Goal: Task Accomplishment & Management: Manage account settings

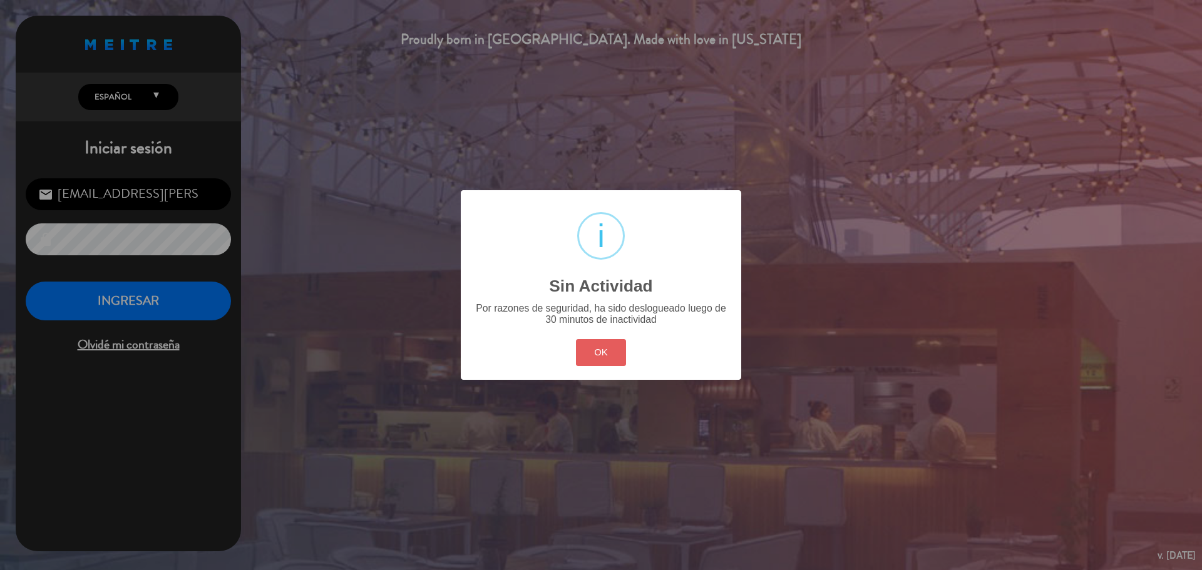
click at [592, 347] on button "OK" at bounding box center [601, 352] width 51 height 27
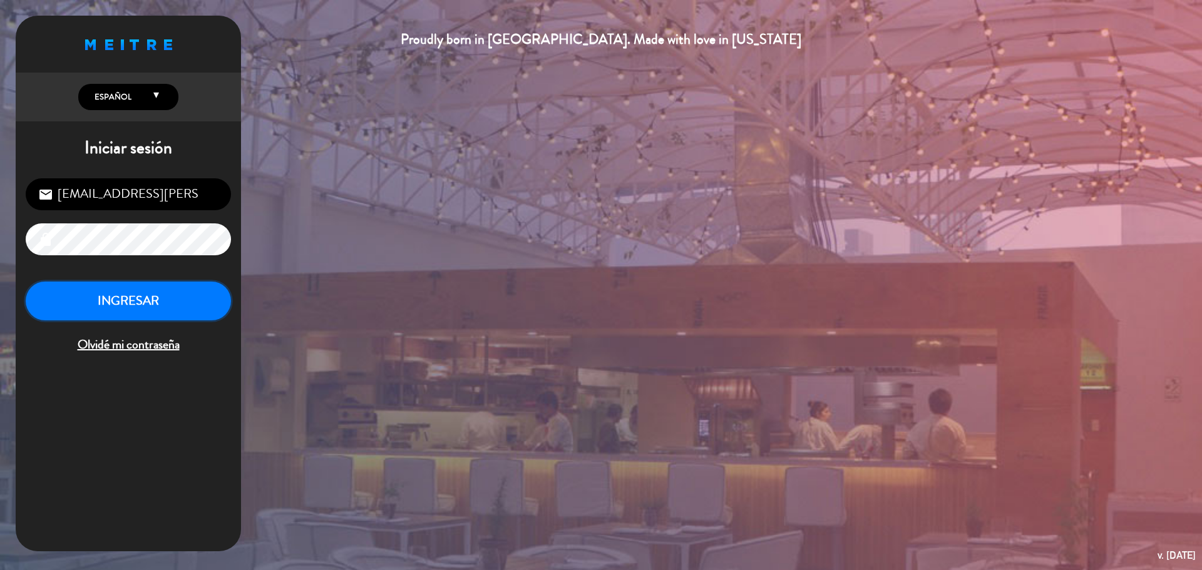
click at [138, 307] on button "INGRESAR" at bounding box center [128, 301] width 205 height 39
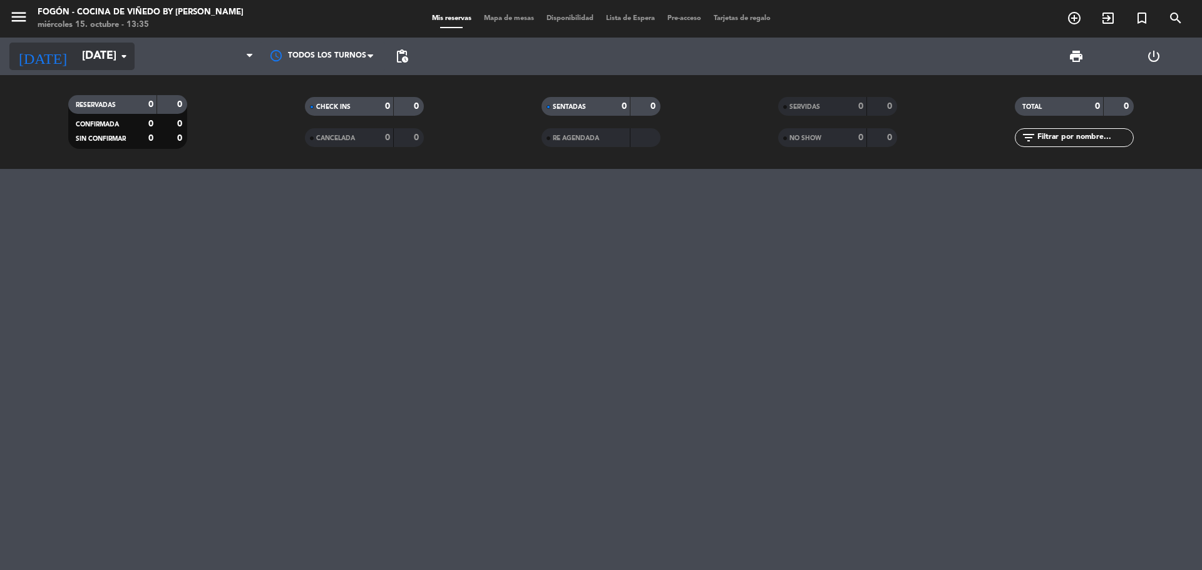
click at [76, 54] on input "[DATE]" at bounding box center [148, 56] width 145 height 25
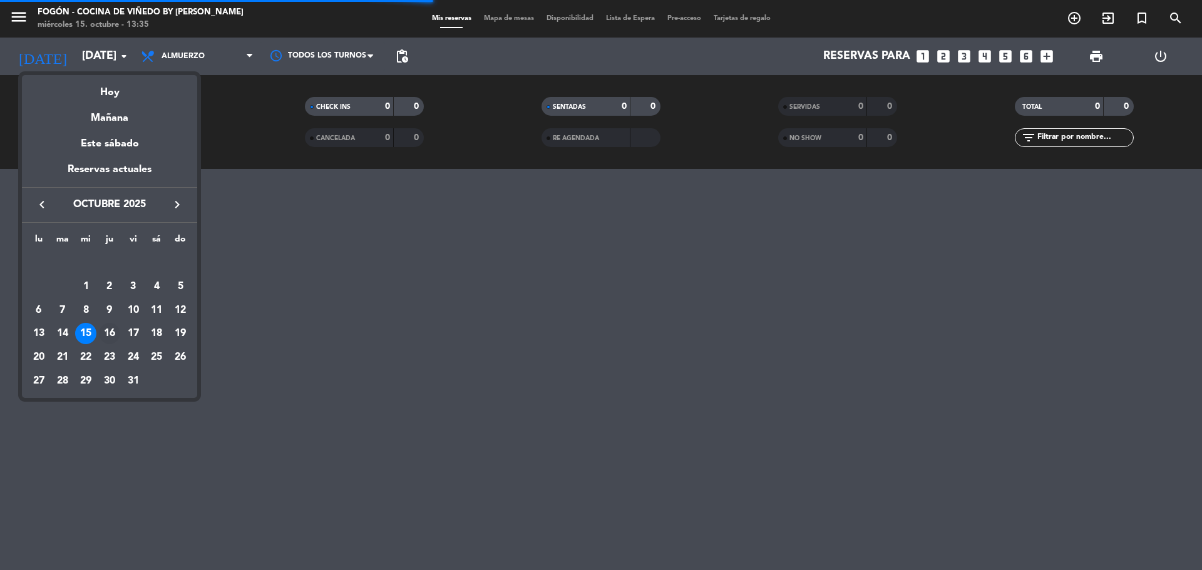
click at [107, 331] on div "16" at bounding box center [109, 333] width 21 height 21
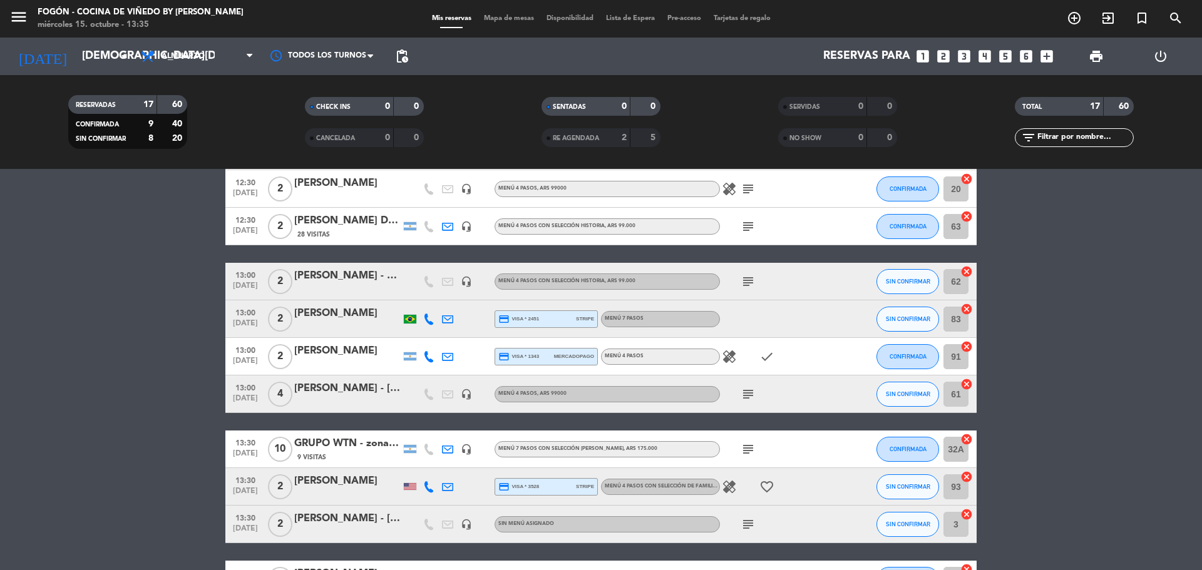
scroll to position [125, 0]
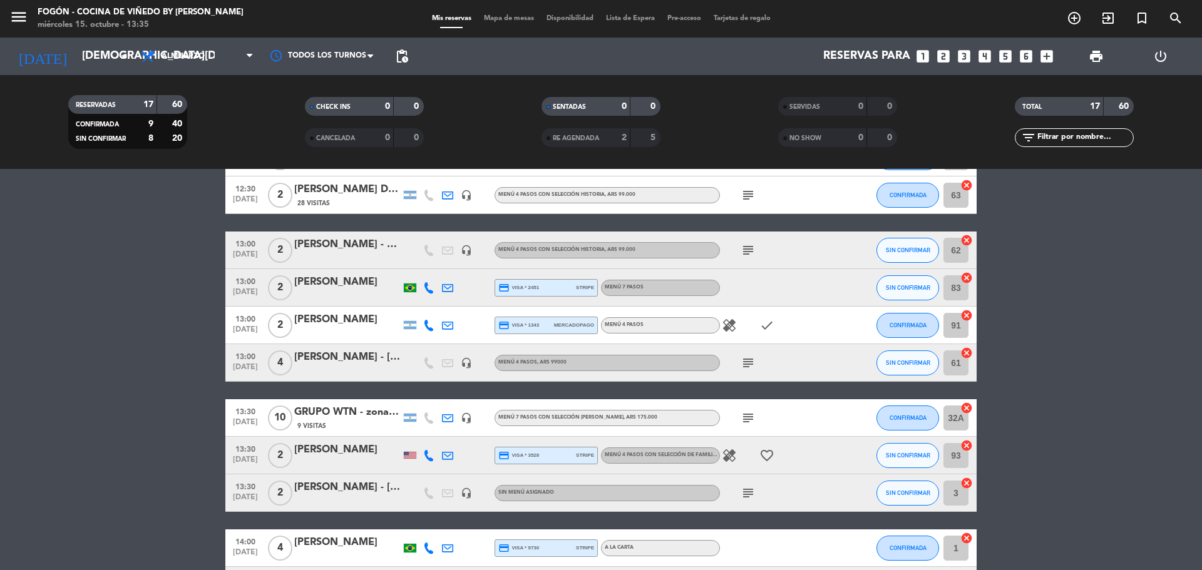
click at [745, 416] on icon "subject" at bounding box center [748, 418] width 15 height 15
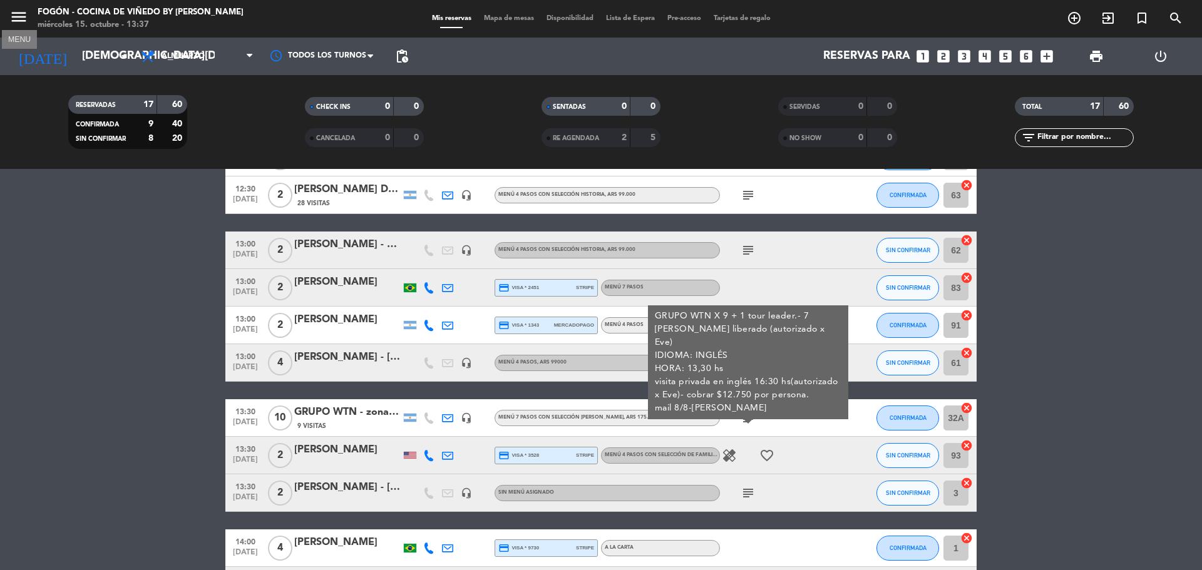
click at [26, 21] on icon "menu" at bounding box center [18, 17] width 19 height 19
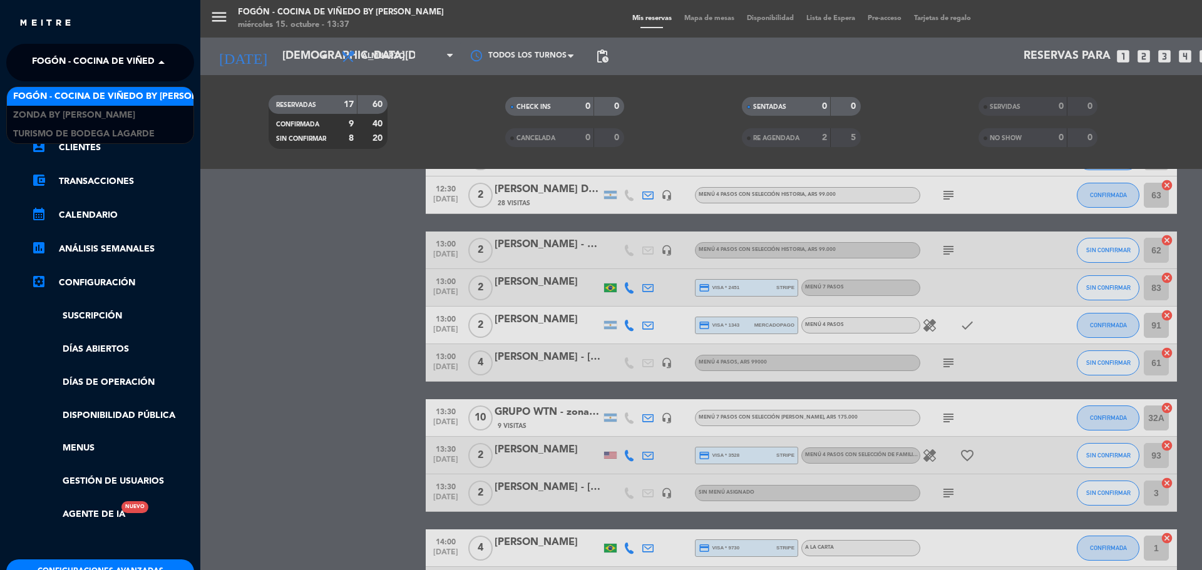
click at [83, 61] on span "Fogón - Cocina de viñedo by [PERSON_NAME]" at bounding box center [141, 62] width 219 height 26
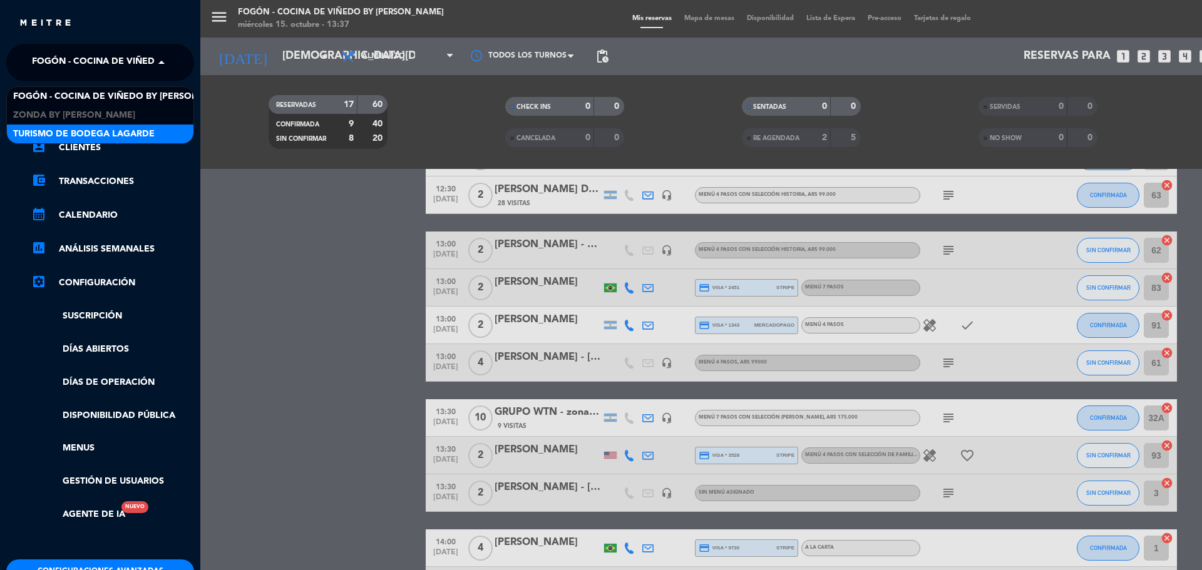
click at [110, 128] on span "Turismo de Bodega Lagarde" at bounding box center [83, 134] width 141 height 14
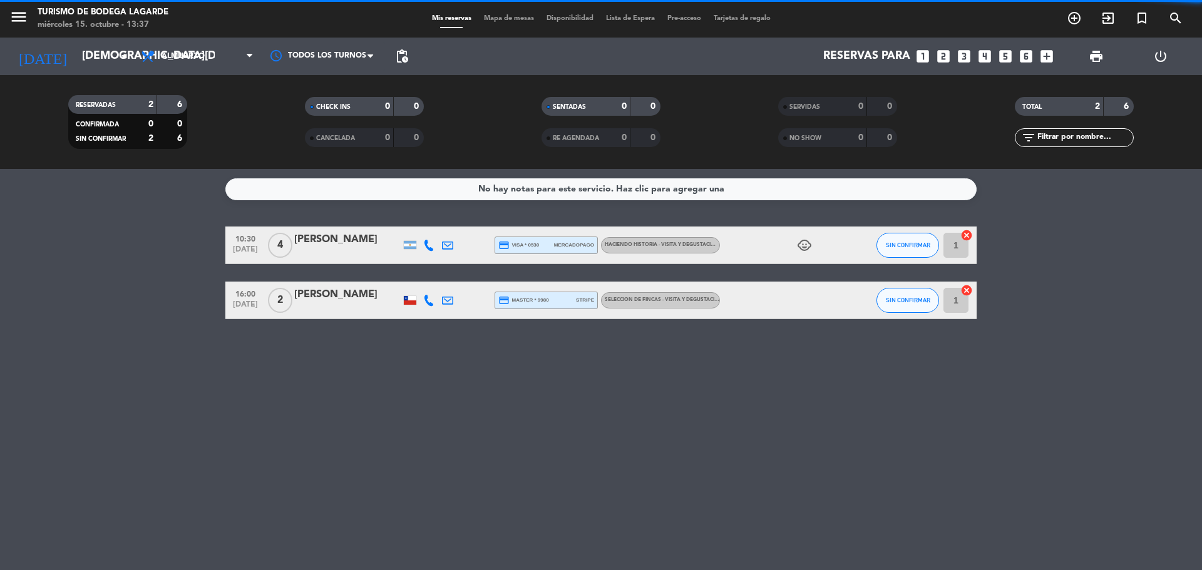
scroll to position [0, 0]
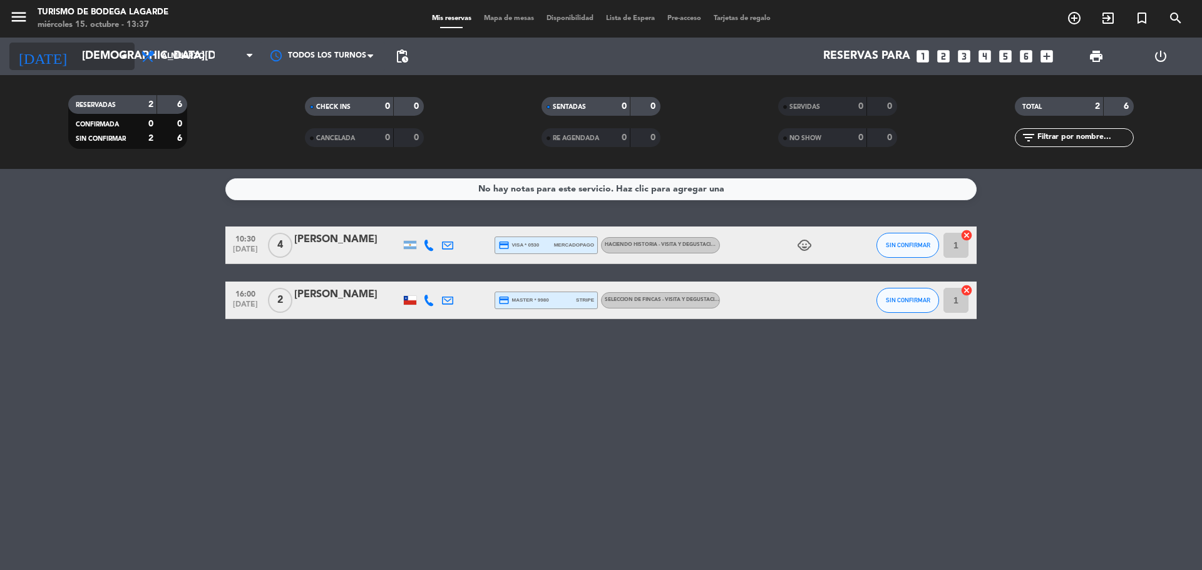
click at [76, 49] on input "[DEMOGRAPHIC_DATA][DATE]" at bounding box center [148, 56] width 145 height 25
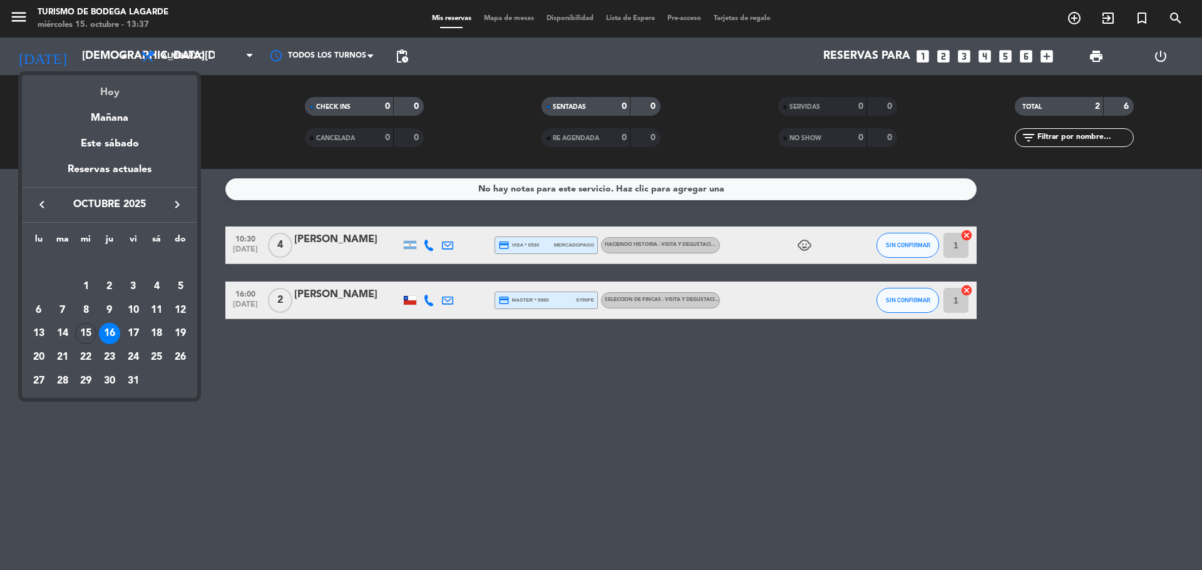
click at [108, 91] on div "Hoy" at bounding box center [109, 88] width 175 height 26
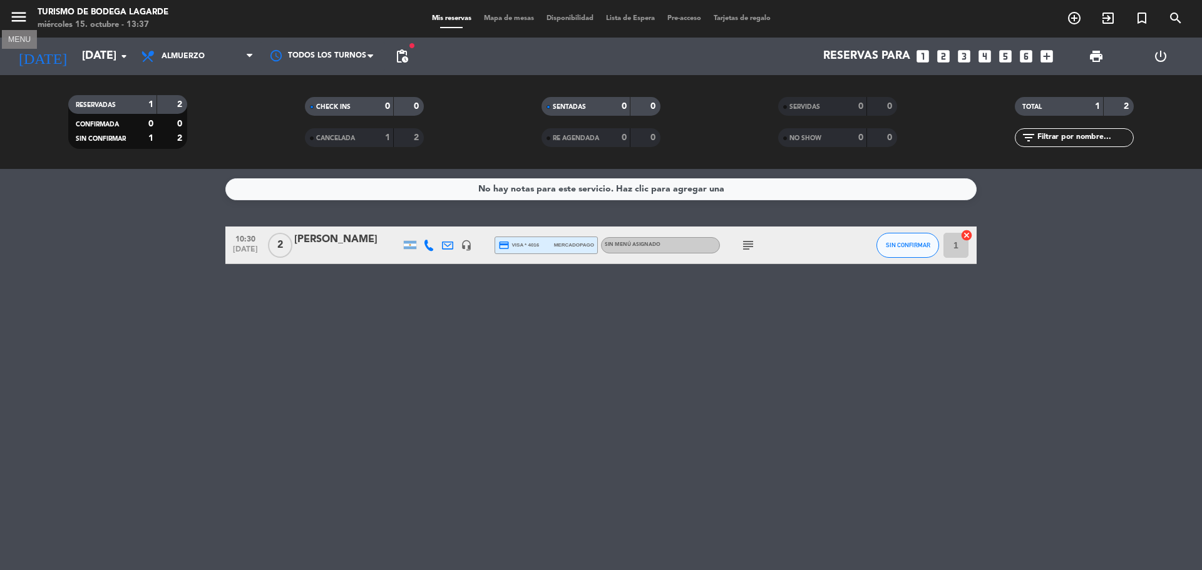
click at [16, 17] on icon "menu" at bounding box center [18, 17] width 19 height 19
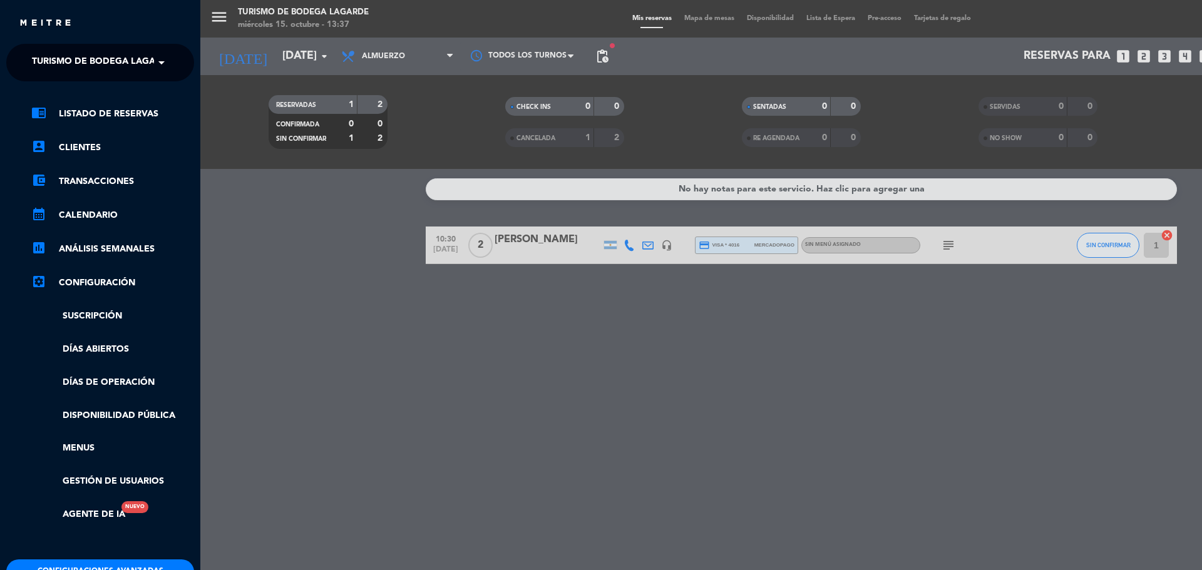
click at [56, 53] on span "Turismo de Bodega Lagarde" at bounding box center [102, 62] width 141 height 26
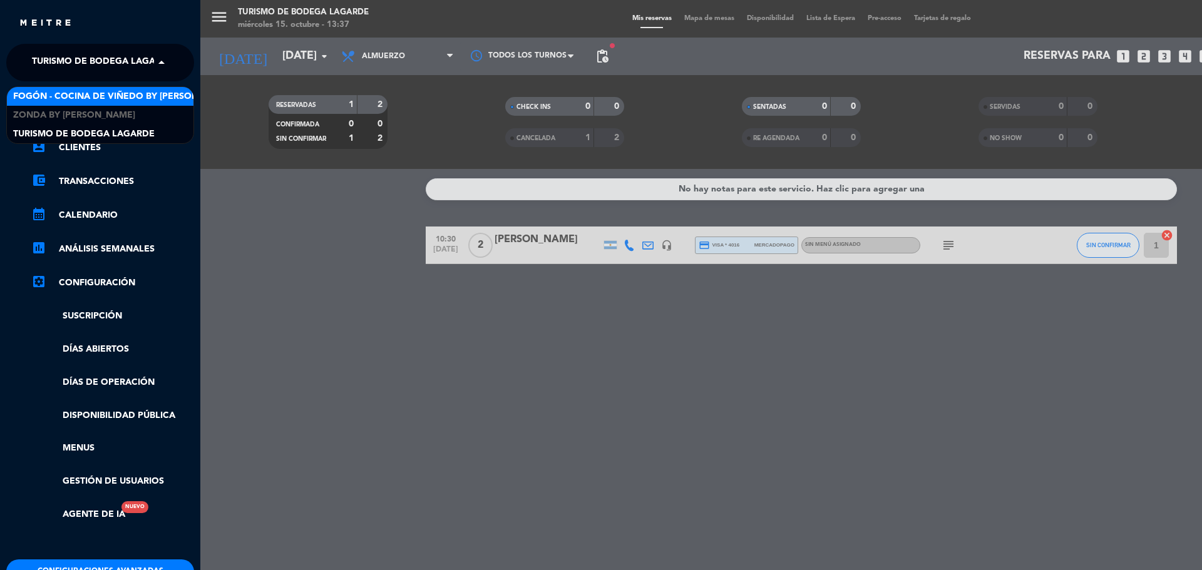
click at [71, 90] on span "Fogón - Cocina de viñedo by [PERSON_NAME]" at bounding box center [122, 97] width 219 height 14
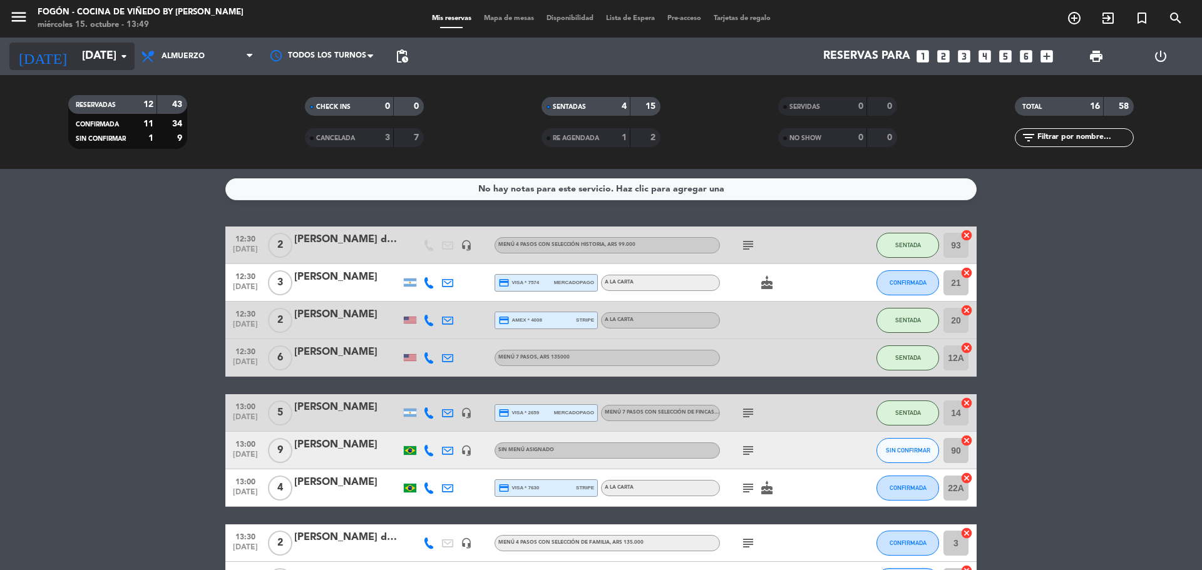
click at [78, 68] on input "[DATE]" at bounding box center [148, 56] width 145 height 25
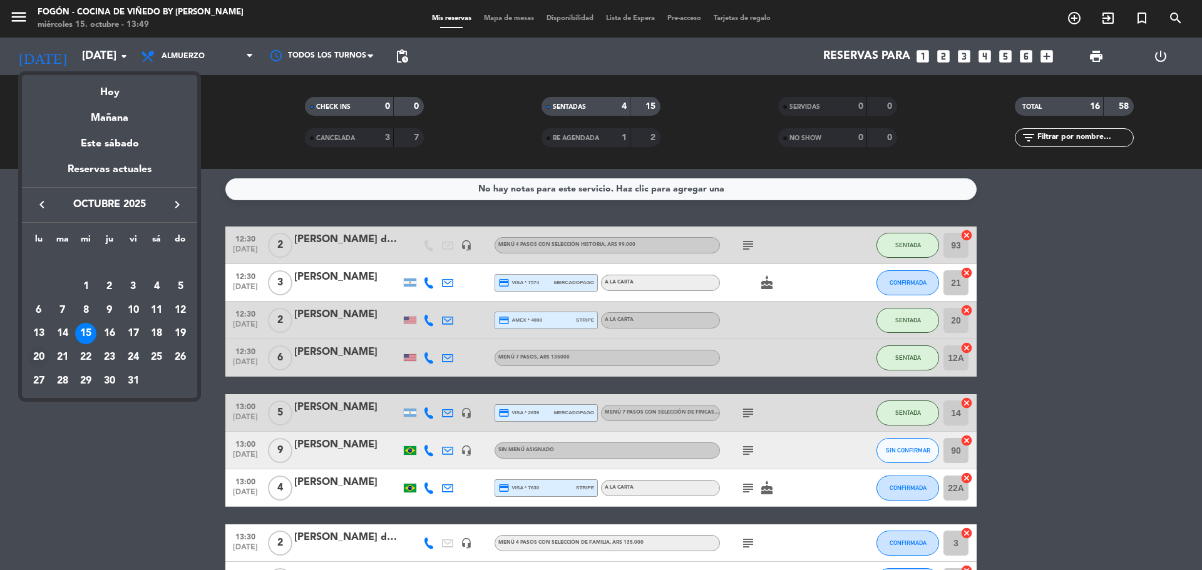
click at [34, 356] on div "20" at bounding box center [38, 357] width 21 height 21
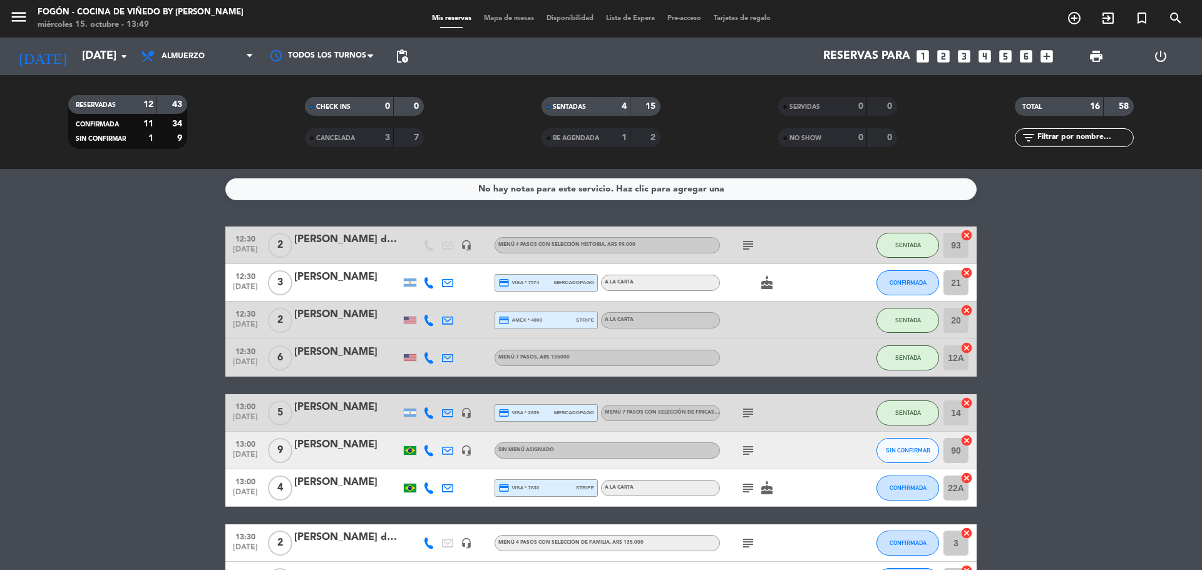
type input "[DATE]"
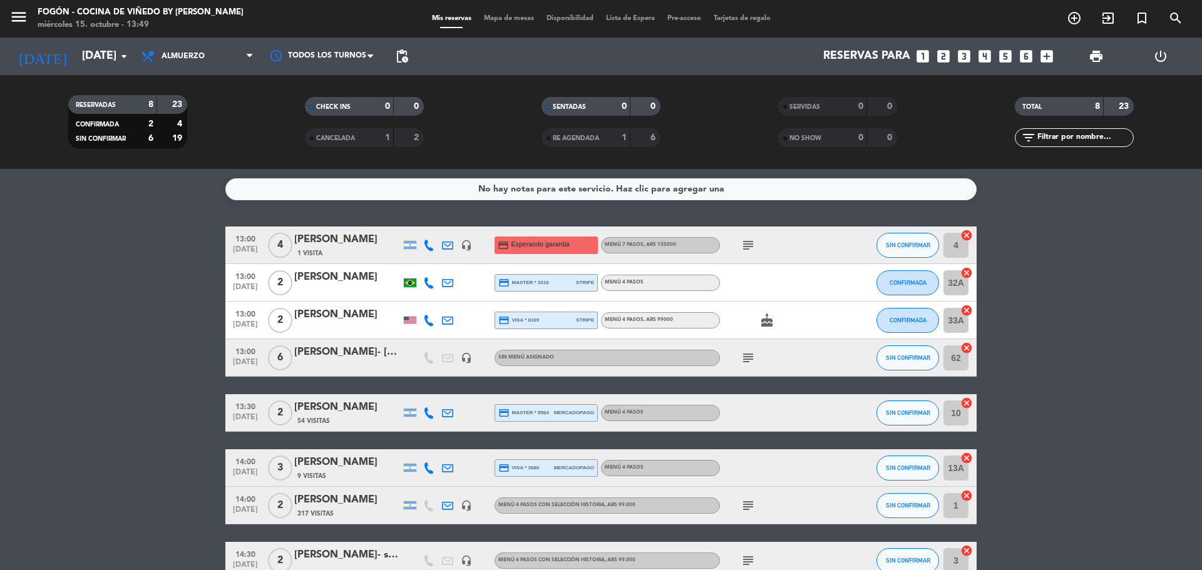
click at [337, 408] on div "[PERSON_NAME]" at bounding box center [347, 407] width 106 height 16
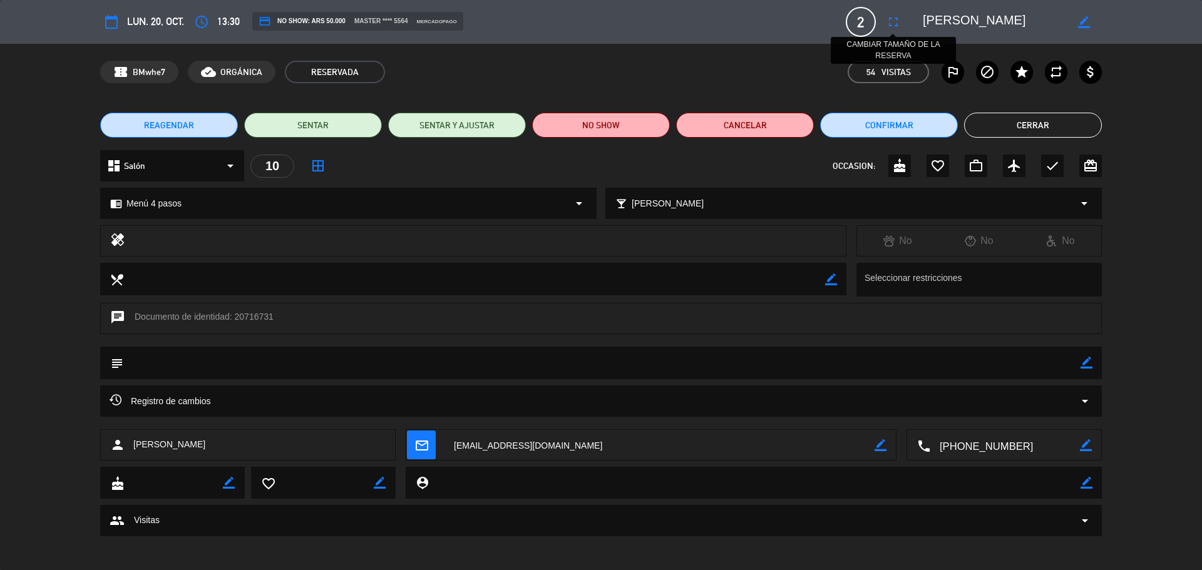
click at [893, 24] on icon "fullscreen" at bounding box center [893, 21] width 15 height 15
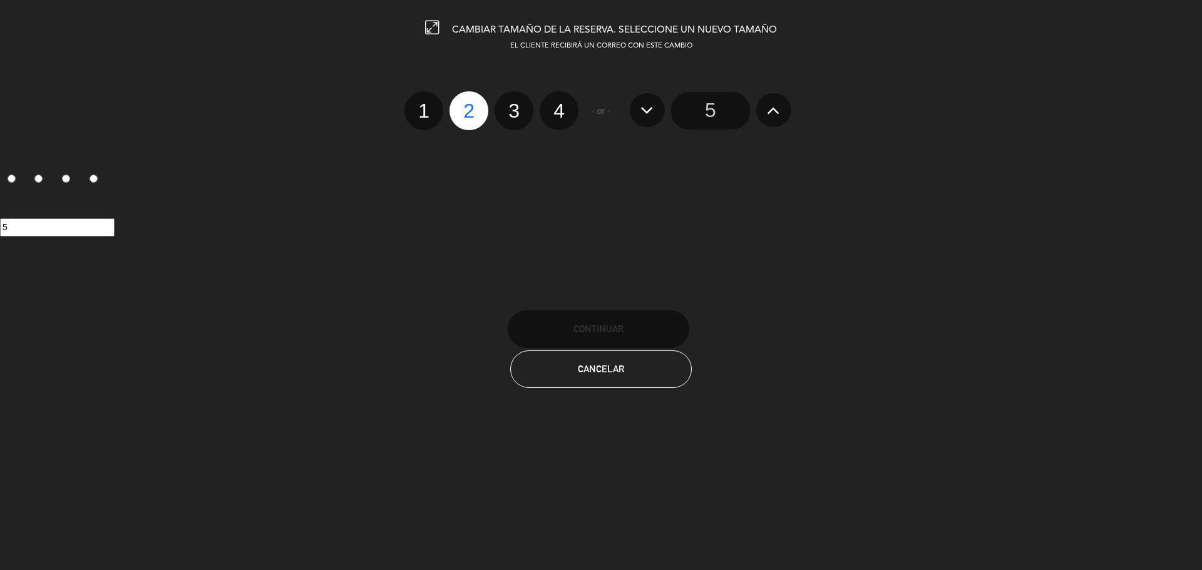
click at [515, 114] on label "3" at bounding box center [514, 110] width 39 height 39
click at [515, 104] on input "3" at bounding box center [512, 100] width 8 height 8
radio input "true"
radio input "false"
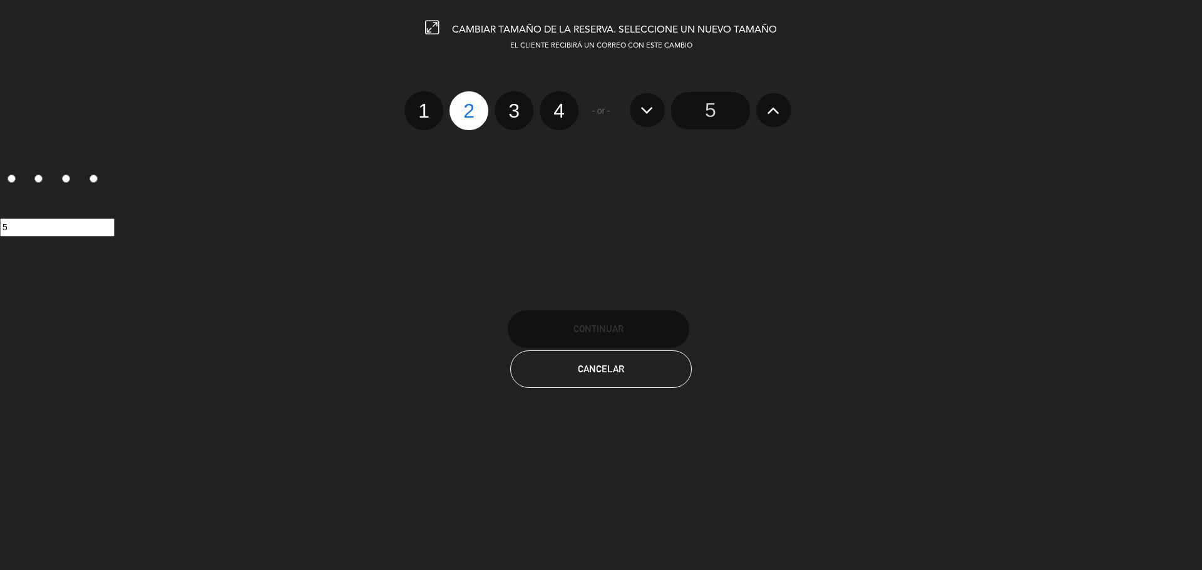
radio input "false"
radio input "true"
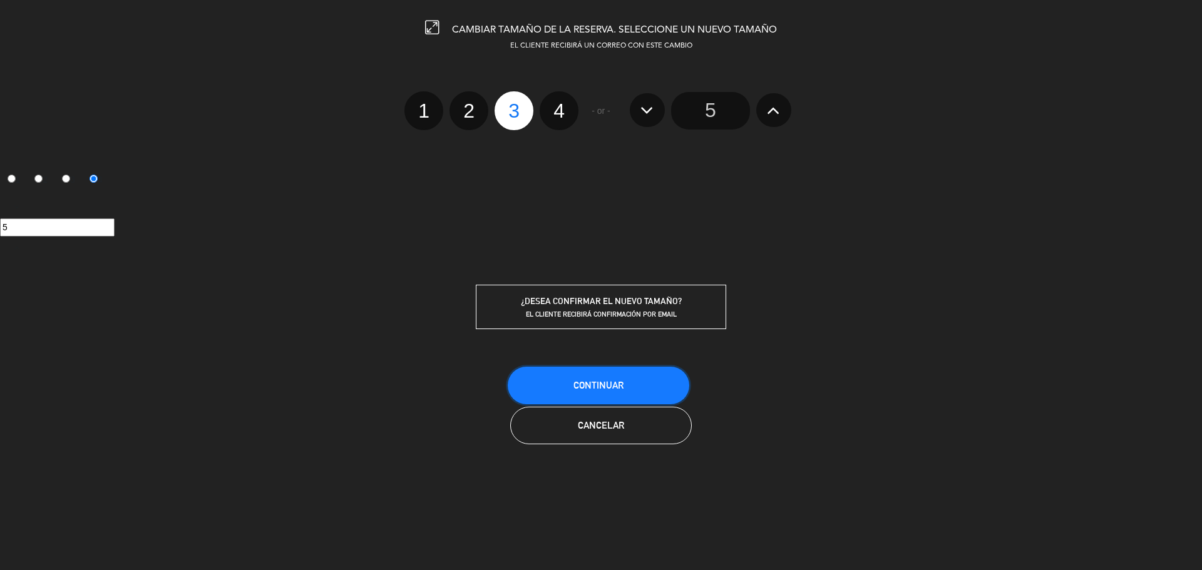
click at [598, 382] on span "Continuar" at bounding box center [598, 385] width 50 height 11
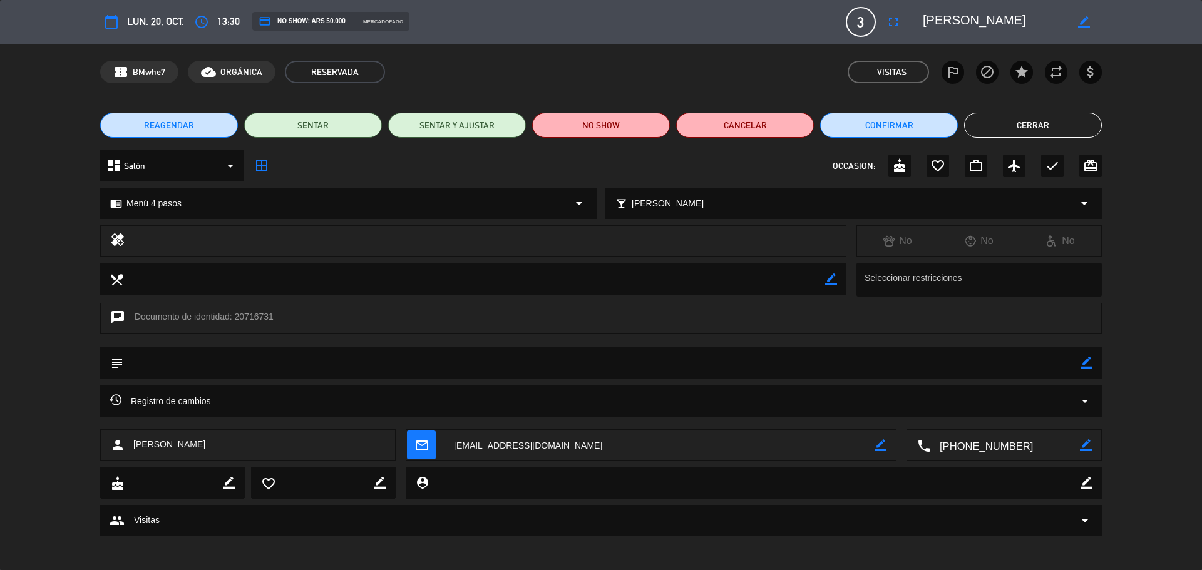
click at [1084, 364] on icon "border_color" at bounding box center [1087, 363] width 12 height 12
click at [1016, 371] on textarea at bounding box center [601, 363] width 957 height 32
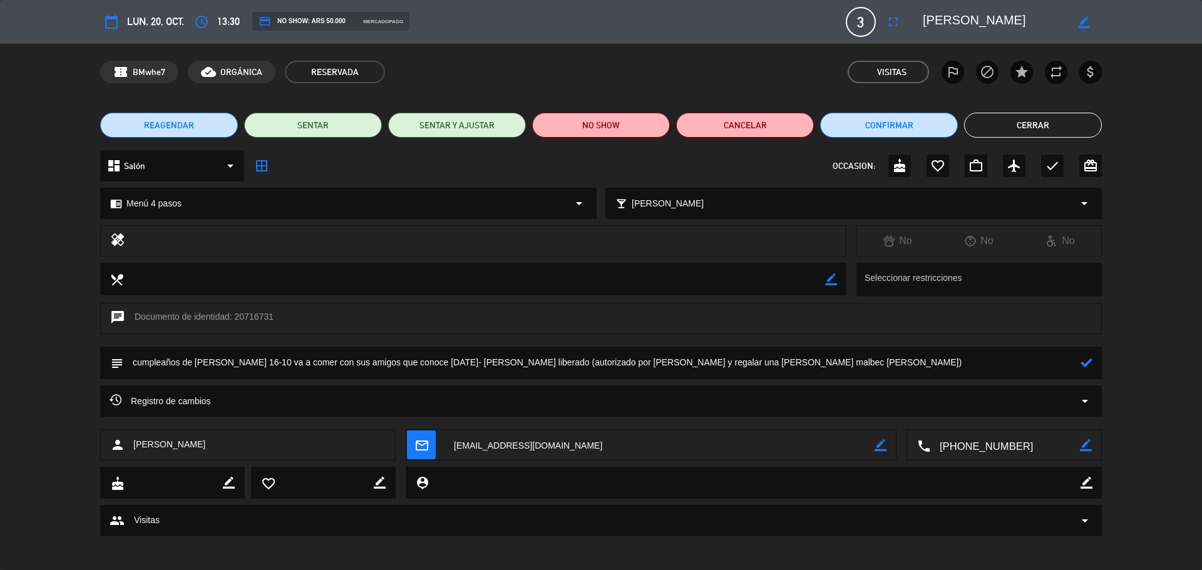
type textarea "cumpleaños de [PERSON_NAME] 16-10 va a comer con sus amigos que conoce [DATE]- …"
click at [1087, 371] on div at bounding box center [1087, 363] width 12 height 33
click at [1082, 364] on icon at bounding box center [1087, 363] width 12 height 12
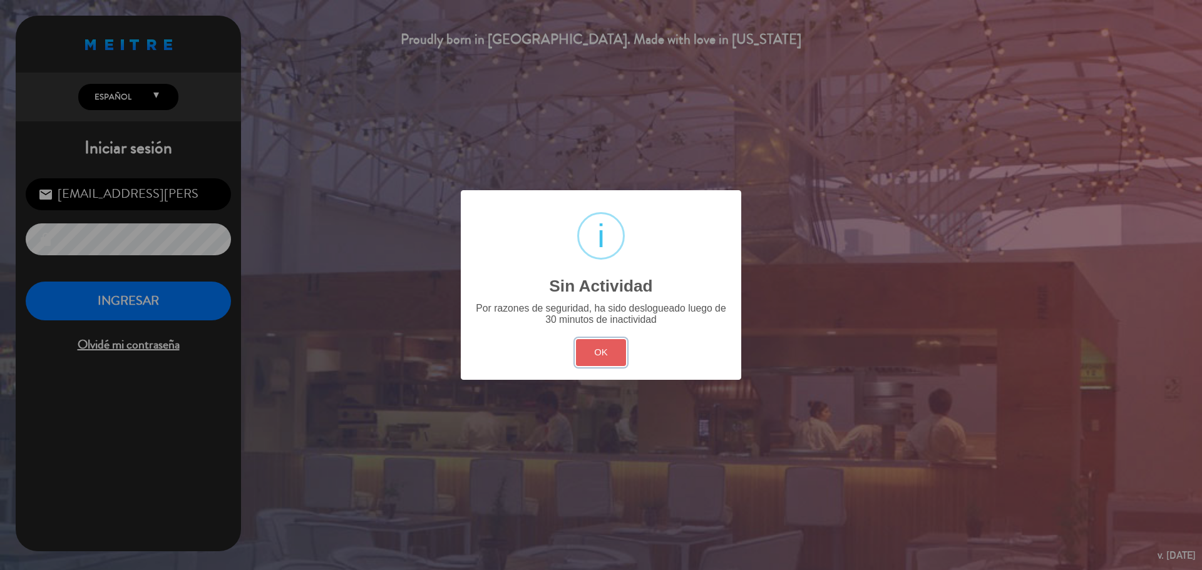
click at [580, 349] on button "OK" at bounding box center [601, 352] width 51 height 27
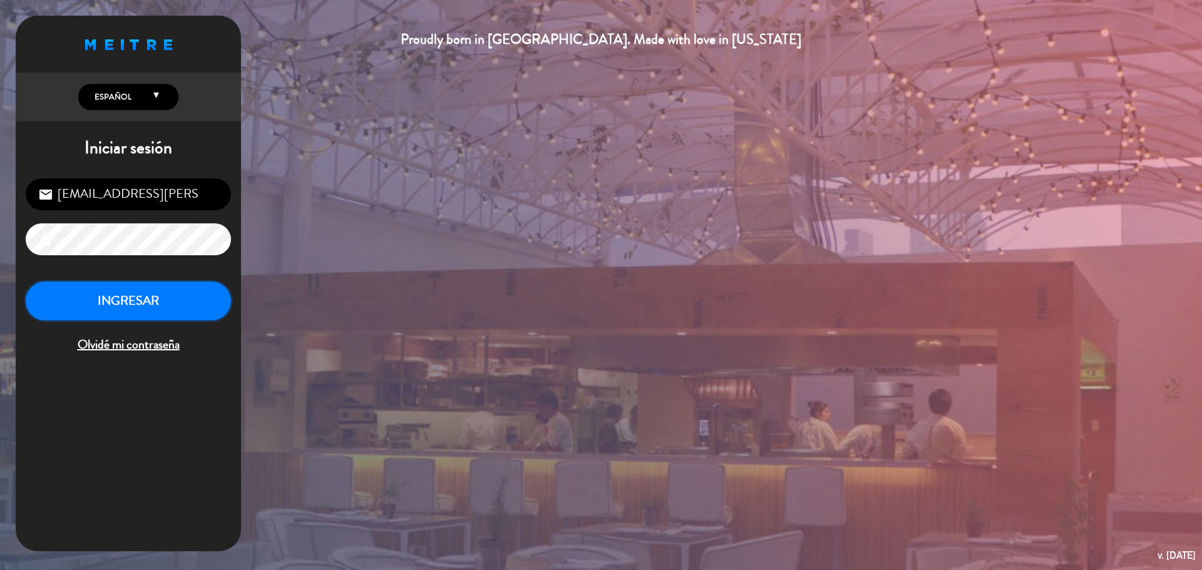
click at [110, 302] on button "INGRESAR" at bounding box center [128, 301] width 205 height 39
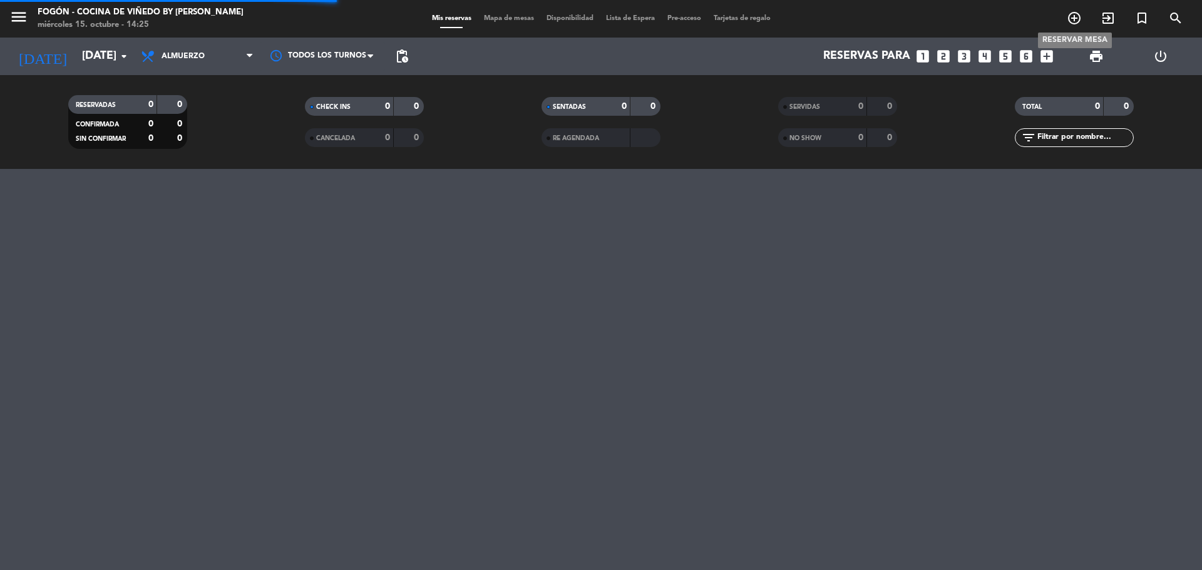
click at [1076, 20] on icon "add_circle_outline" at bounding box center [1074, 18] width 15 height 15
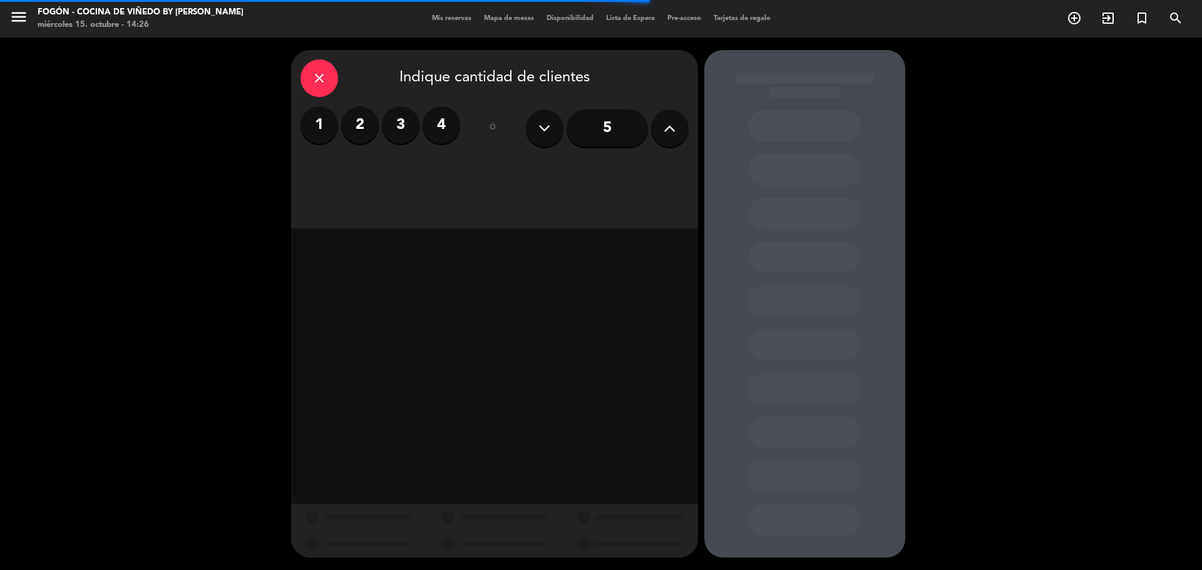
click at [399, 126] on label "3" at bounding box center [401, 125] width 38 height 38
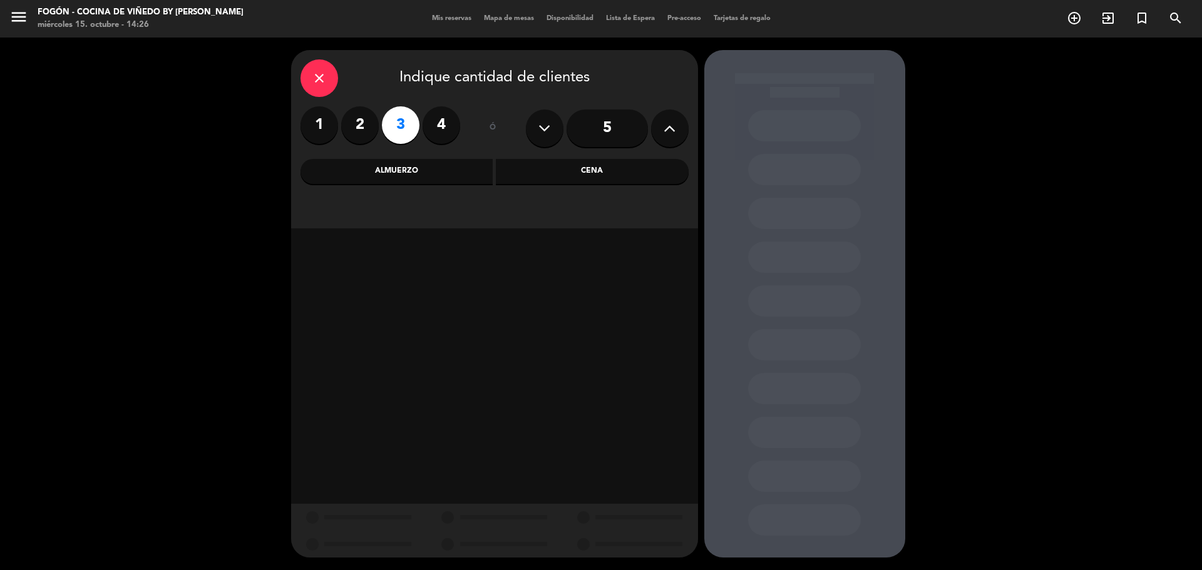
click at [411, 170] on div "Almuerzo" at bounding box center [396, 171] width 193 height 25
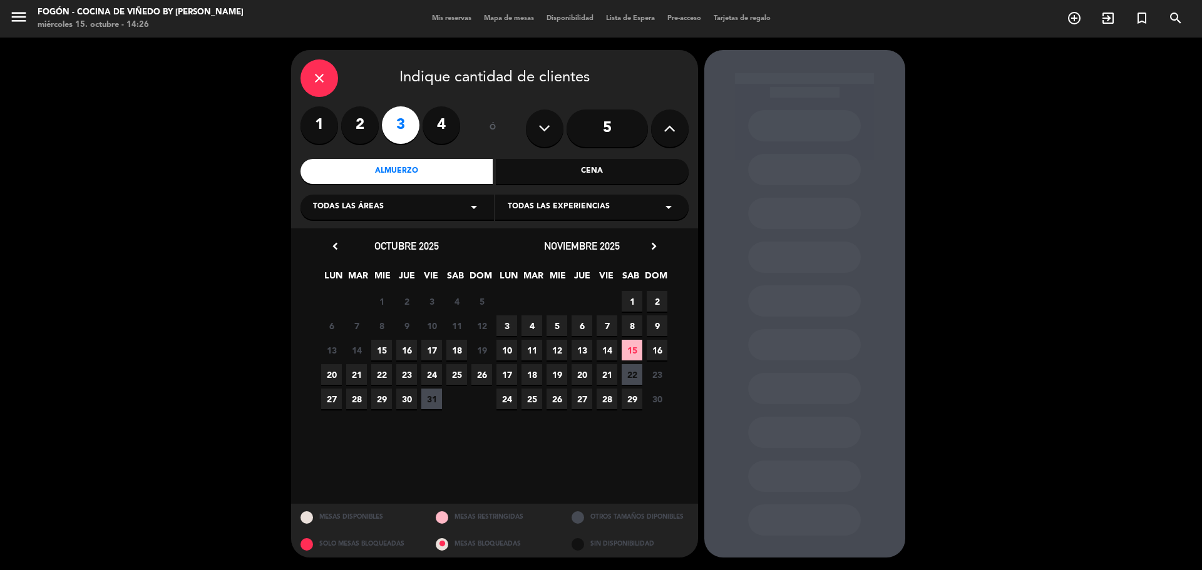
click at [650, 348] on span "16" at bounding box center [657, 350] width 21 height 21
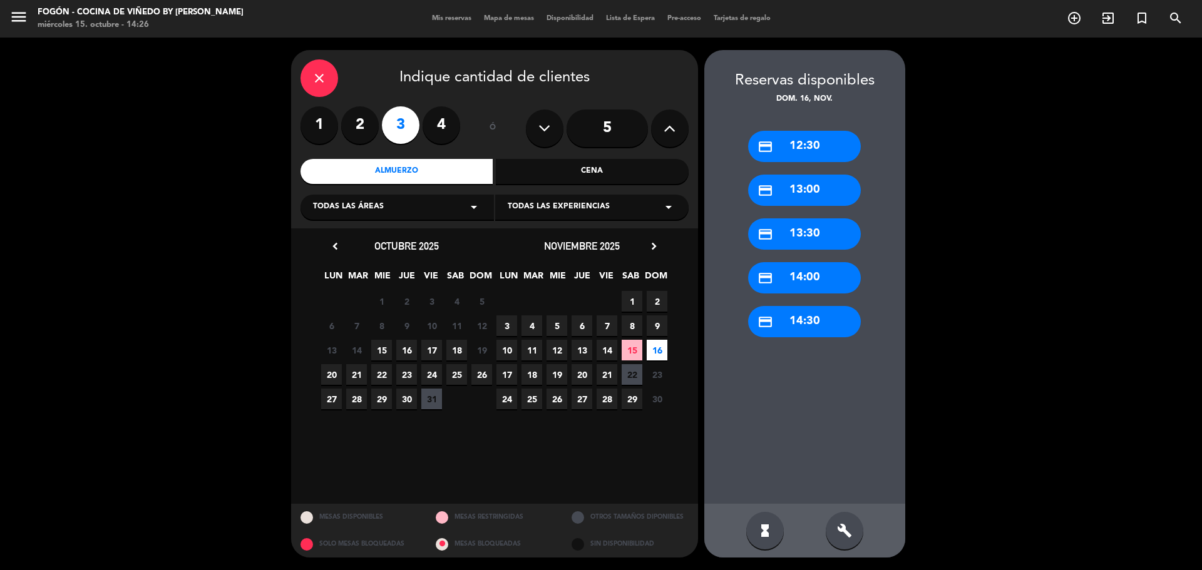
click at [409, 345] on span "16" at bounding box center [406, 350] width 21 height 21
click at [819, 189] on div "credit_card 13:00" at bounding box center [804, 190] width 113 height 31
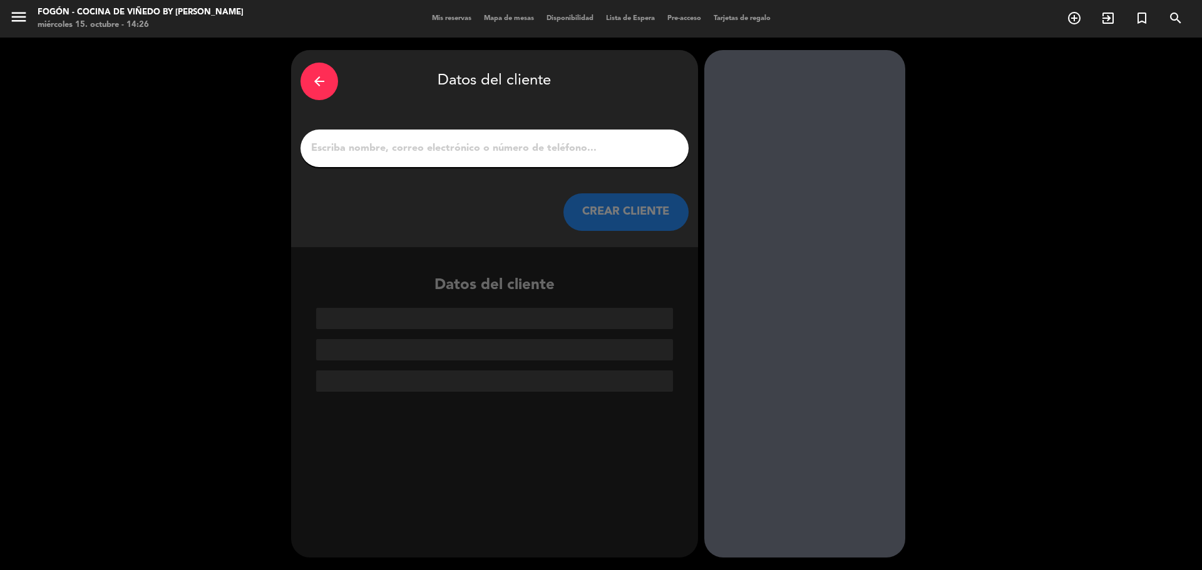
click at [501, 148] on input "1" at bounding box center [494, 149] width 369 height 18
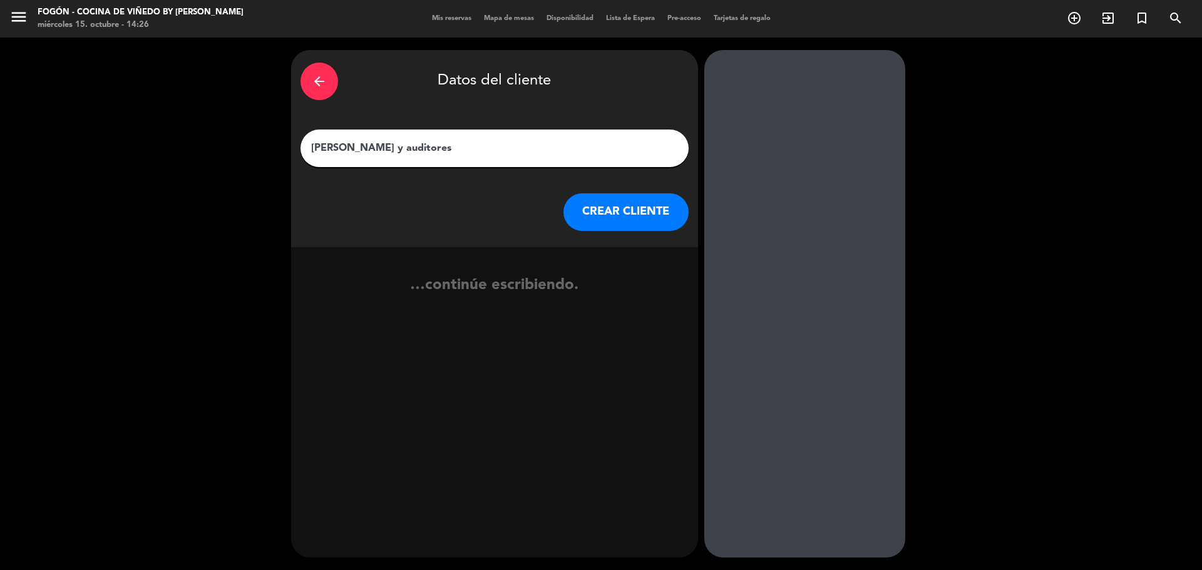
type input "[PERSON_NAME] y auditores"
click at [600, 220] on button "CREAR CLIENTE" at bounding box center [625, 212] width 125 height 38
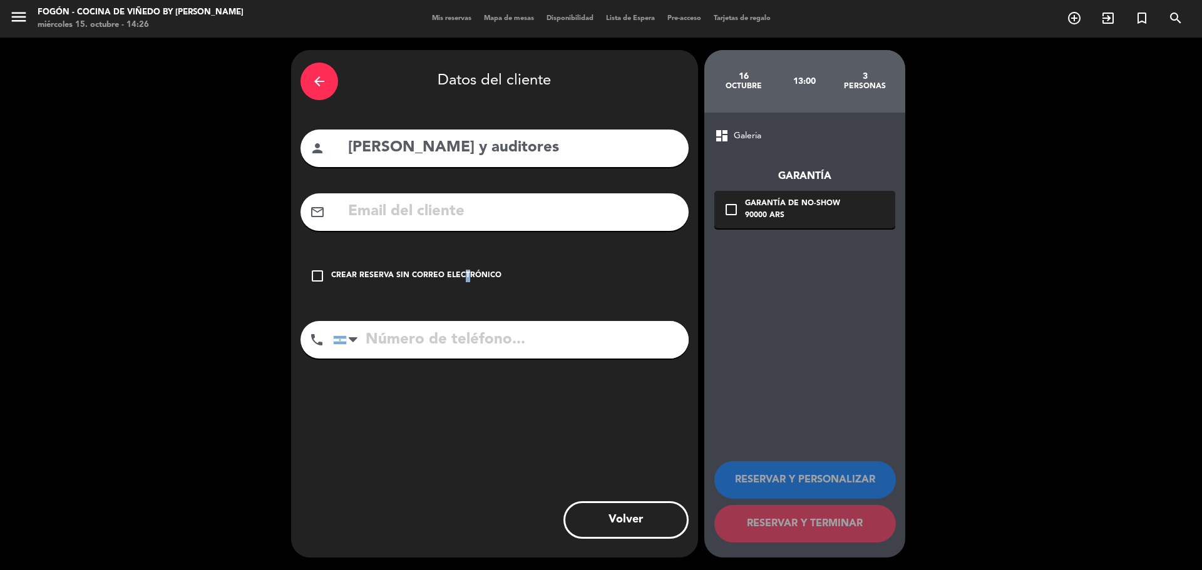
drag, startPoint x: 460, startPoint y: 269, endPoint x: 538, endPoint y: 289, distance: 81.5
click at [461, 269] on div "check_box_outline_blank Crear reserva sin correo electrónico" at bounding box center [494, 276] width 388 height 38
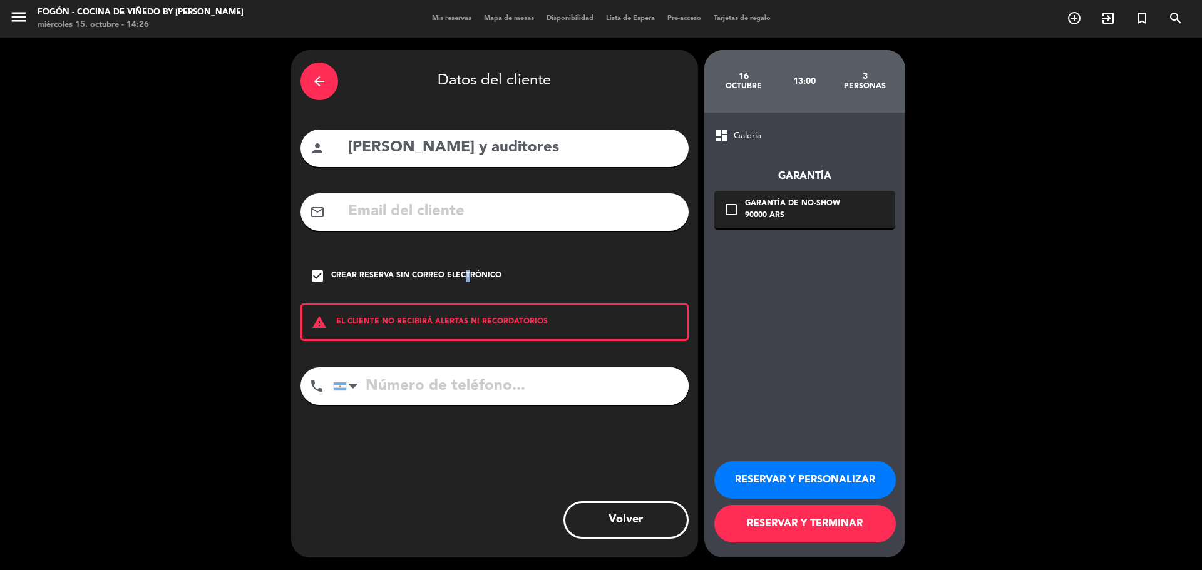
click at [770, 488] on button "RESERVAR Y PERSONALIZAR" at bounding box center [805, 480] width 182 height 38
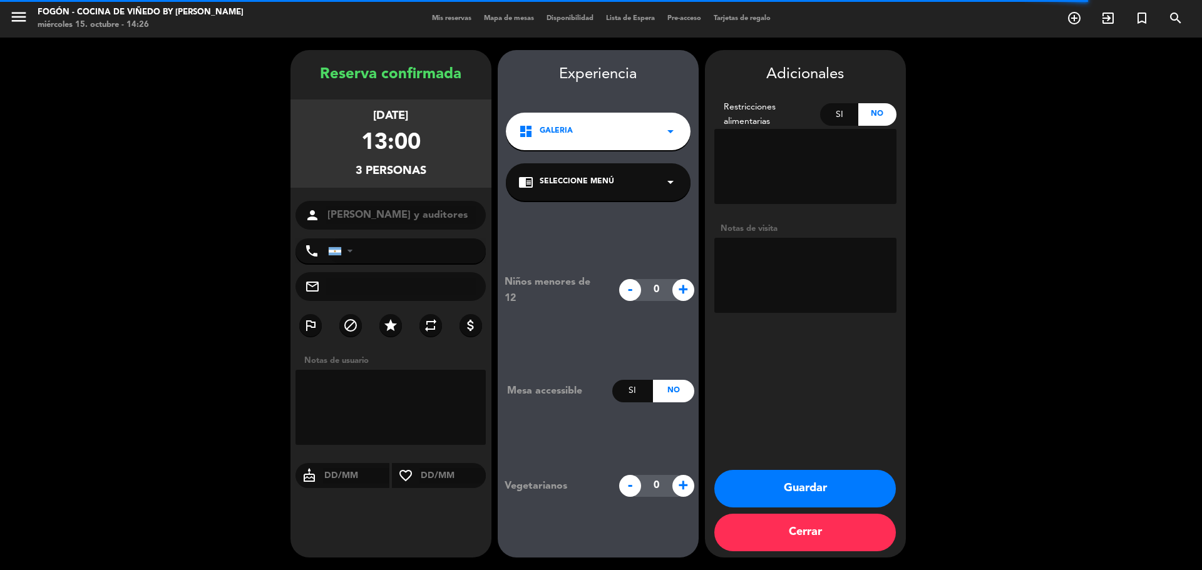
click at [813, 267] on textarea at bounding box center [805, 275] width 182 height 75
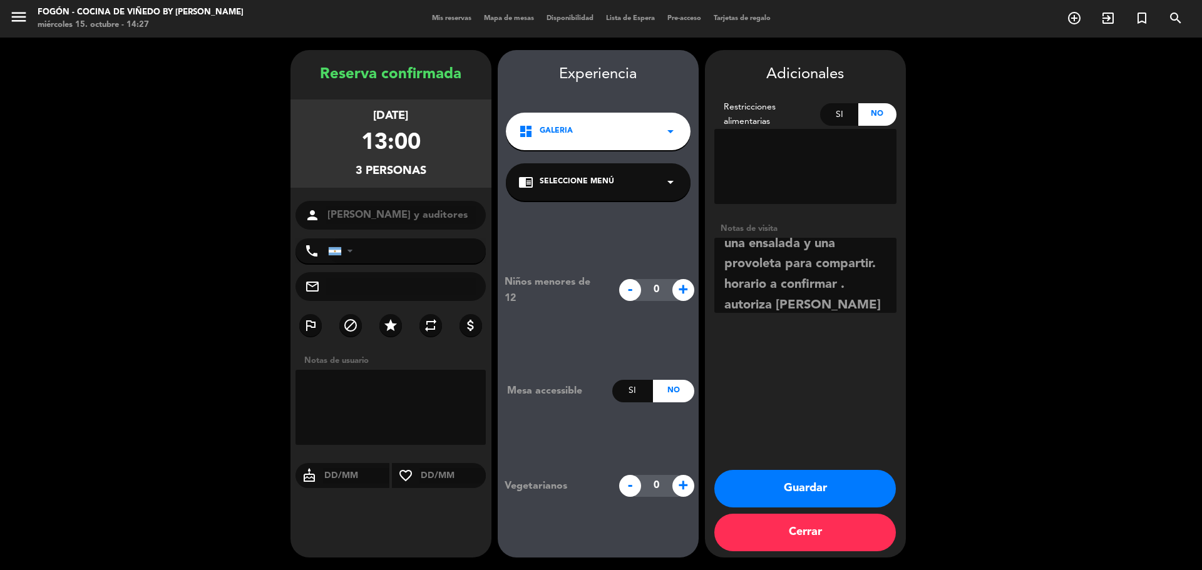
scroll to position [91, 0]
type textarea "almorzaran en oficina [PERSON_NAME]: 3 porciones de empanadas, una ensalada y u…"
click at [834, 480] on button "Guardar" at bounding box center [805, 489] width 182 height 38
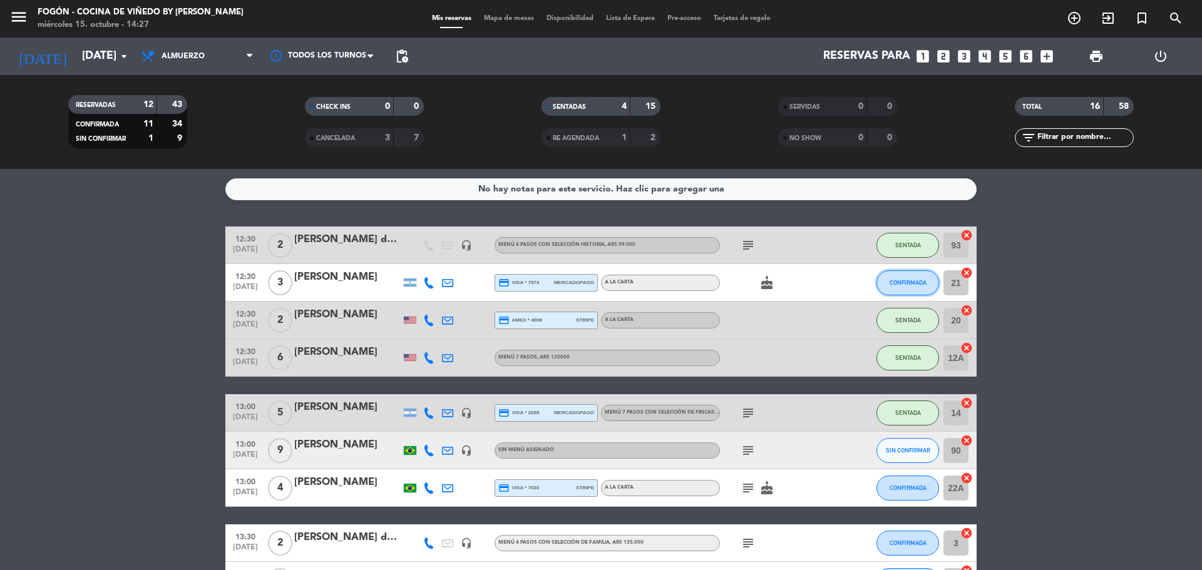
click at [913, 281] on span "CONFIRMADA" at bounding box center [908, 282] width 37 height 7
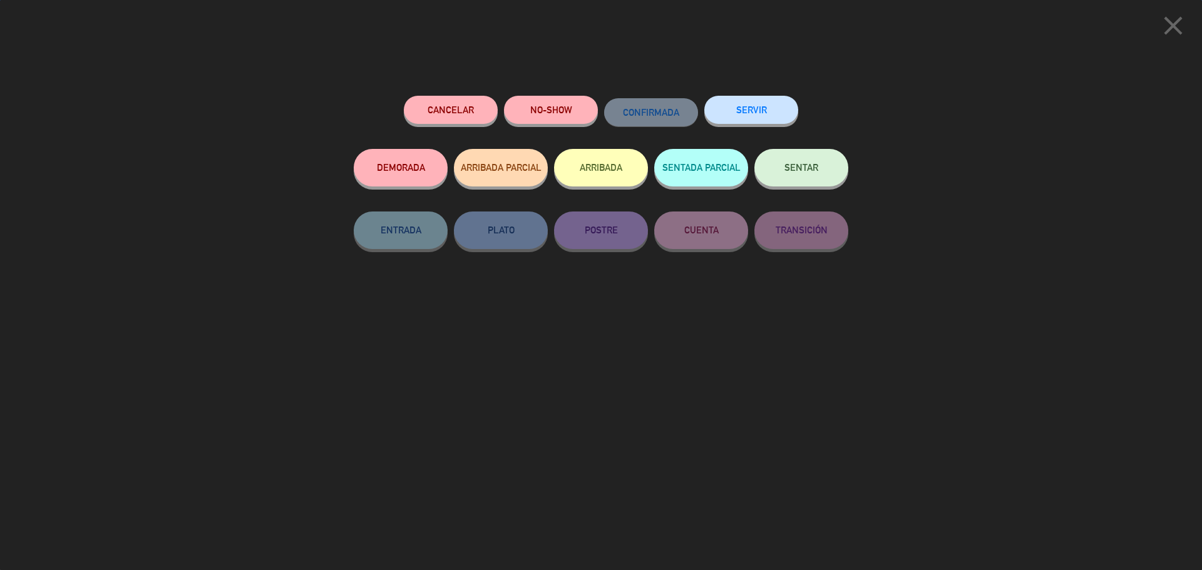
click at [797, 163] on button "SENTAR" at bounding box center [801, 168] width 94 height 38
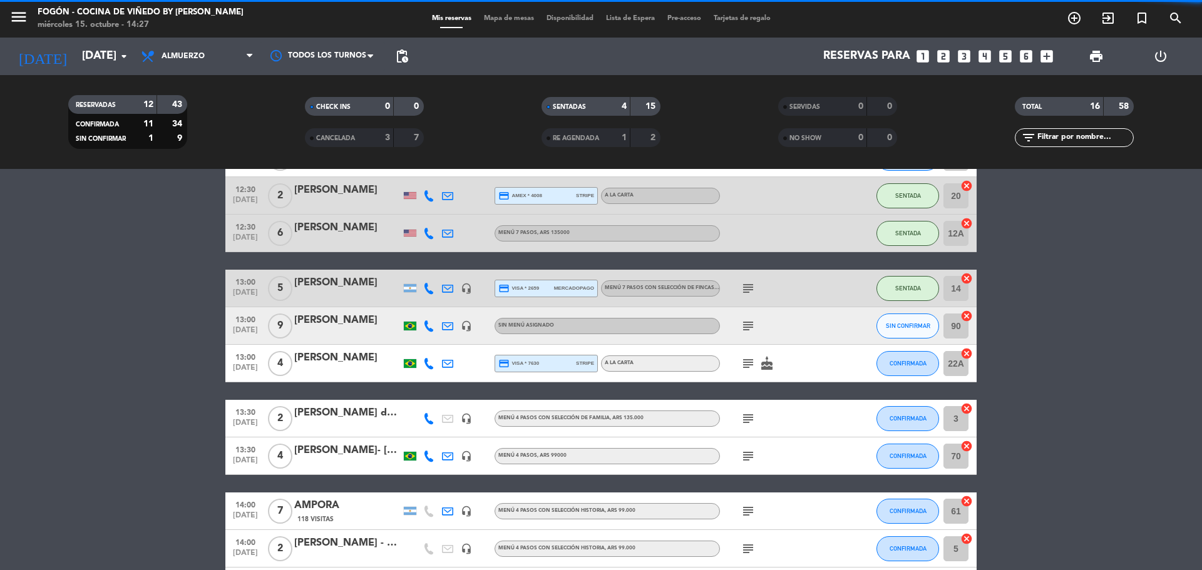
scroll to position [125, 0]
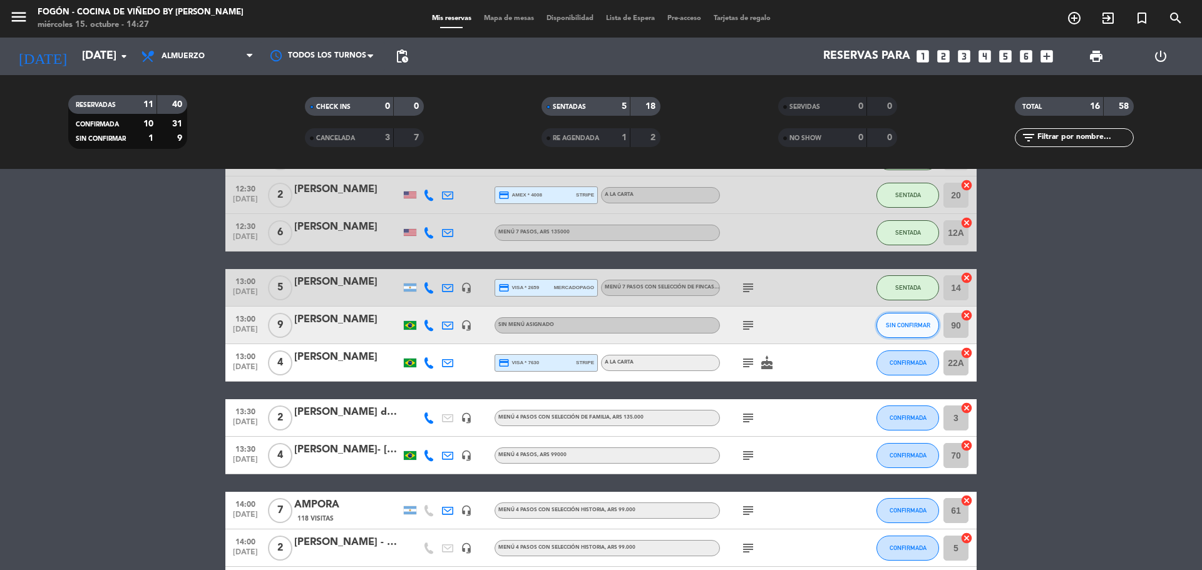
click at [893, 331] on button "SIN CONFIRMAR" at bounding box center [907, 325] width 63 height 25
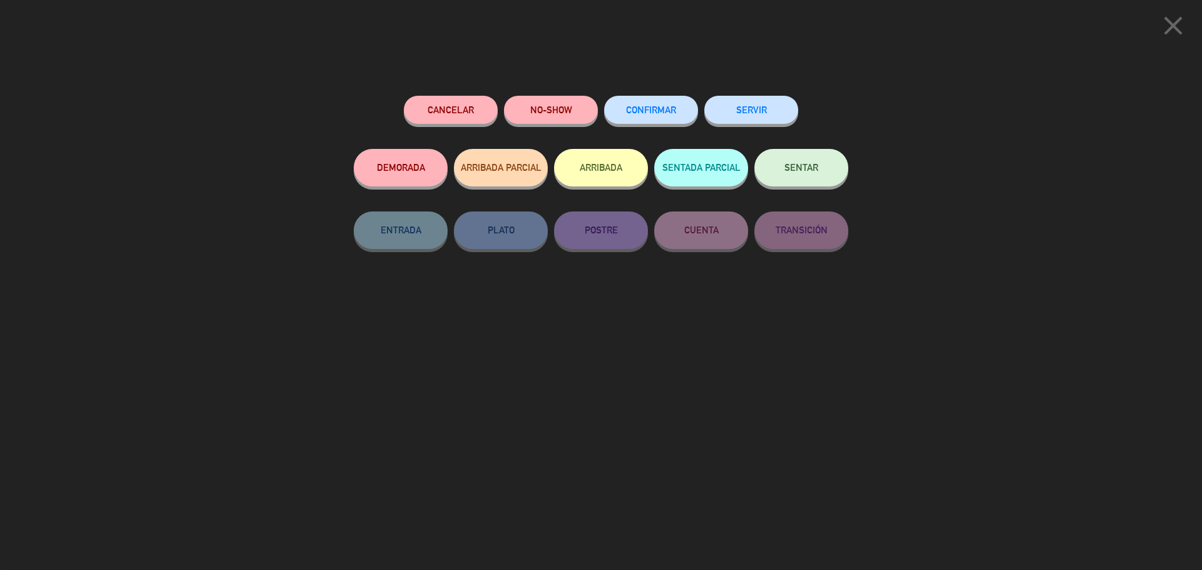
click at [812, 167] on span "SENTAR" at bounding box center [801, 167] width 34 height 11
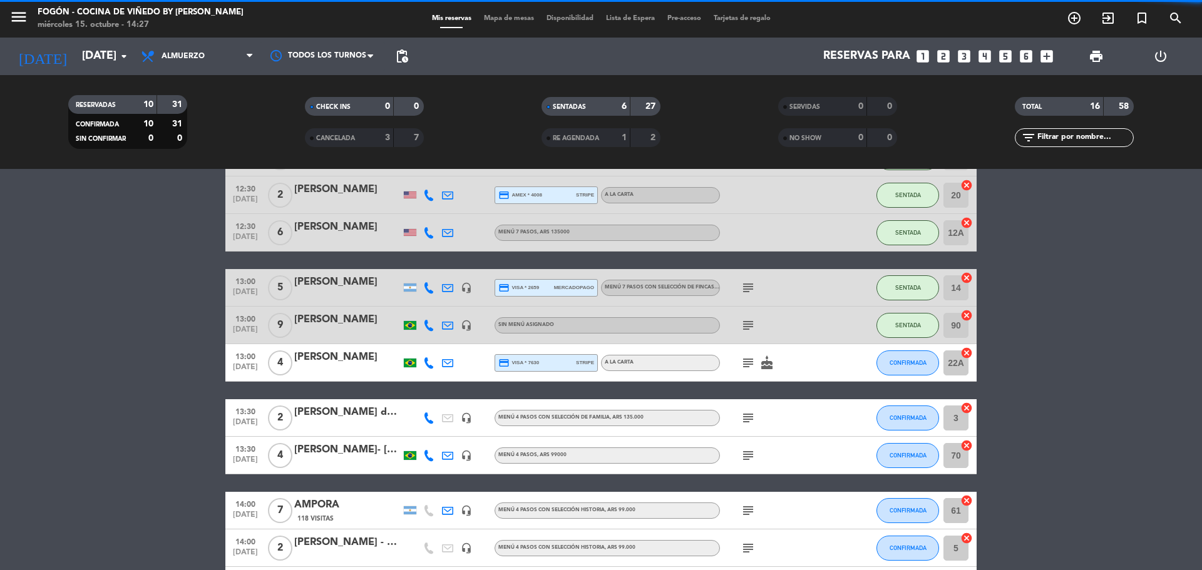
click at [905, 354] on button "CONFIRMADA" at bounding box center [907, 363] width 63 height 25
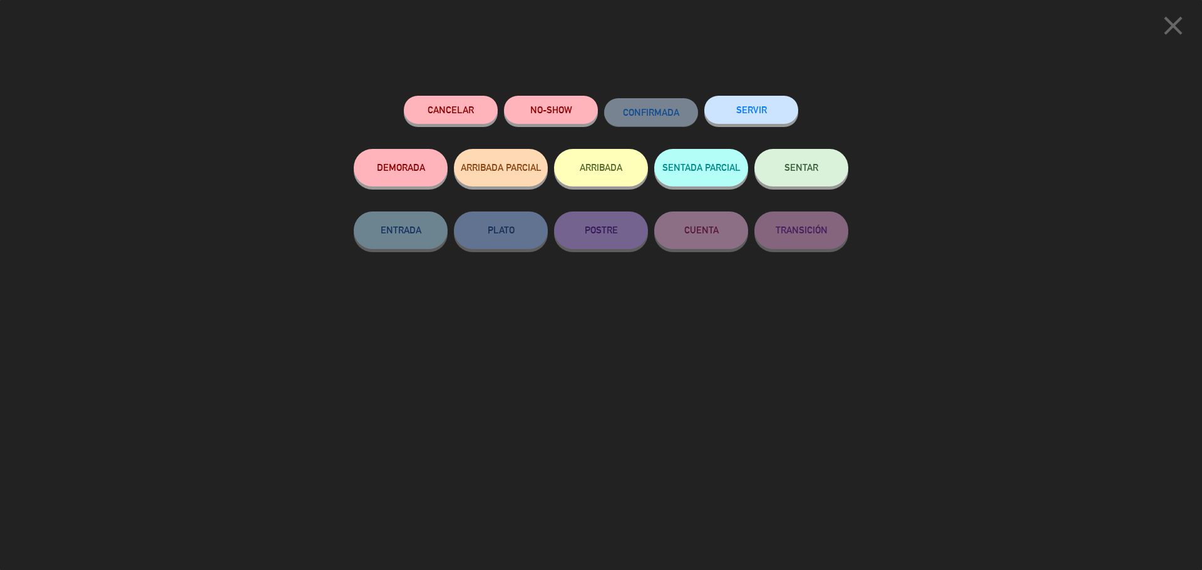
click at [822, 175] on button "SENTAR" at bounding box center [801, 168] width 94 height 38
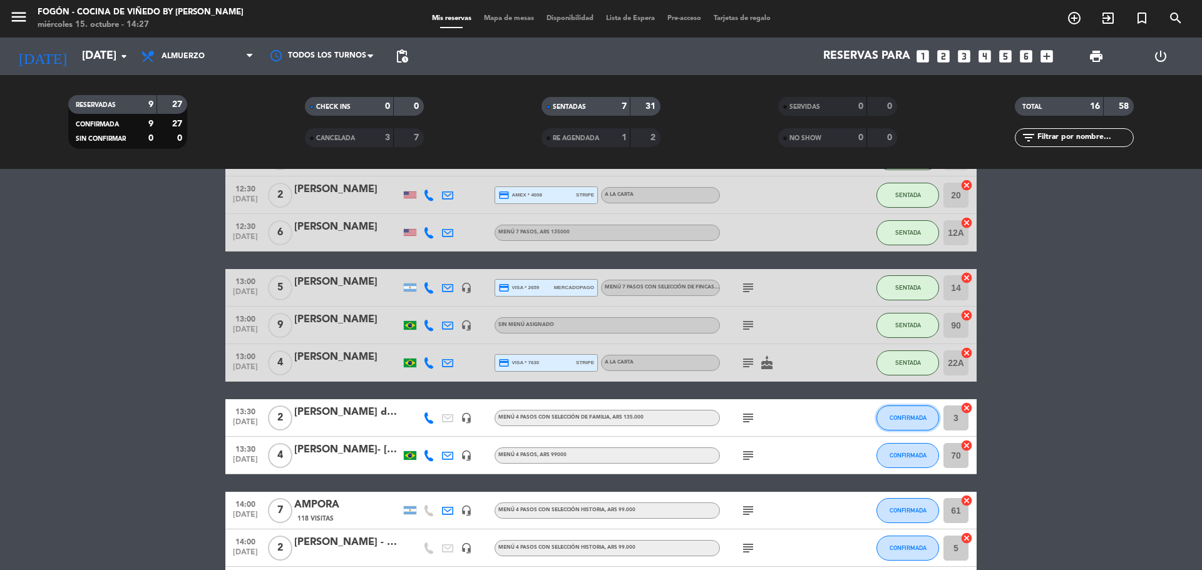
click at [899, 422] on button "CONFIRMADA" at bounding box center [907, 418] width 63 height 25
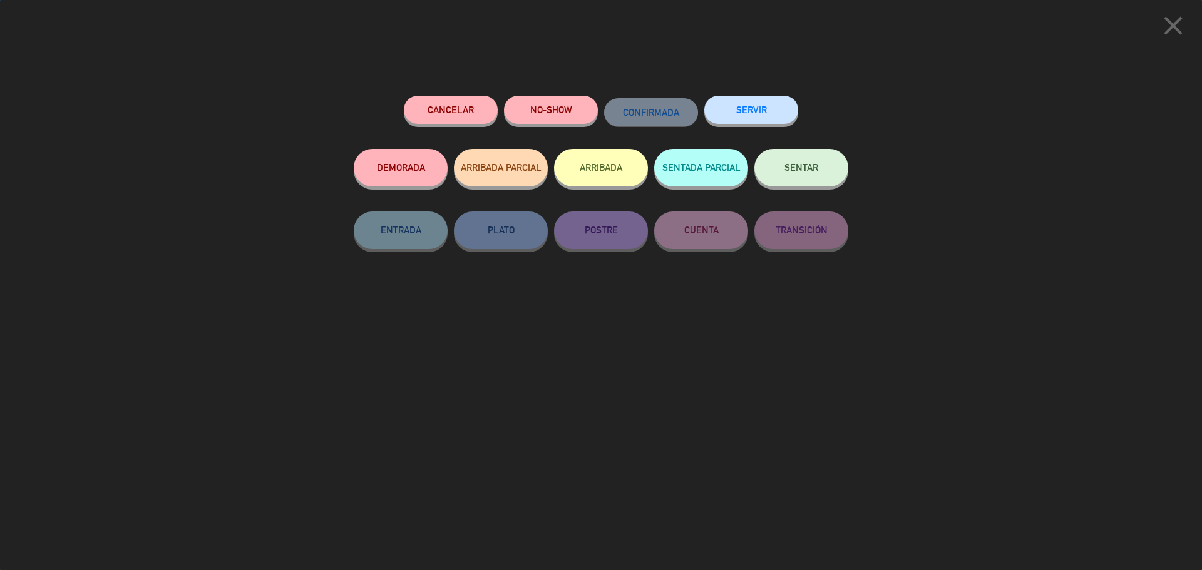
click at [801, 175] on button "SENTAR" at bounding box center [801, 168] width 94 height 38
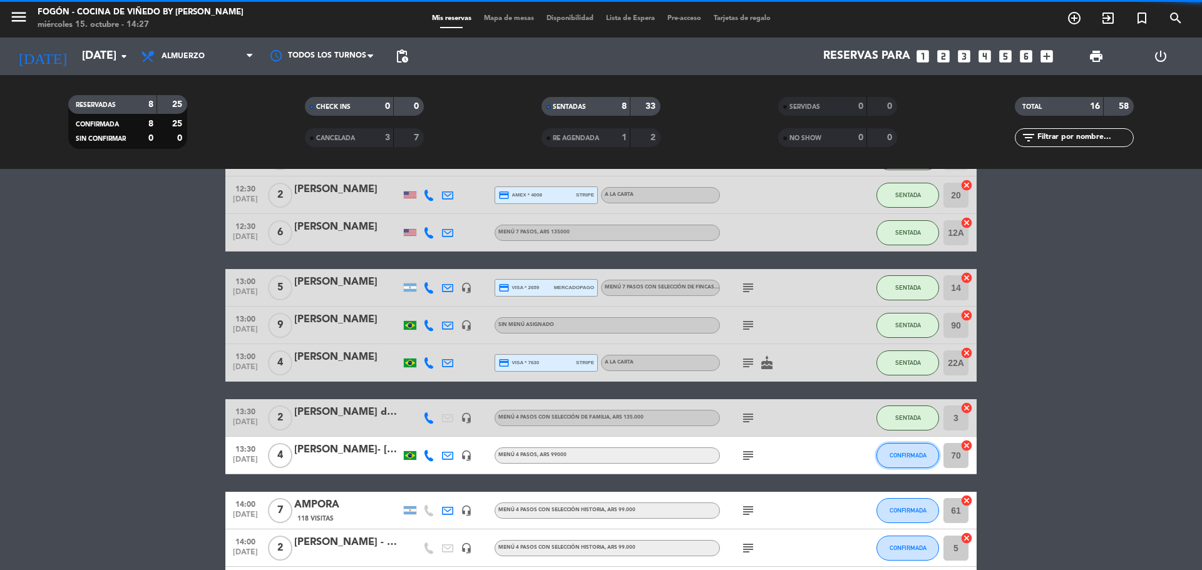
click at [910, 448] on button "CONFIRMADA" at bounding box center [907, 455] width 63 height 25
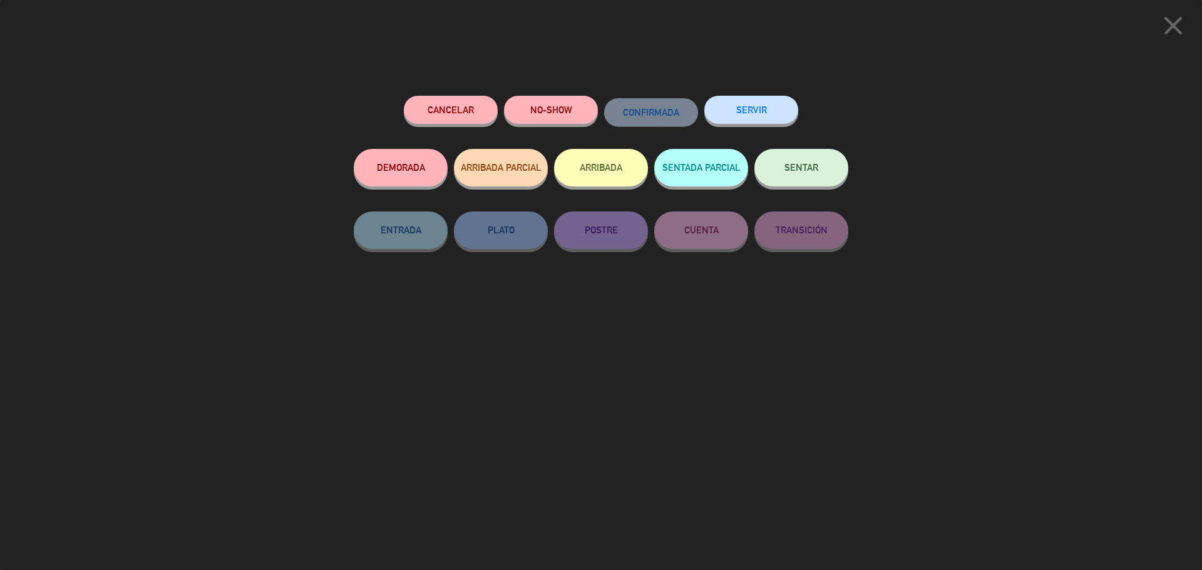
click at [807, 167] on span "SENTAR" at bounding box center [801, 167] width 34 height 11
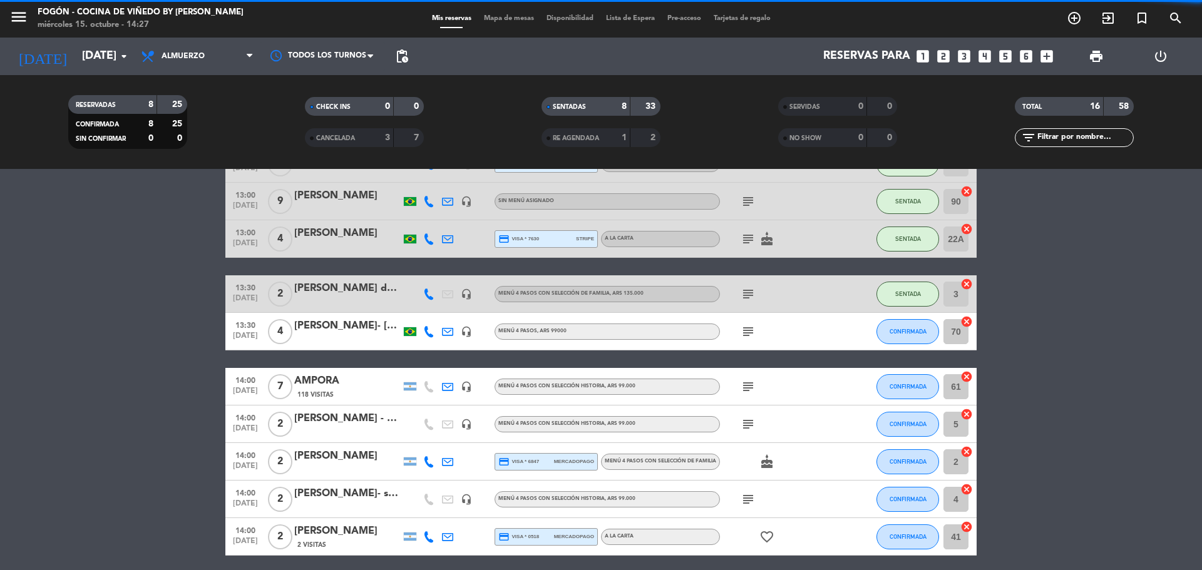
scroll to position [313, 0]
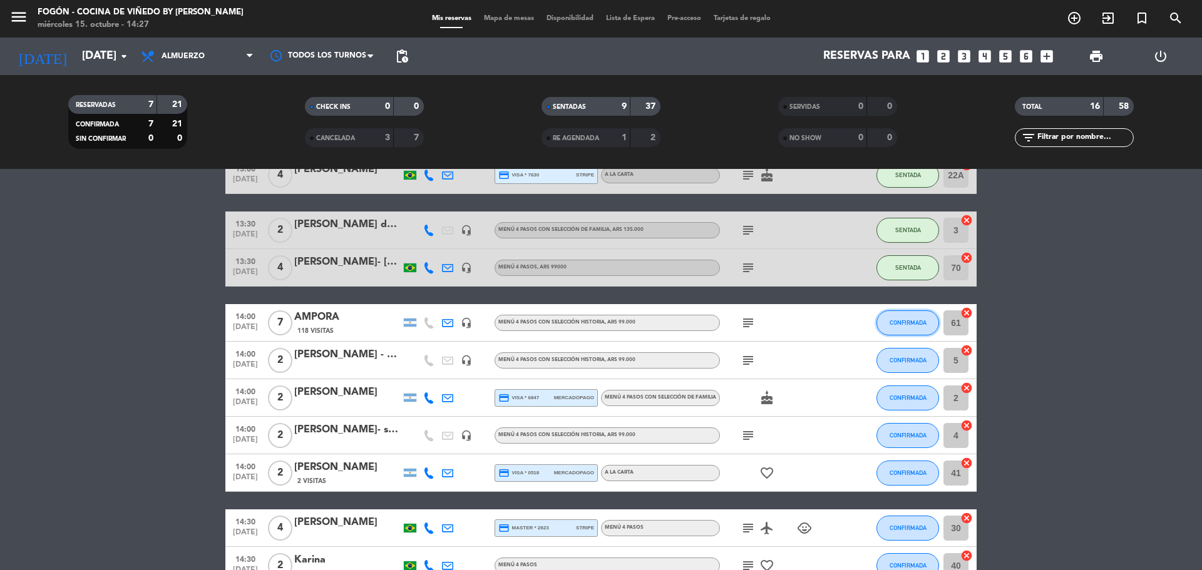
click at [917, 324] on span "CONFIRMADA" at bounding box center [908, 322] width 37 height 7
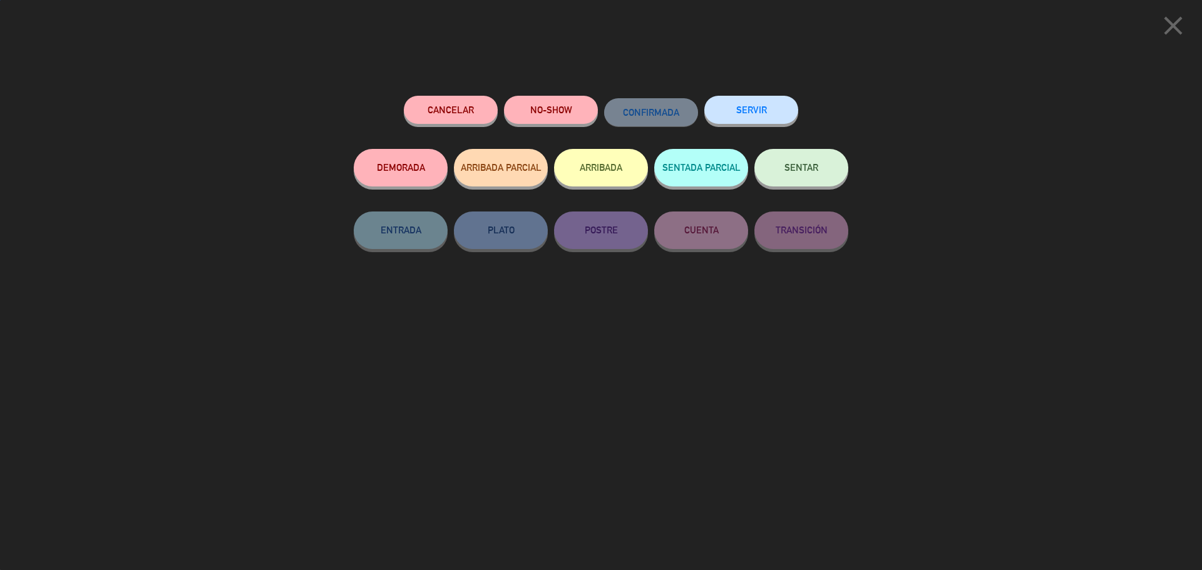
click at [809, 174] on button "SENTAR" at bounding box center [801, 168] width 94 height 38
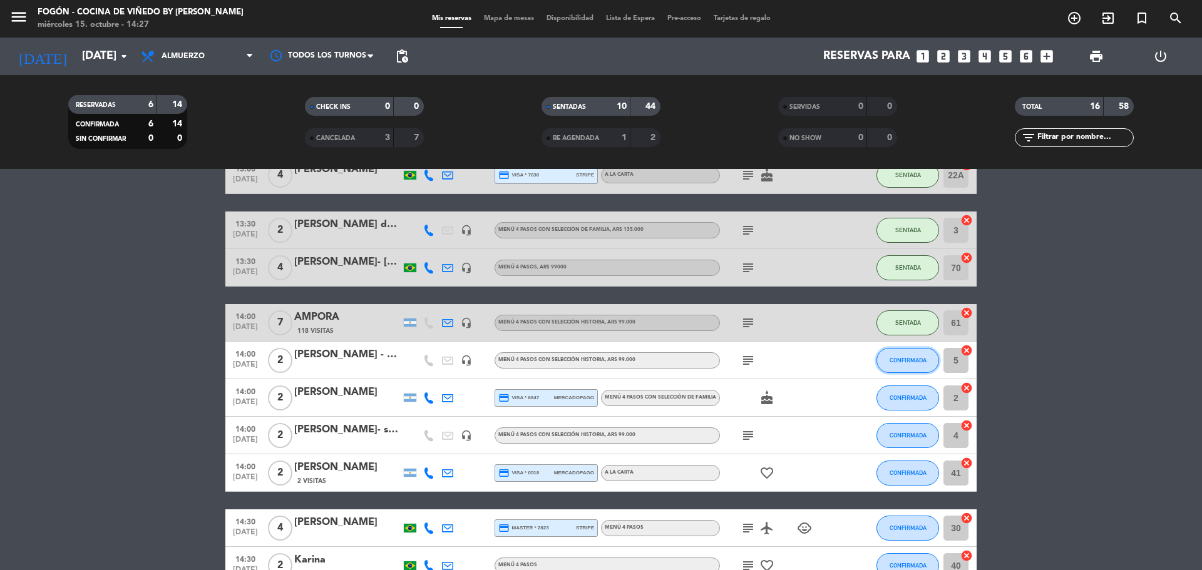
click at [902, 361] on span "CONFIRMADA" at bounding box center [908, 360] width 37 height 7
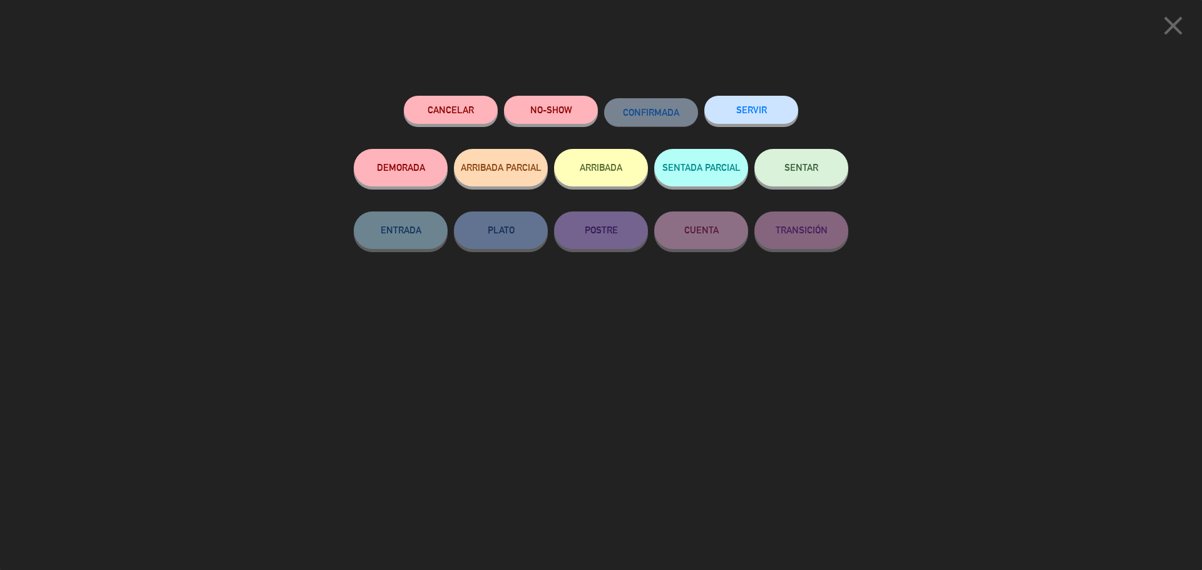
click at [806, 174] on button "SENTAR" at bounding box center [801, 168] width 94 height 38
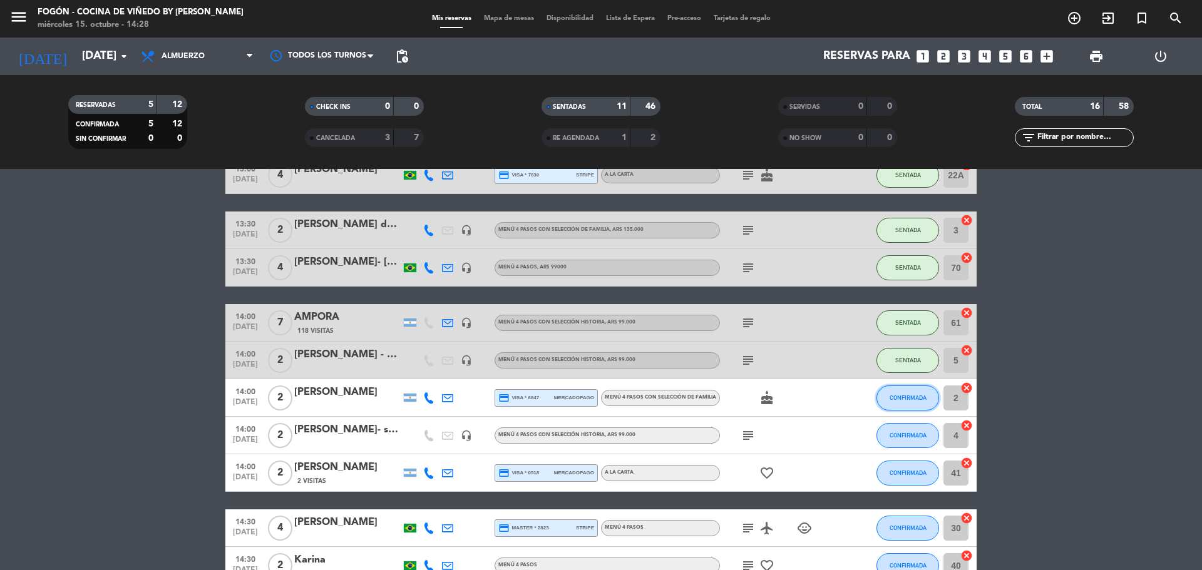
click at [898, 398] on span "CONFIRMADA" at bounding box center [908, 397] width 37 height 7
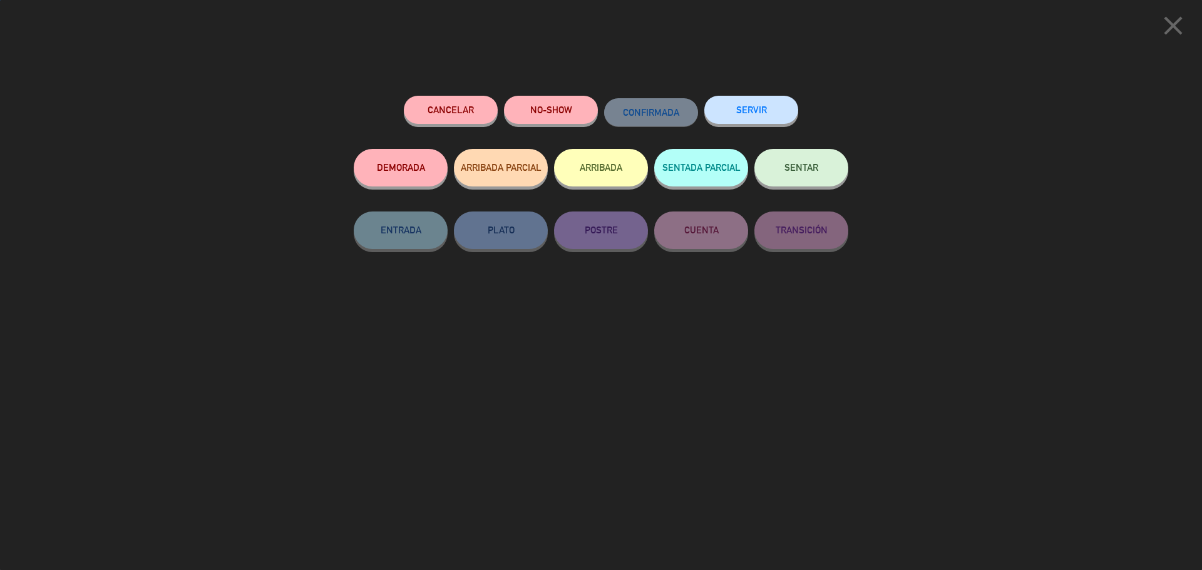
click at [804, 157] on button "SENTAR" at bounding box center [801, 168] width 94 height 38
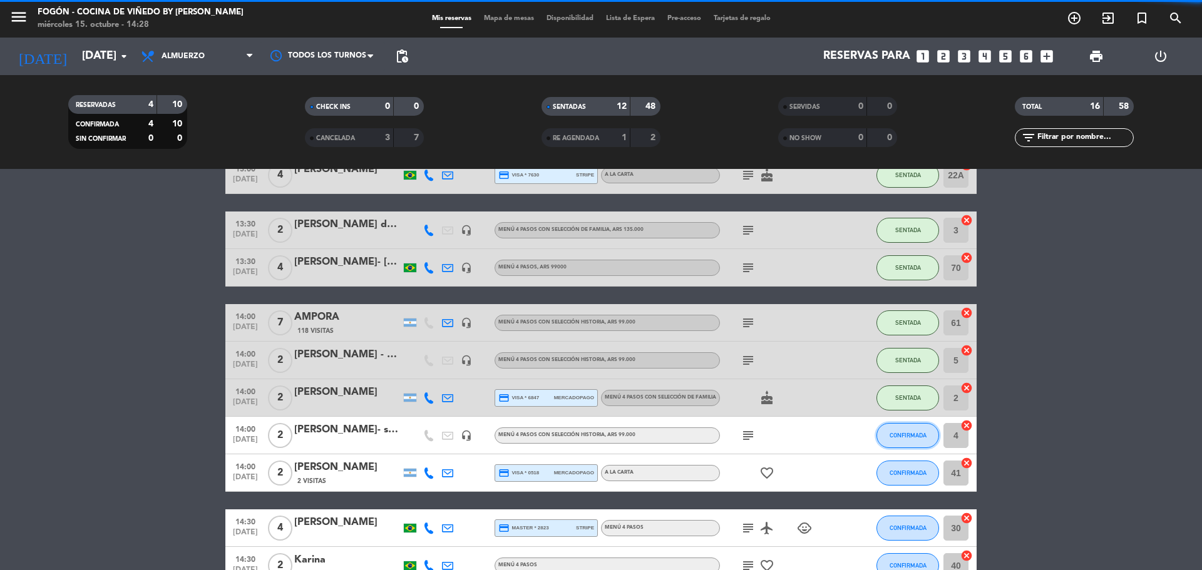
click at [906, 429] on button "CONFIRMADA" at bounding box center [907, 435] width 63 height 25
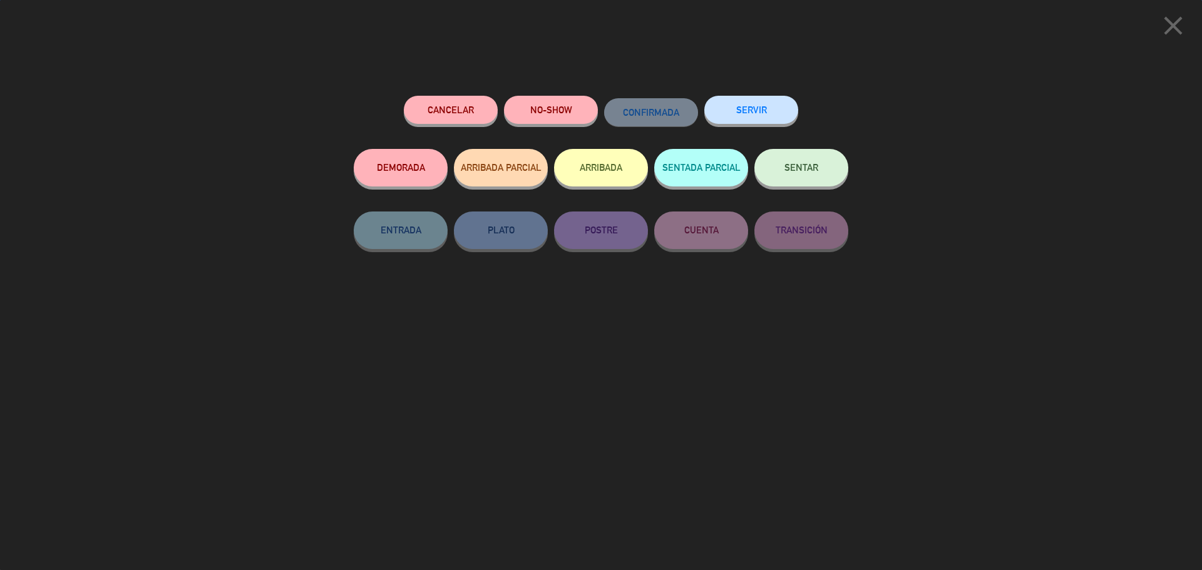
click at [793, 173] on span "SENTAR" at bounding box center [801, 167] width 34 height 11
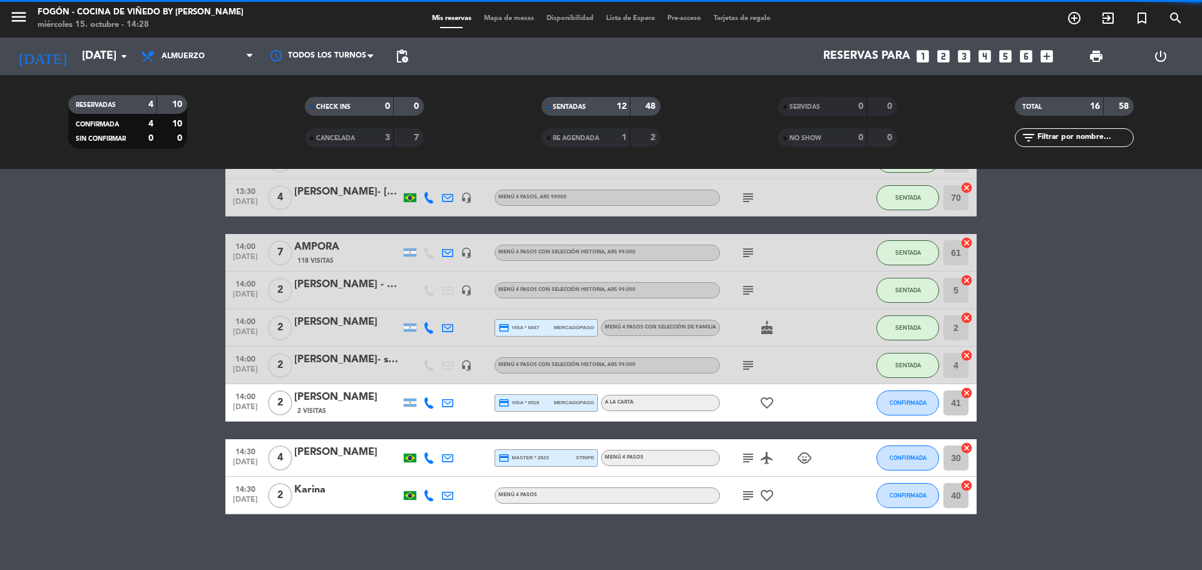
scroll to position [390, 0]
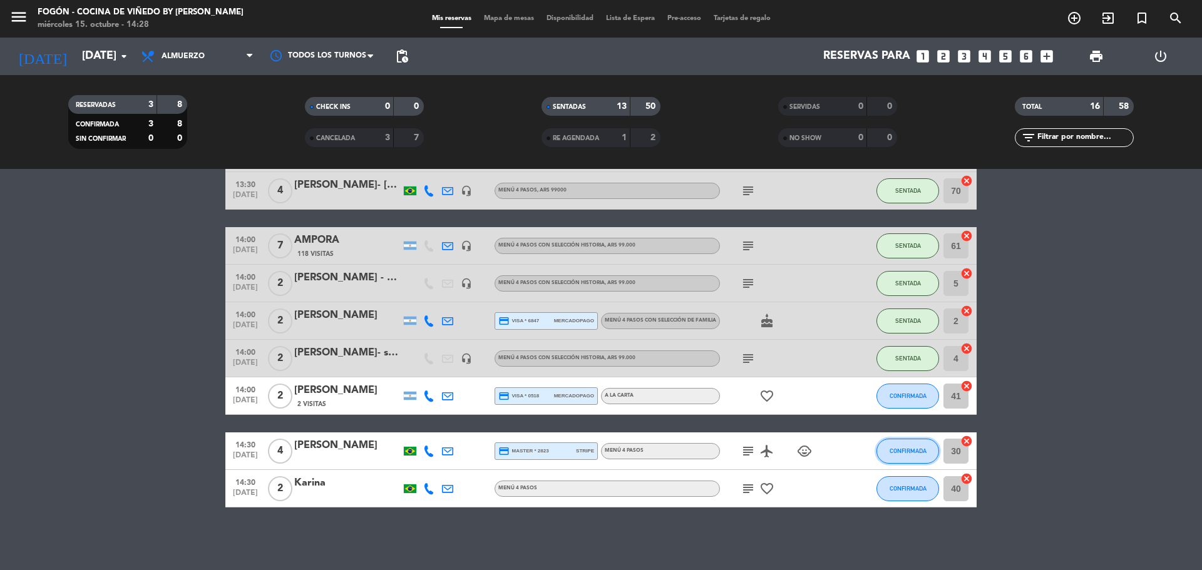
click at [900, 447] on button "CONFIRMADA" at bounding box center [907, 451] width 63 height 25
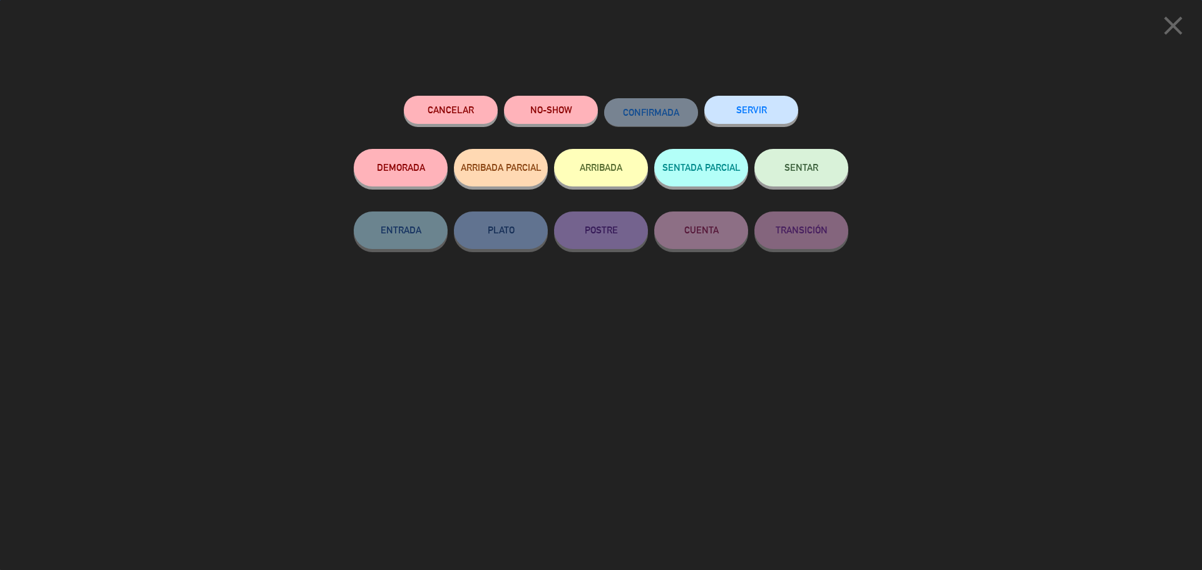
click at [800, 178] on button "SENTAR" at bounding box center [801, 168] width 94 height 38
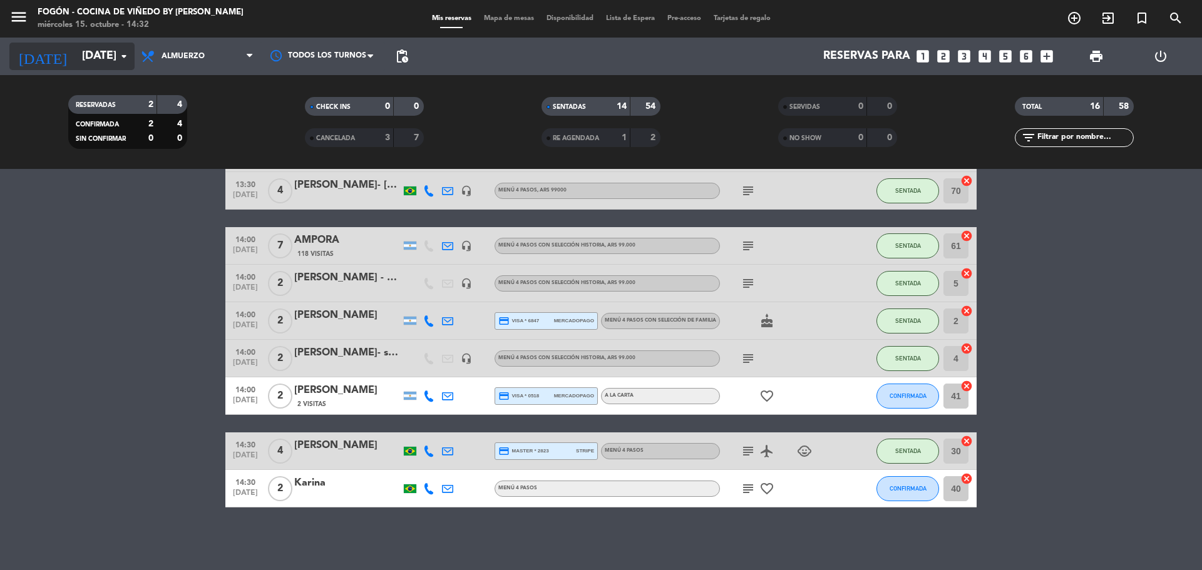
click at [82, 59] on input "[DATE]" at bounding box center [148, 56] width 145 height 25
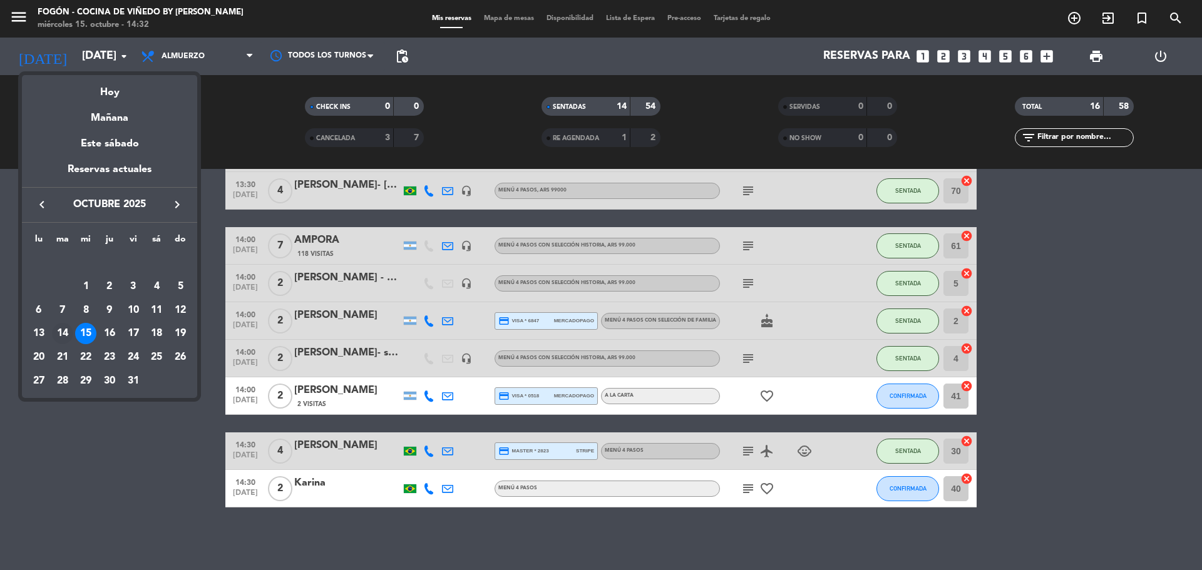
click at [61, 329] on div "14" at bounding box center [62, 333] width 21 height 21
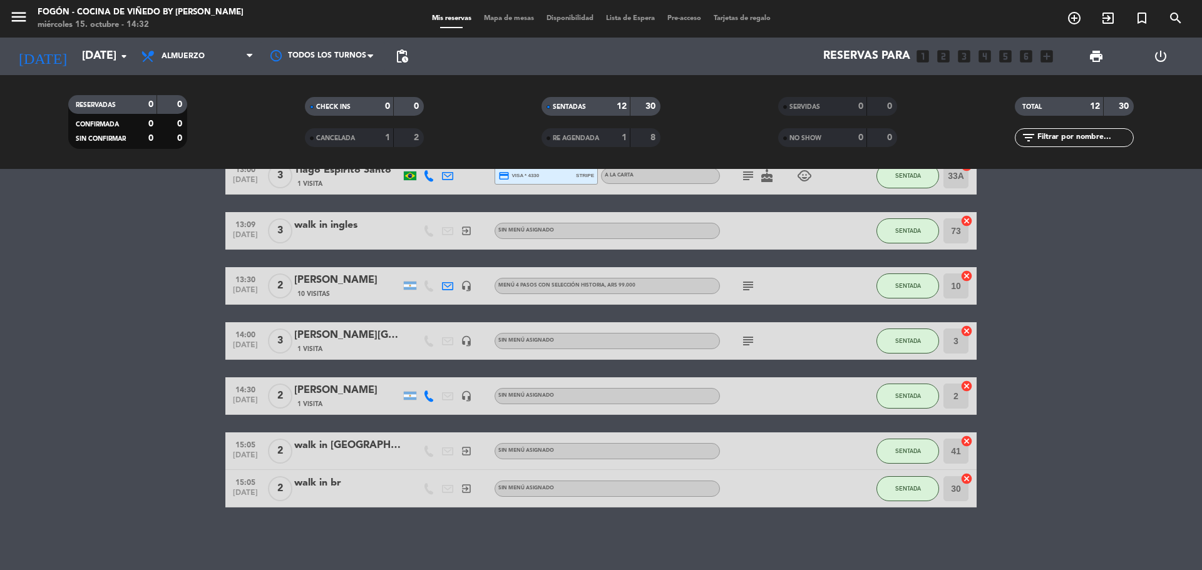
scroll to position [0, 0]
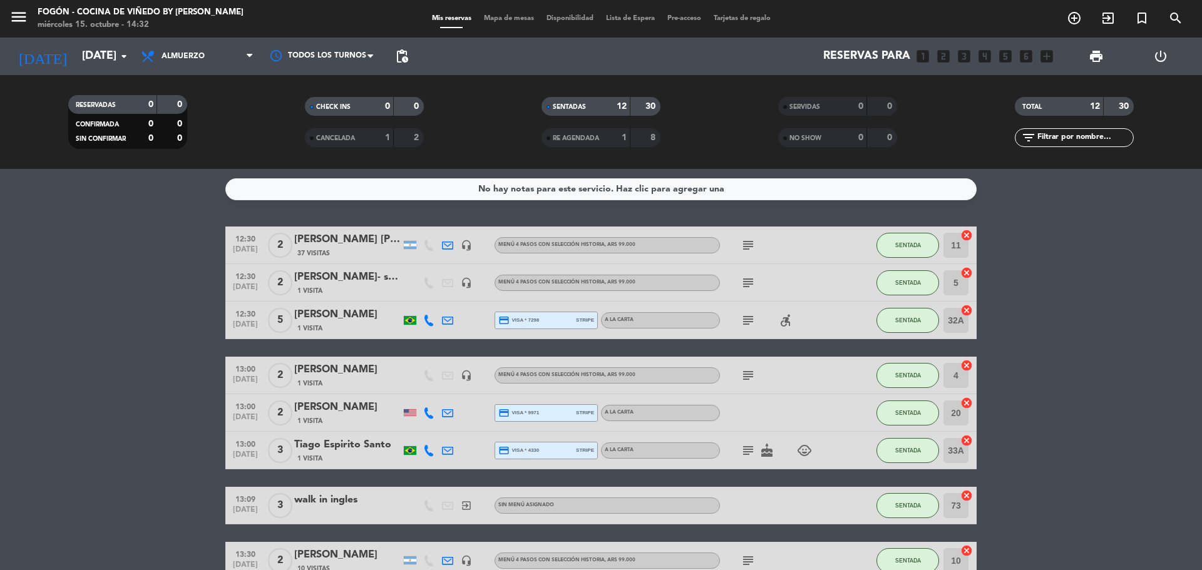
click at [744, 244] on icon "subject" at bounding box center [748, 245] width 15 height 15
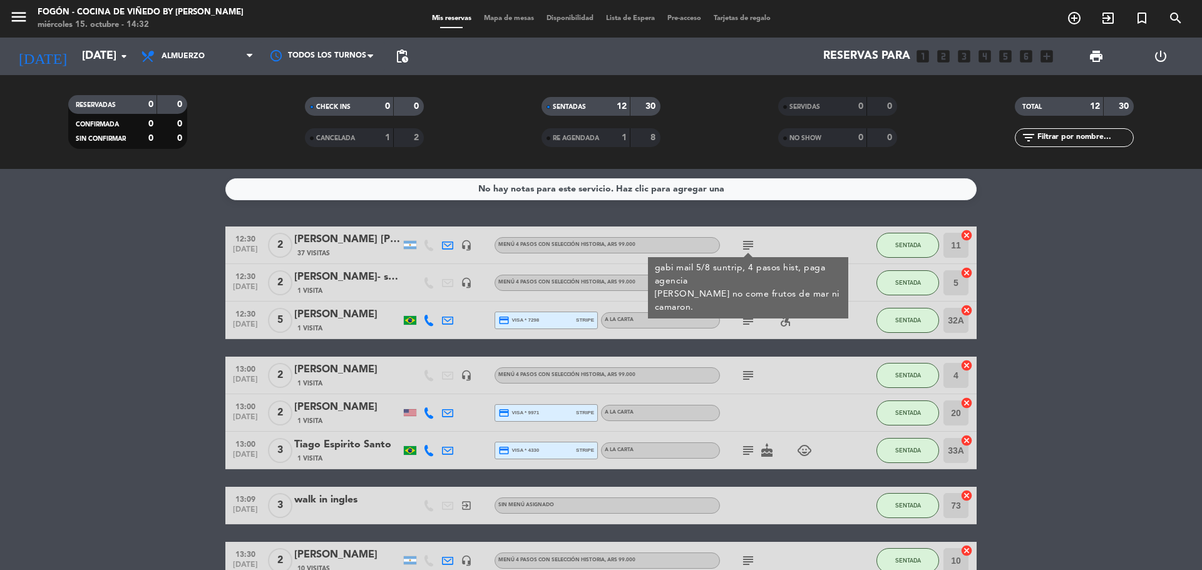
click at [359, 232] on div "[PERSON_NAME] [PERSON_NAME] - Suntrip" at bounding box center [347, 240] width 106 height 16
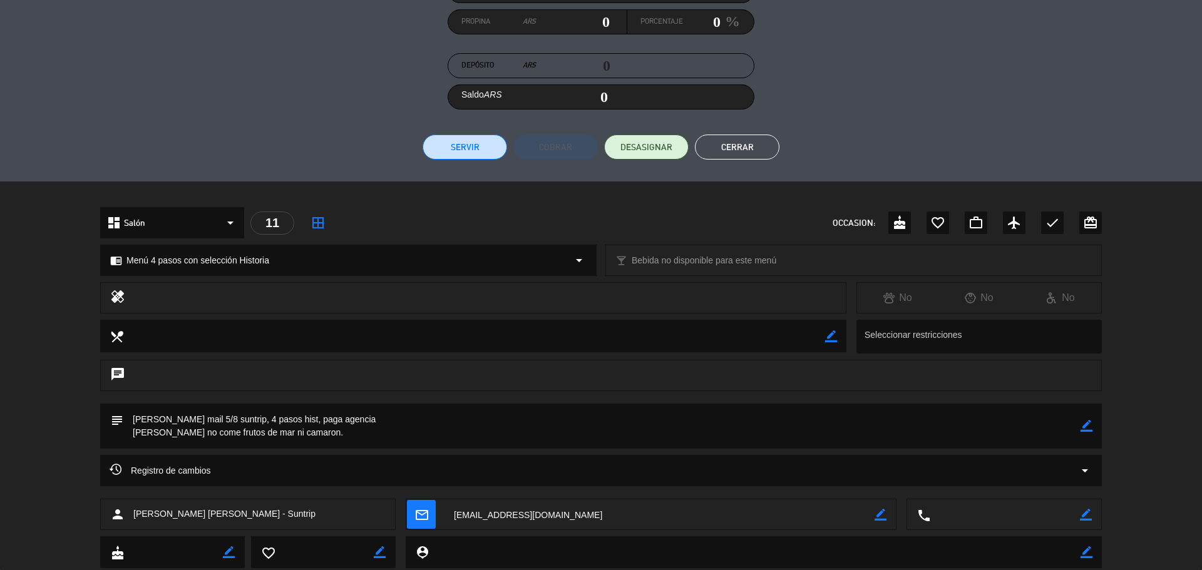
scroll to position [275, 0]
click at [724, 147] on button "Cerrar" at bounding box center [737, 147] width 85 height 25
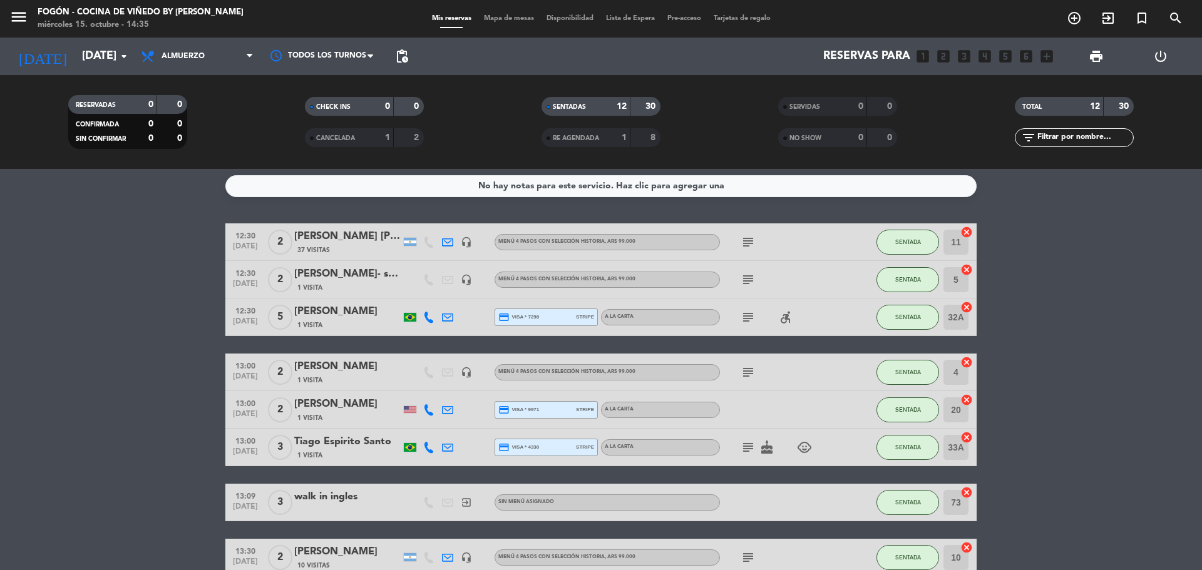
scroll to position [0, 0]
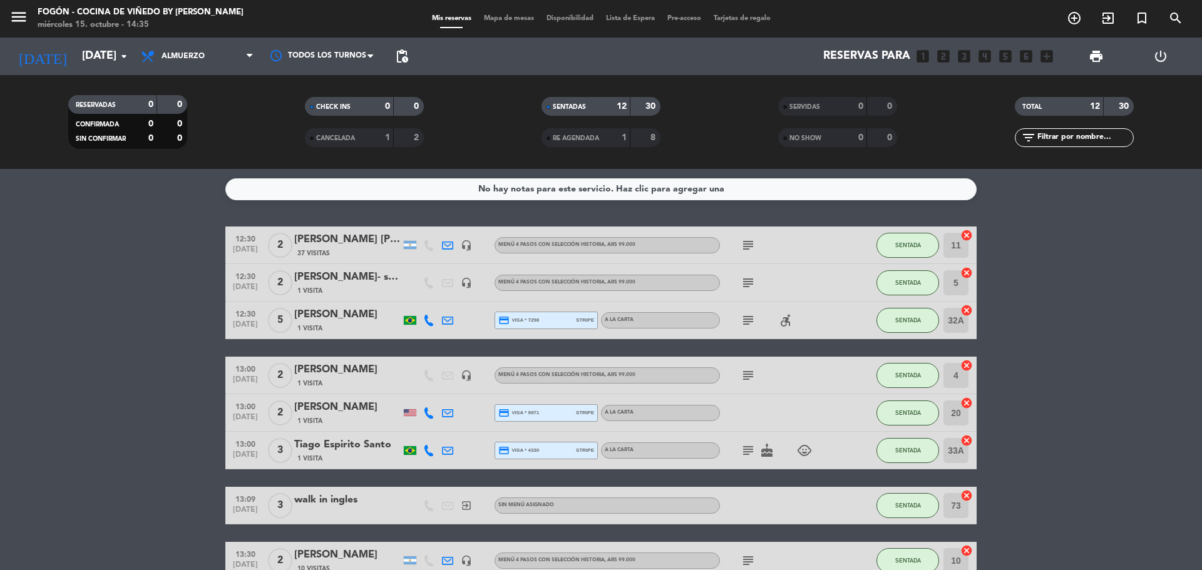
click at [743, 281] on icon "subject" at bounding box center [748, 282] width 15 height 15
click at [334, 275] on div "[PERSON_NAME]- suntrip" at bounding box center [347, 277] width 106 height 16
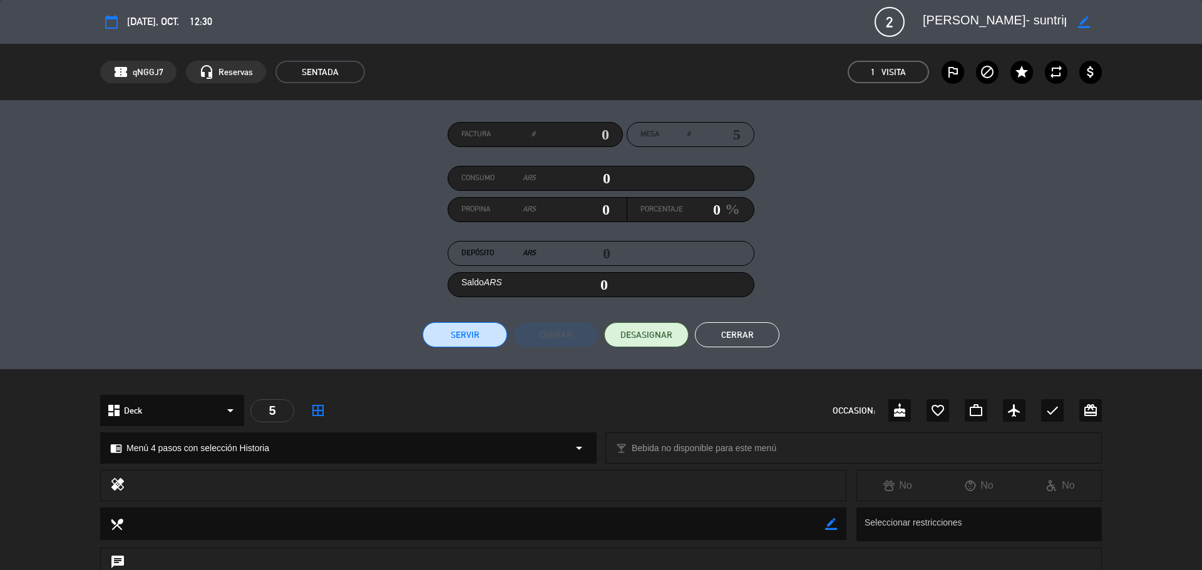
click at [741, 332] on button "Cerrar" at bounding box center [737, 334] width 85 height 25
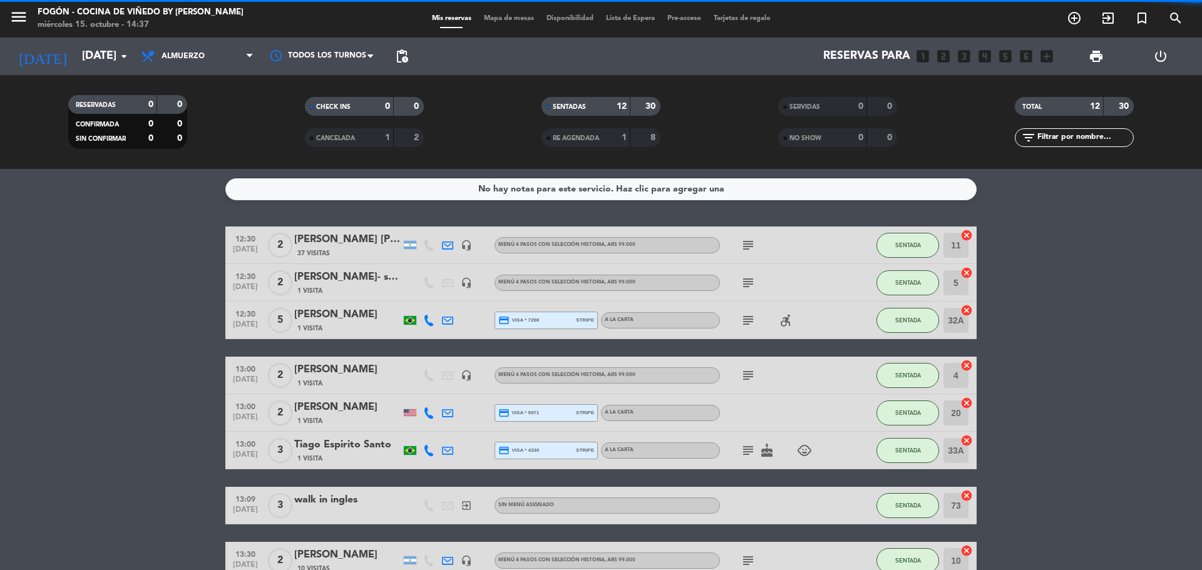
click at [747, 319] on icon "subject" at bounding box center [748, 320] width 15 height 15
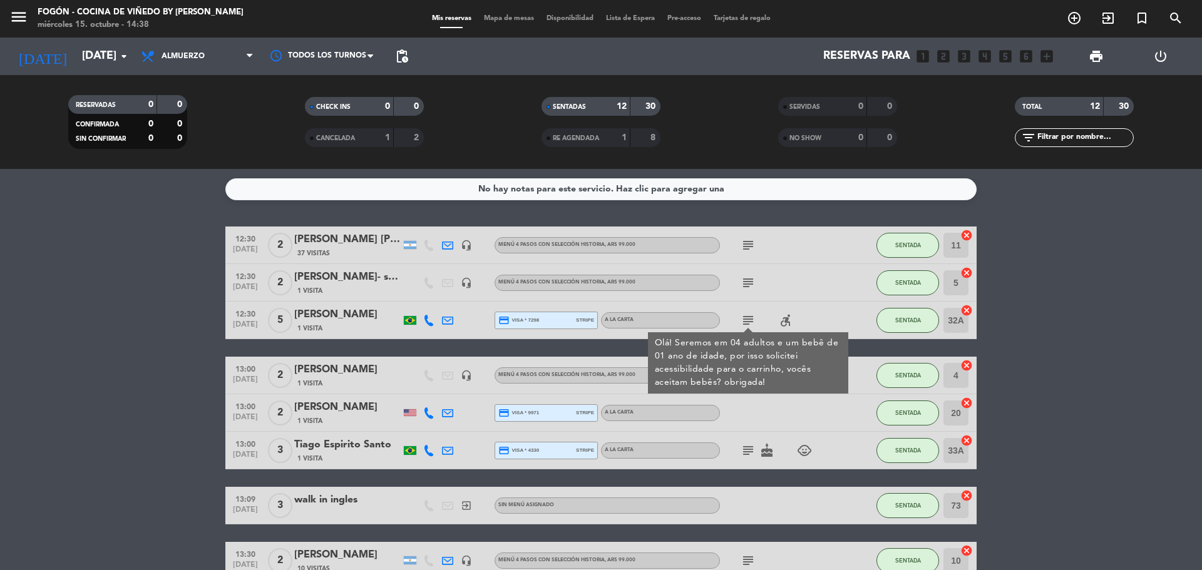
click at [751, 347] on div "Olá! Seremos em 04 adultos e um bebê de 01 ano de idade, por isso solicitei ace…" at bounding box center [748, 363] width 187 height 53
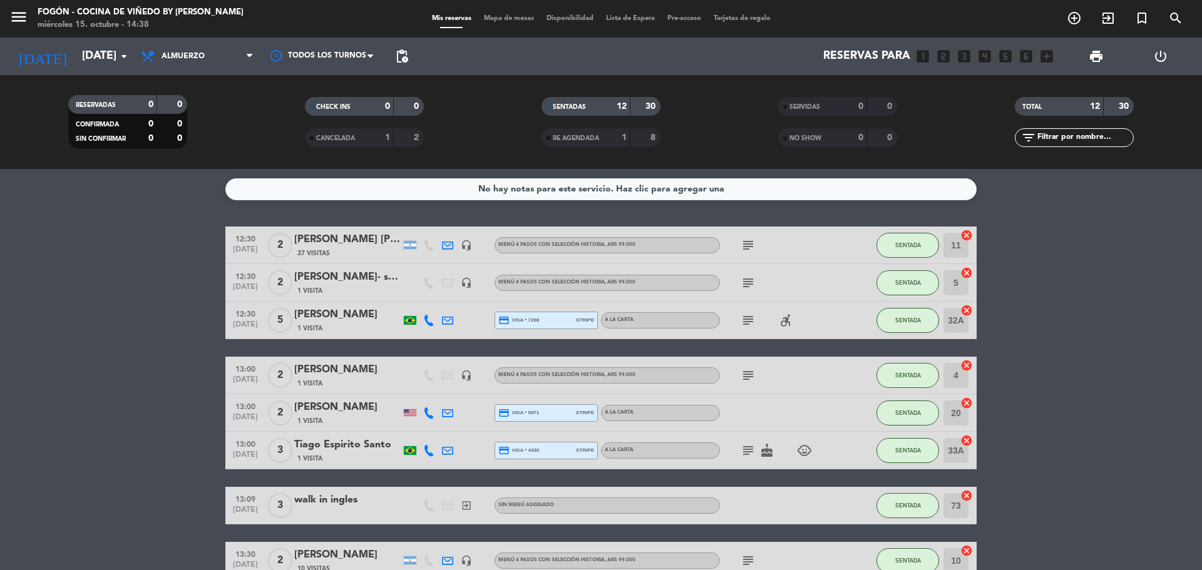
click at [749, 376] on icon "subject" at bounding box center [748, 375] width 15 height 15
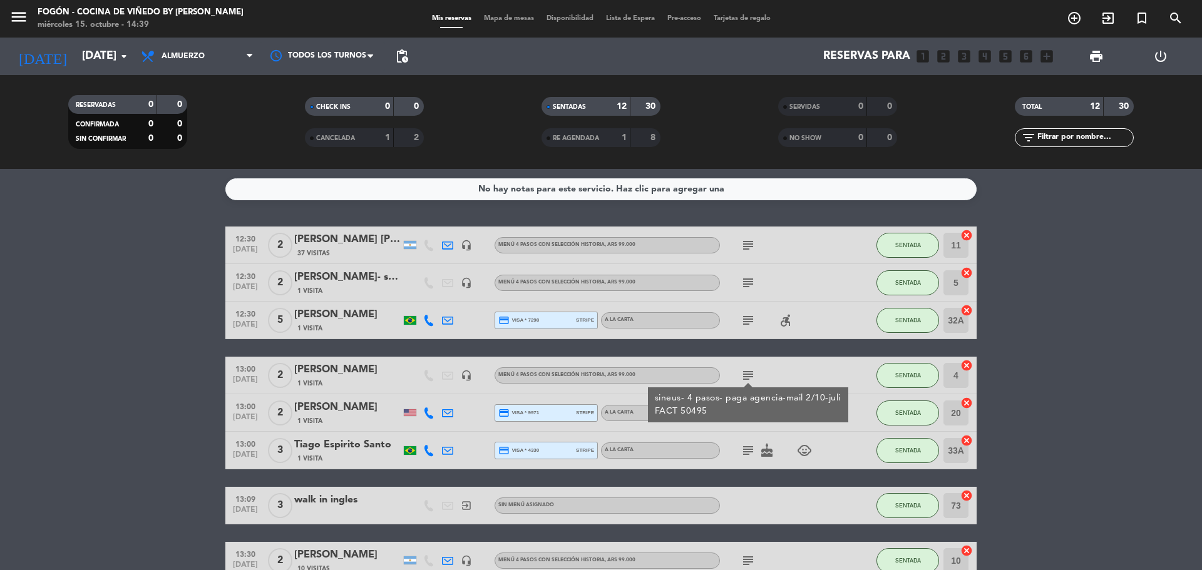
click at [752, 407] on div "sineus- 4 pasos- paga agencia-mail 2/10-juli FACT 50495" at bounding box center [748, 405] width 187 height 26
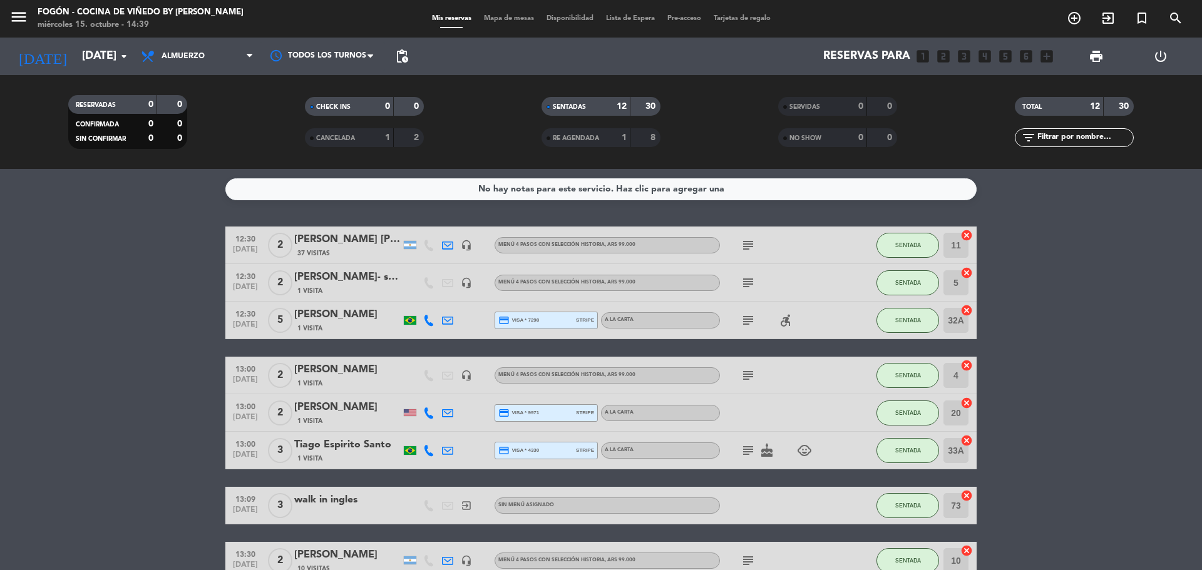
click at [747, 449] on icon "subject" at bounding box center [748, 450] width 15 height 15
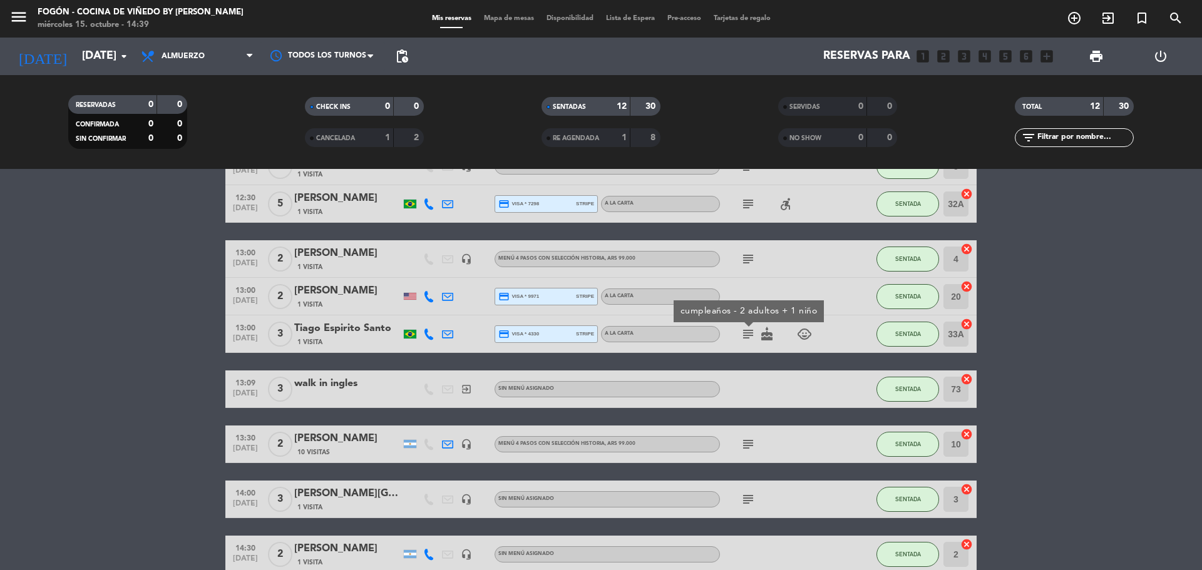
scroll to position [125, 0]
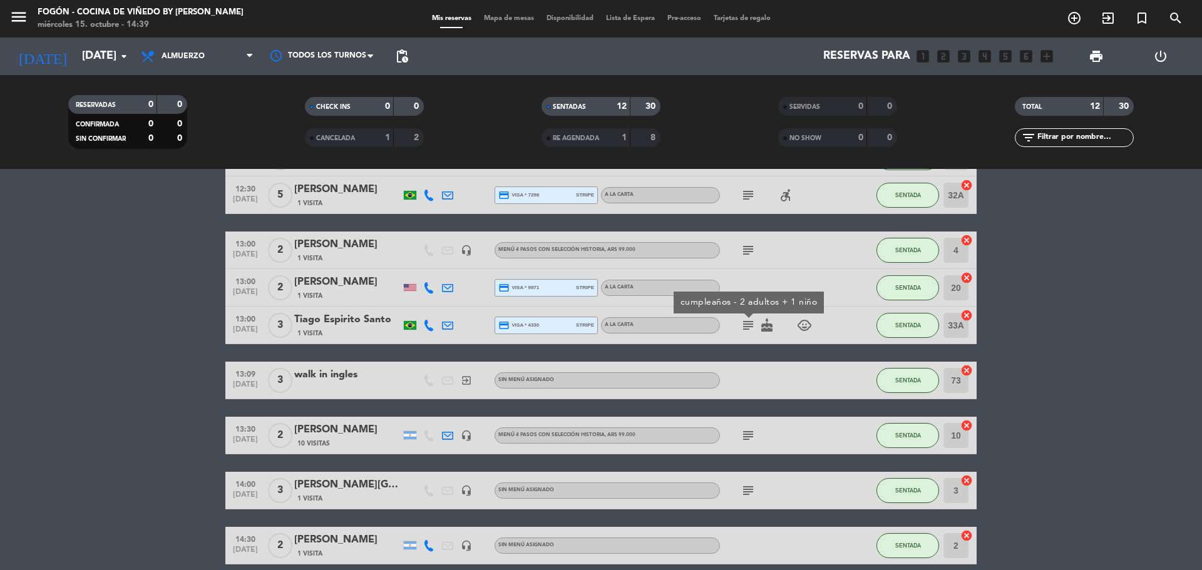
click at [747, 437] on icon "subject" at bounding box center [748, 435] width 15 height 15
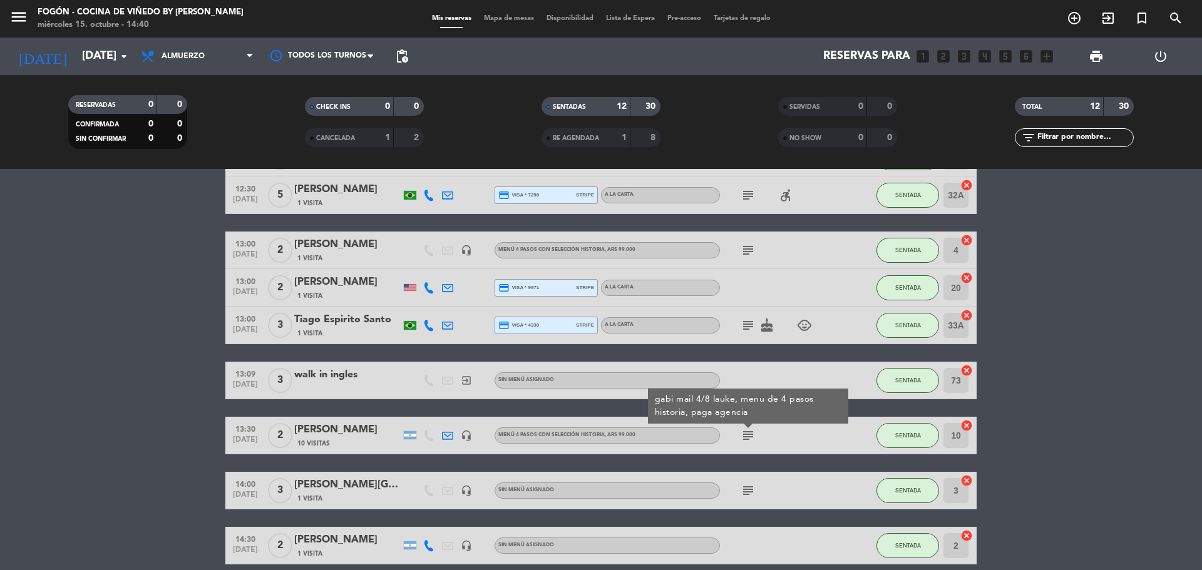
click at [746, 488] on icon "subject" at bounding box center [748, 490] width 15 height 15
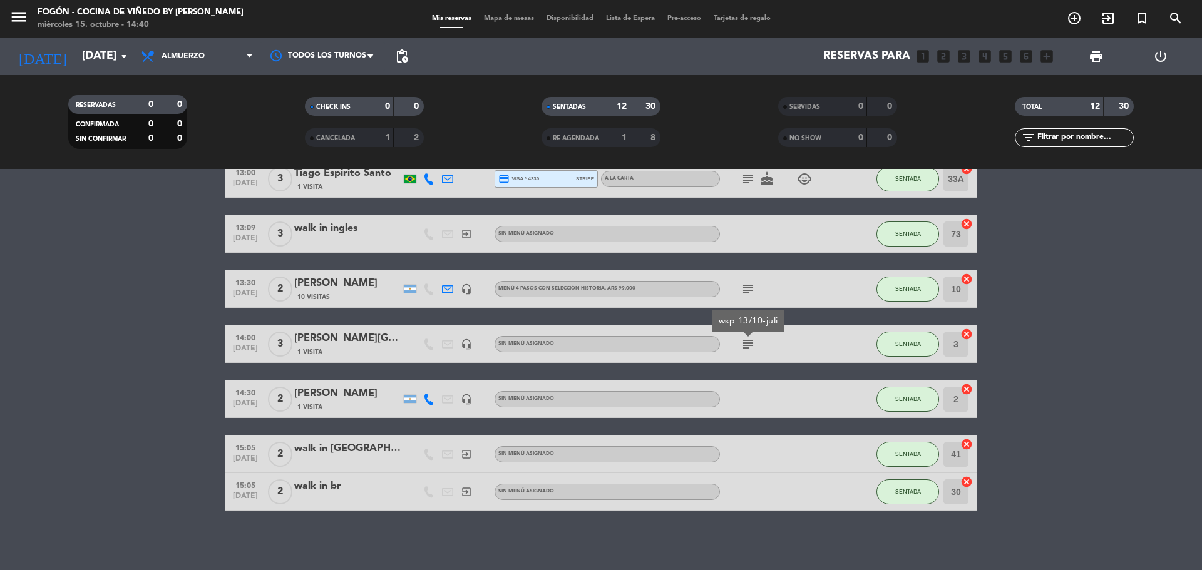
scroll to position [275, 0]
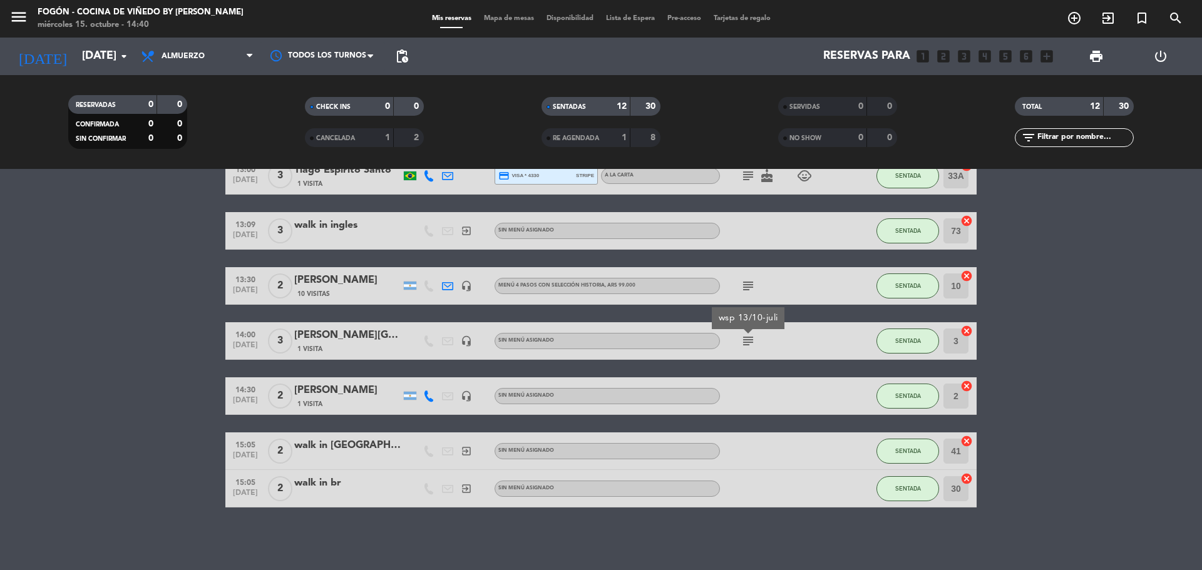
click at [88, 39] on div "[DATE] [DATE] arrow_drop_down" at bounding box center [71, 57] width 125 height 38
click at [86, 48] on input "[DATE]" at bounding box center [148, 56] width 145 height 25
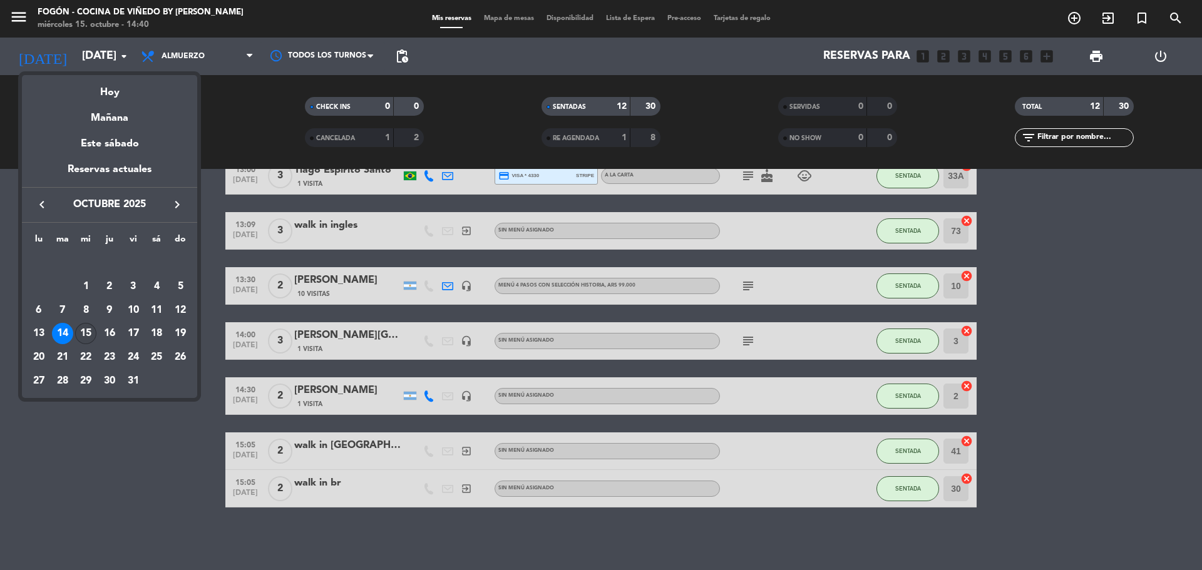
click at [81, 329] on div "15" at bounding box center [85, 333] width 21 height 21
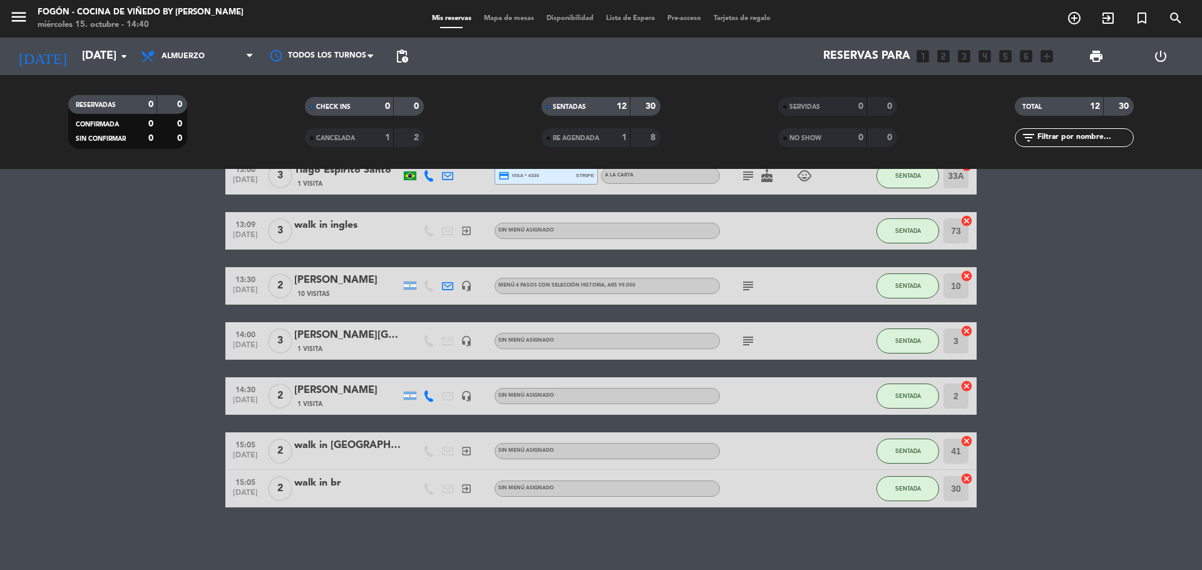
type input "[DATE]"
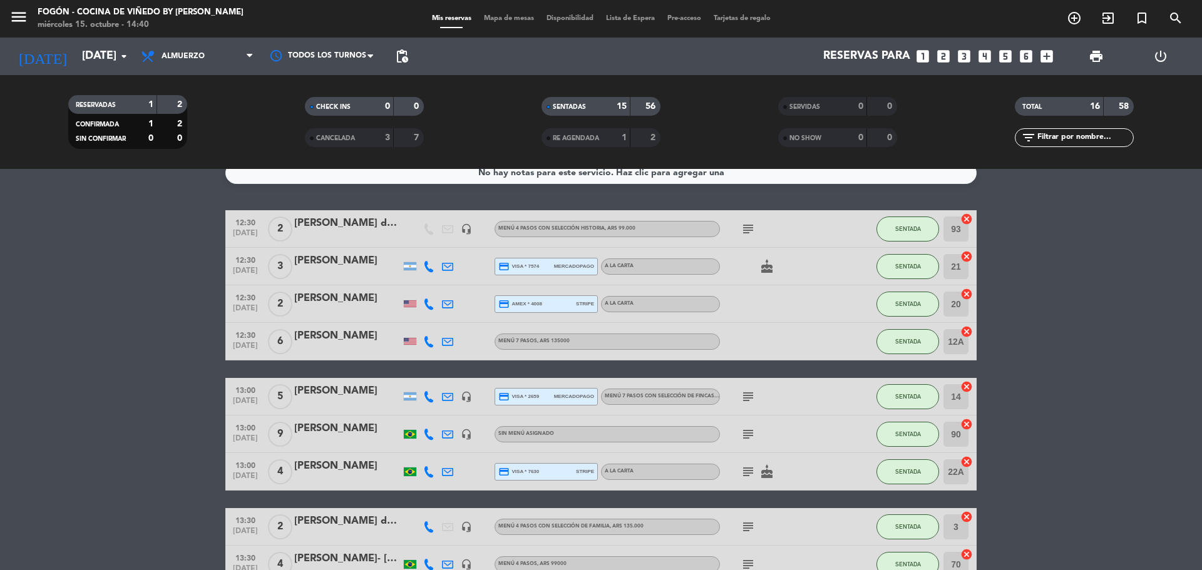
scroll to position [0, 0]
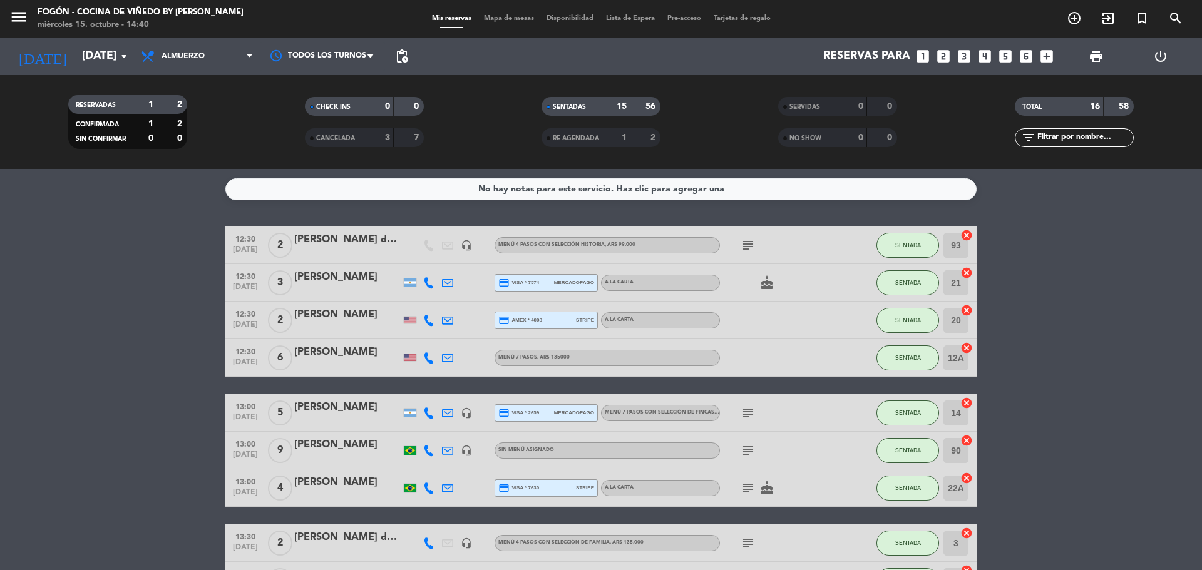
click at [747, 247] on icon "subject" at bounding box center [748, 245] width 15 height 15
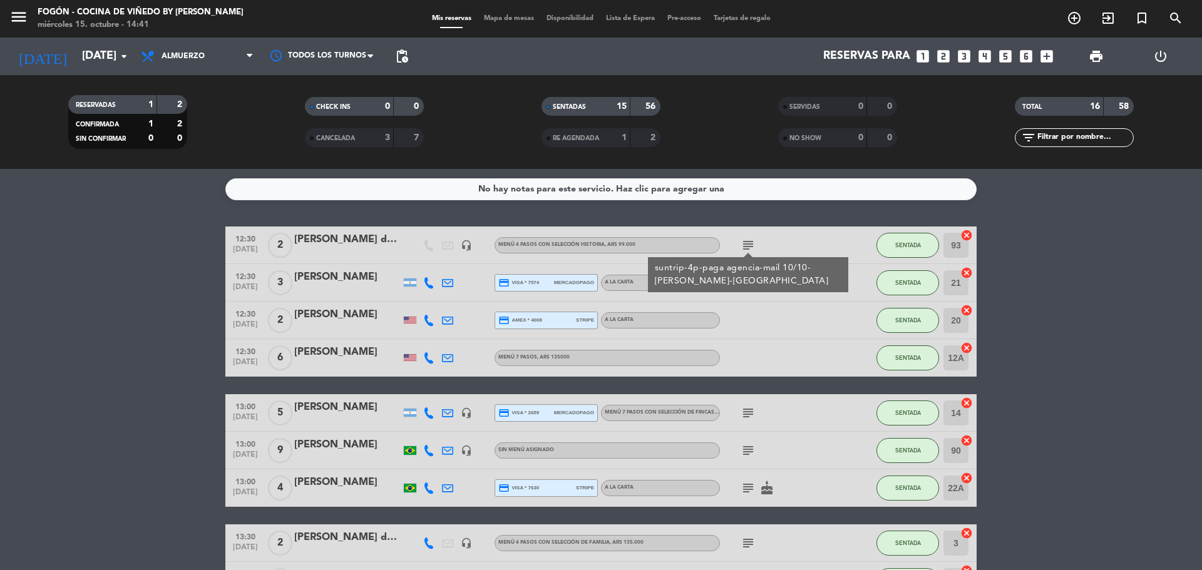
click at [299, 250] on div at bounding box center [347, 254] width 106 height 10
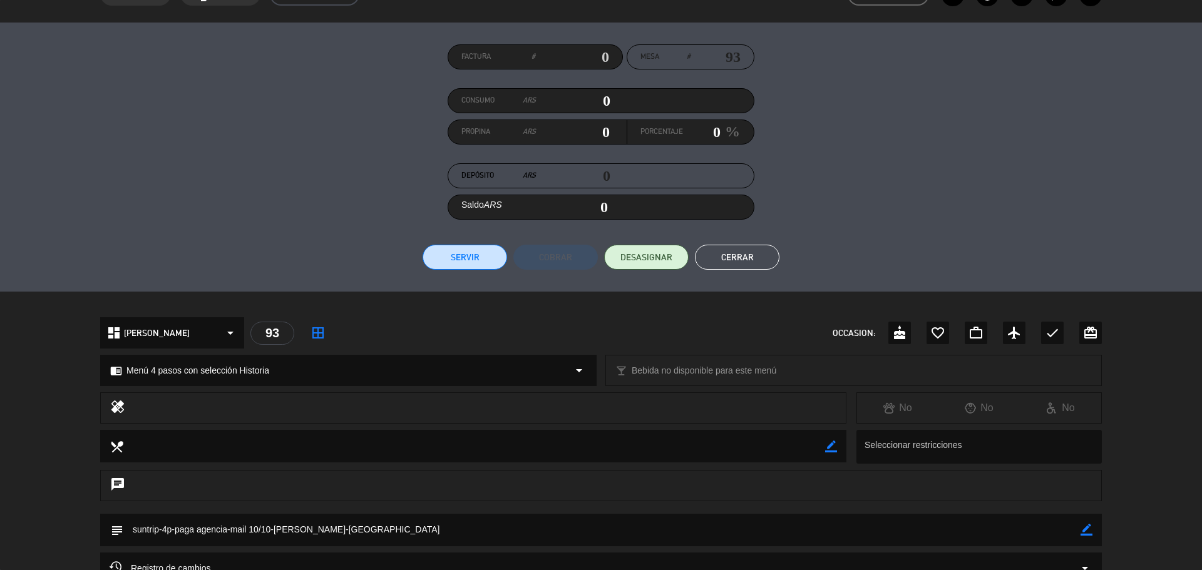
scroll to position [211, 0]
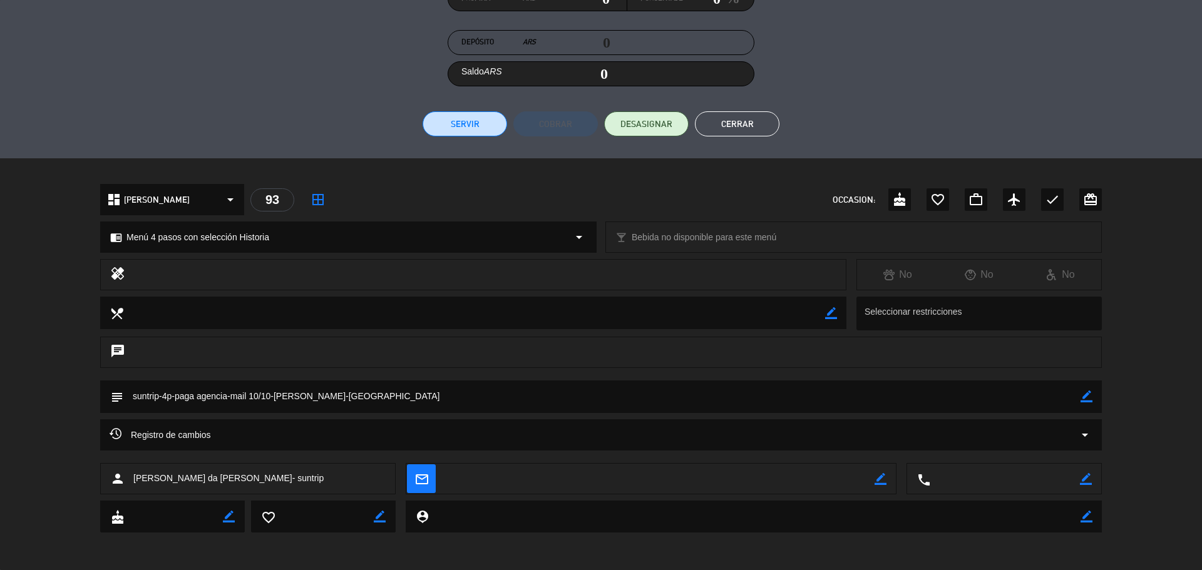
click at [729, 126] on button "Cerrar" at bounding box center [737, 123] width 85 height 25
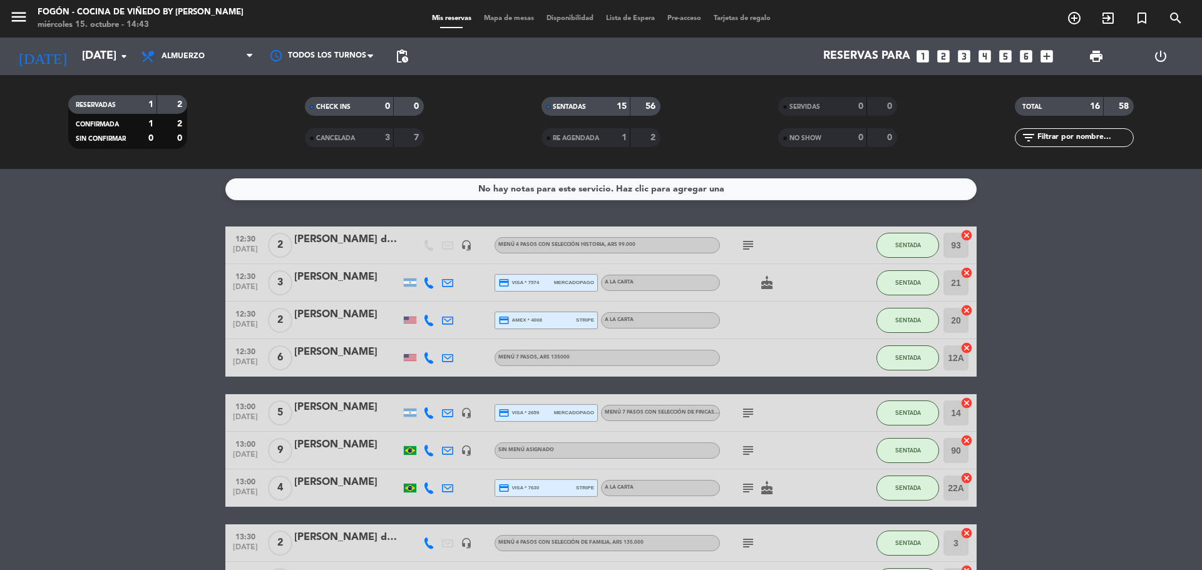
click at [750, 413] on icon "subject" at bounding box center [748, 413] width 15 height 15
click at [747, 449] on icon "subject" at bounding box center [748, 450] width 15 height 15
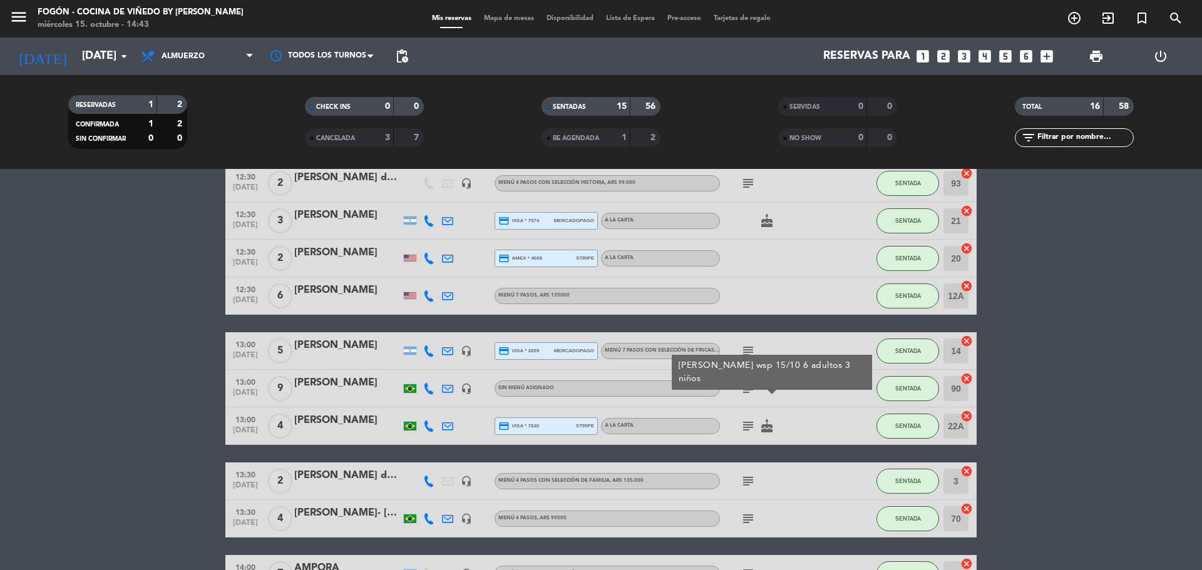
scroll to position [63, 0]
click at [749, 427] on icon "subject" at bounding box center [748, 425] width 15 height 15
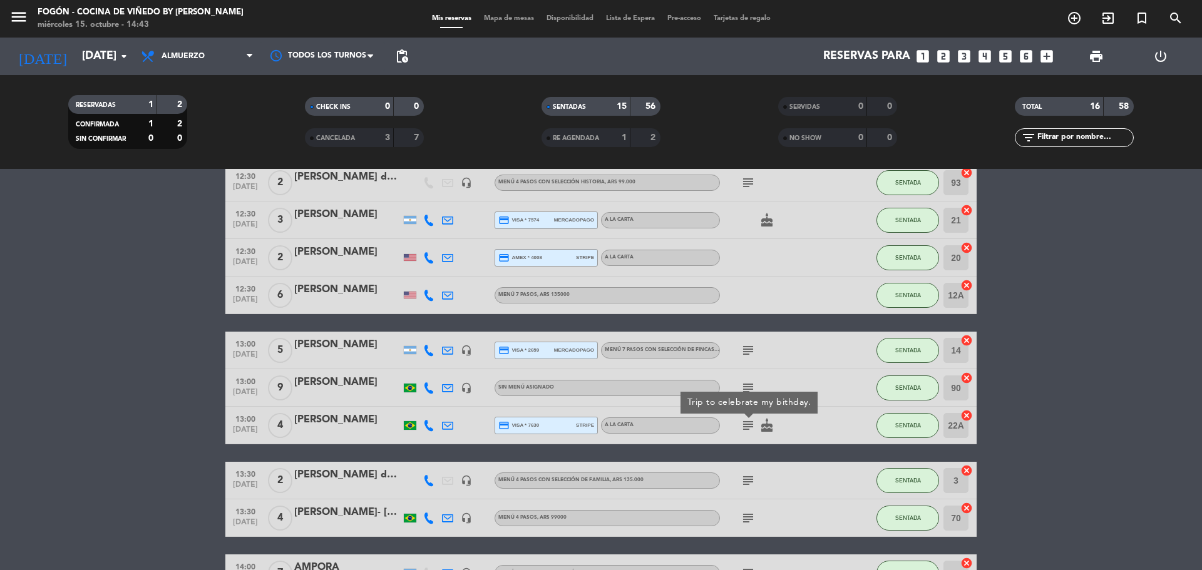
scroll to position [125, 0]
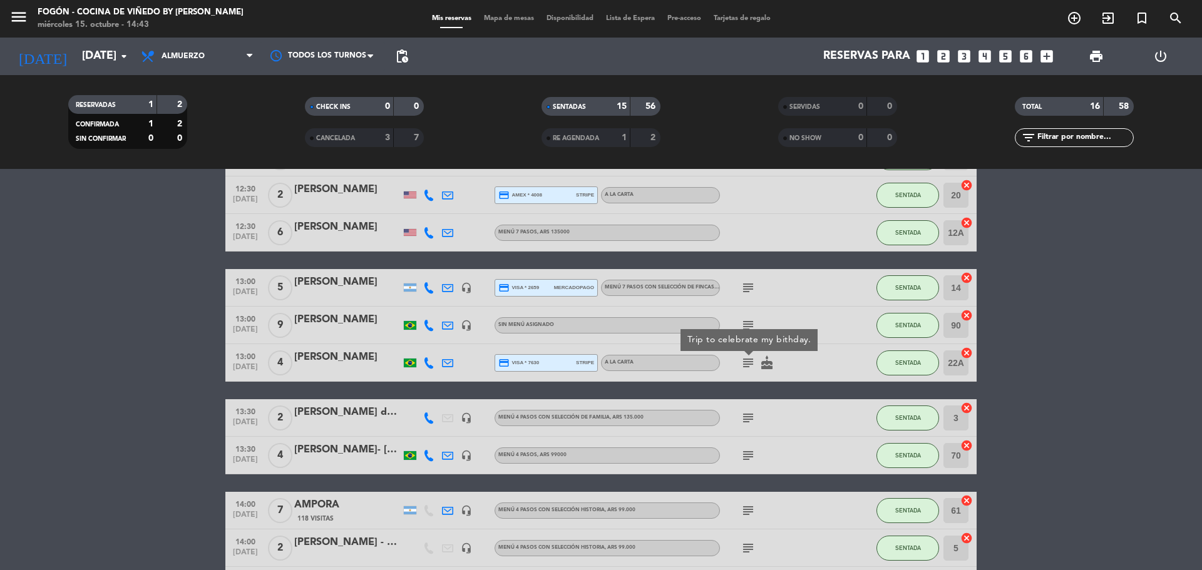
click at [749, 420] on icon "subject" at bounding box center [748, 418] width 15 height 15
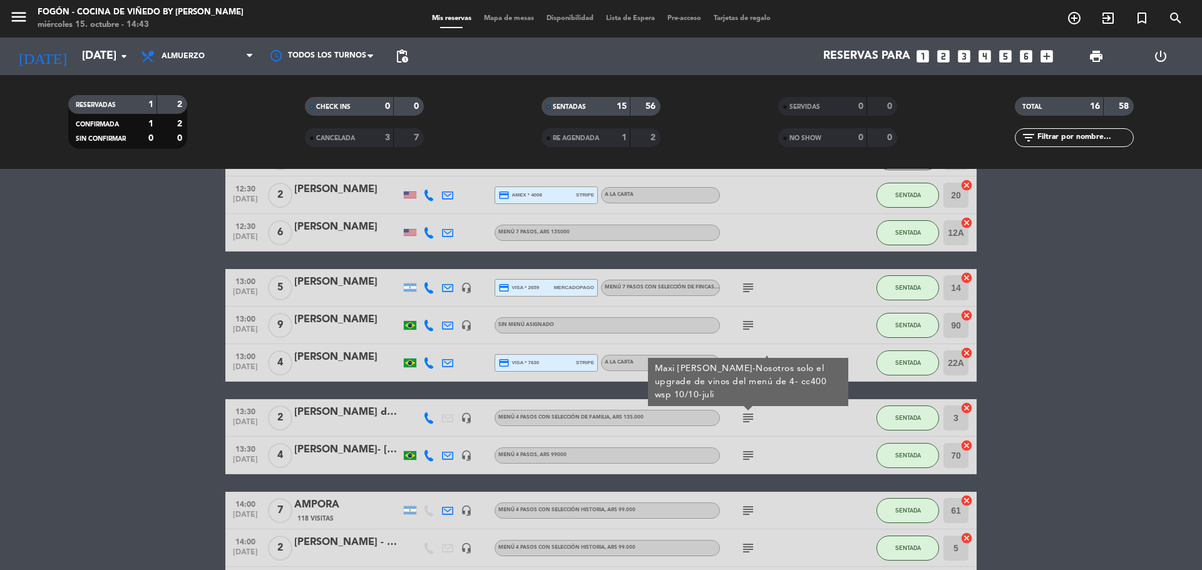
scroll to position [188, 0]
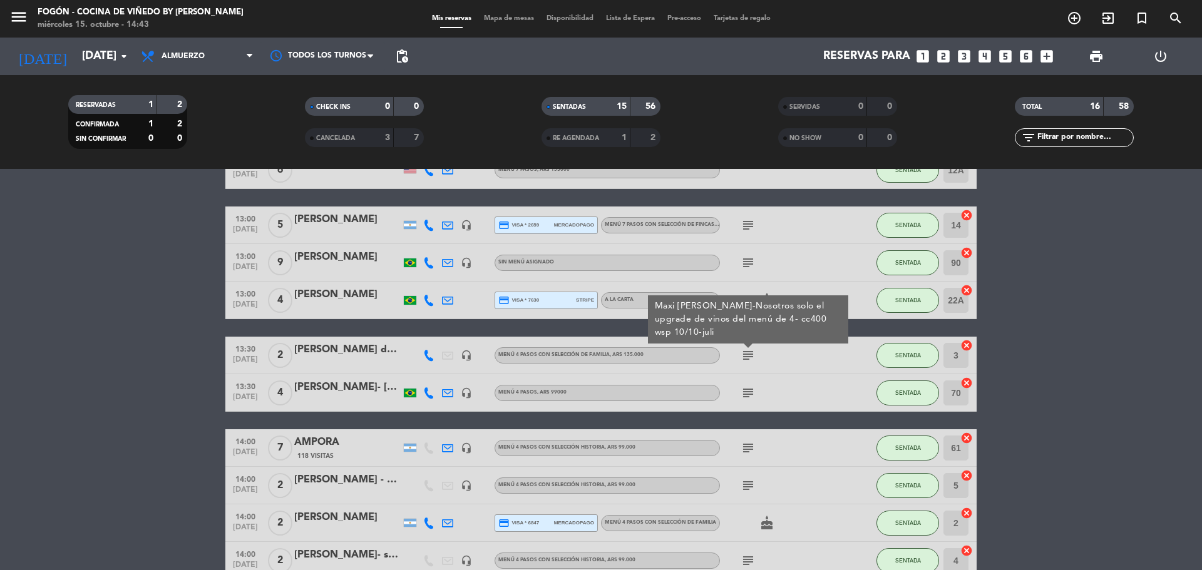
click at [744, 393] on icon "subject" at bounding box center [748, 393] width 15 height 15
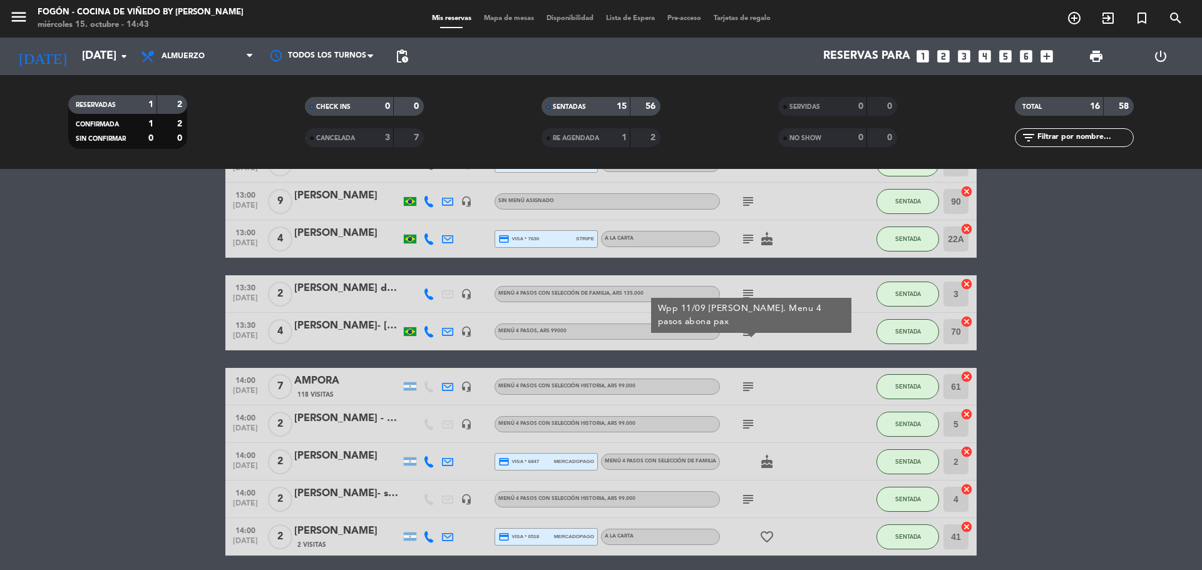
scroll to position [250, 0]
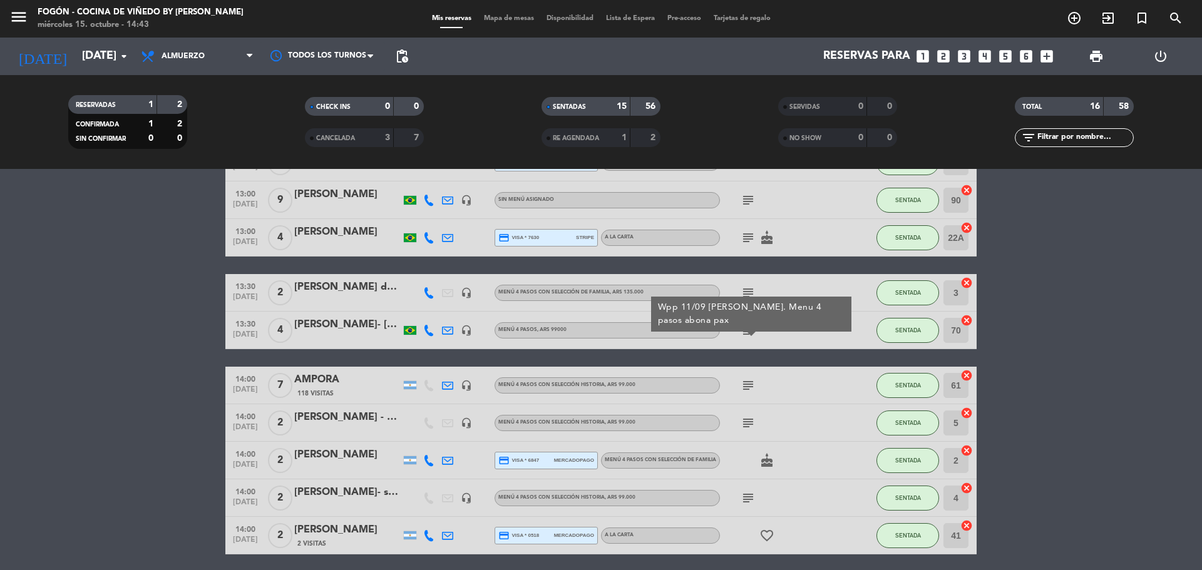
click at [747, 389] on icon "subject" at bounding box center [748, 385] width 15 height 15
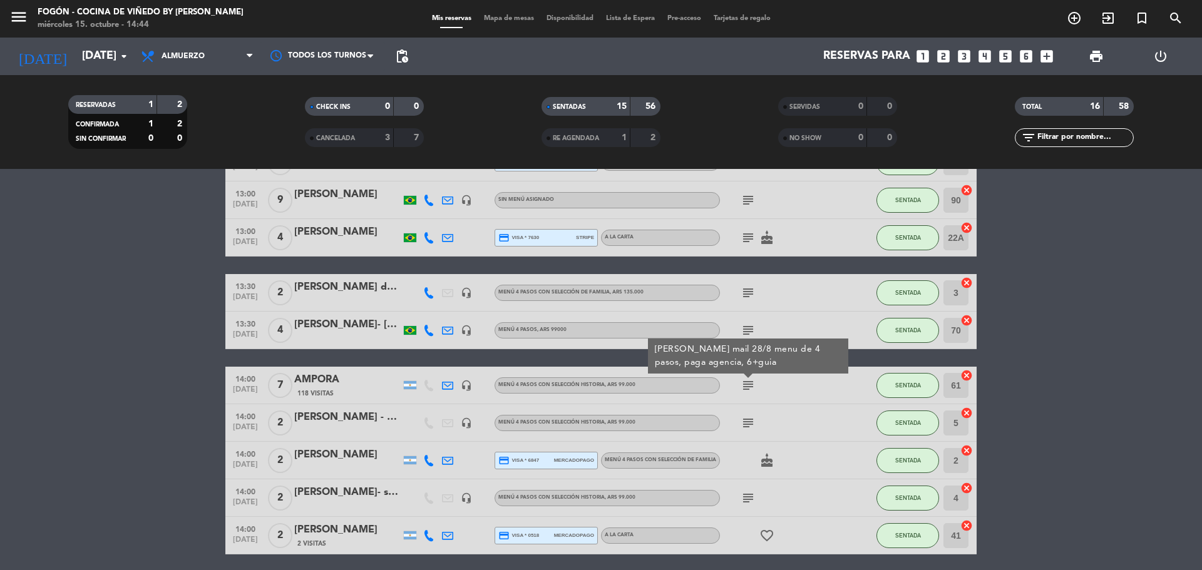
click at [749, 421] on icon "subject" at bounding box center [748, 423] width 15 height 15
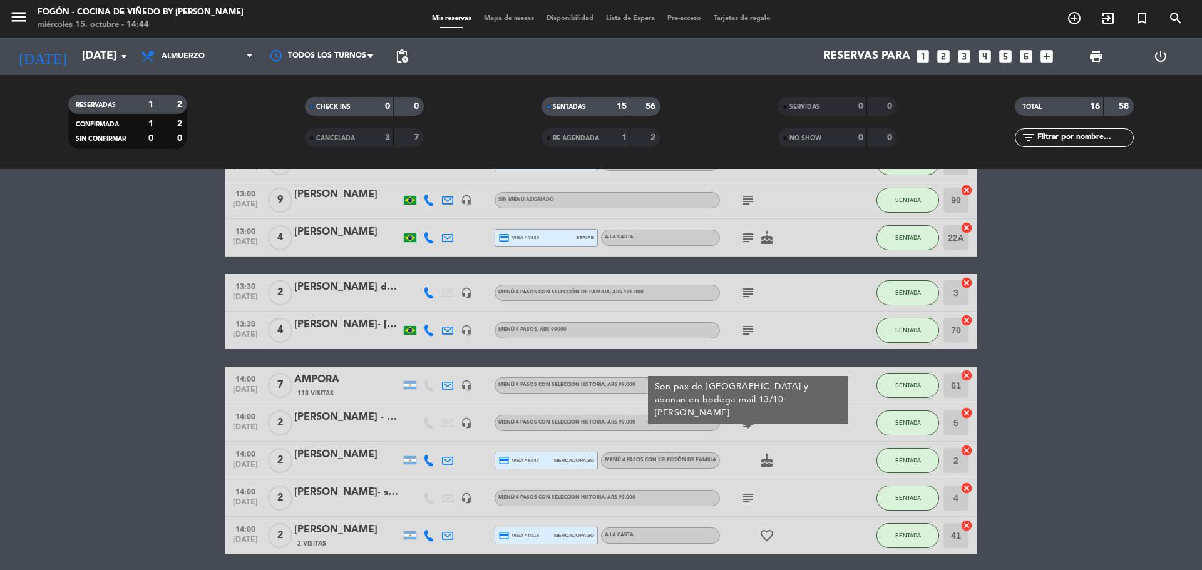
scroll to position [313, 0]
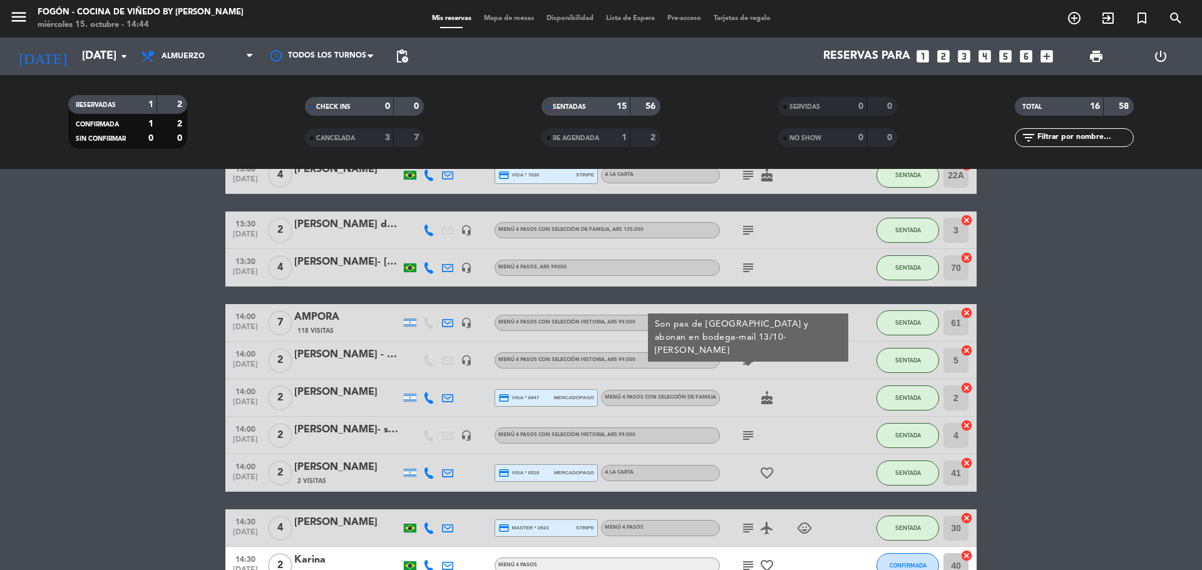
click at [747, 437] on icon "subject" at bounding box center [748, 435] width 15 height 15
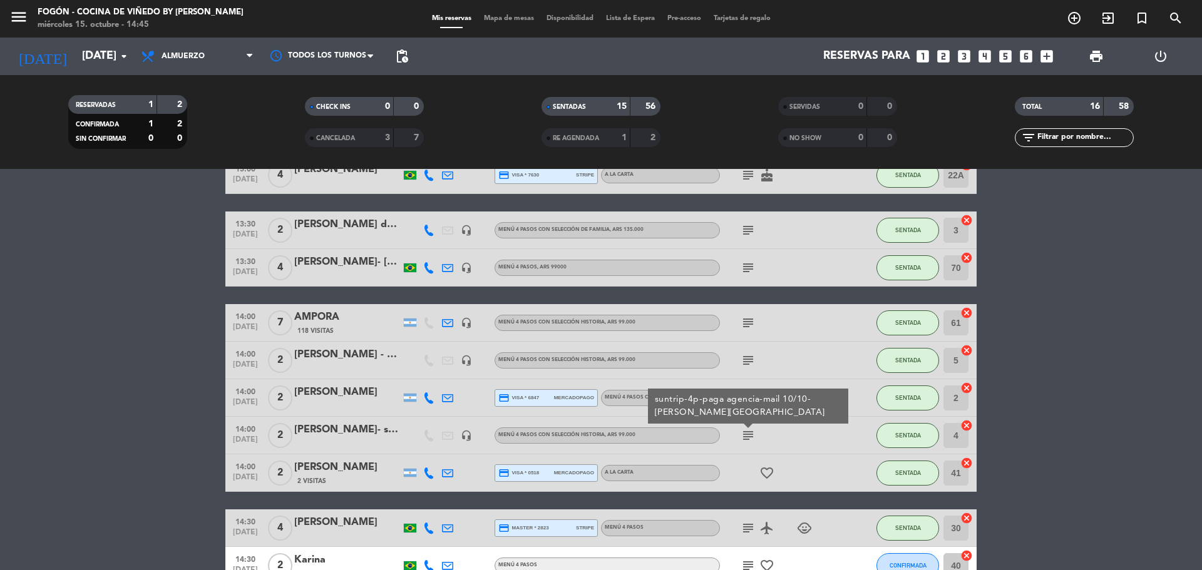
click at [362, 429] on div "[PERSON_NAME]- suntrip" at bounding box center [347, 430] width 106 height 16
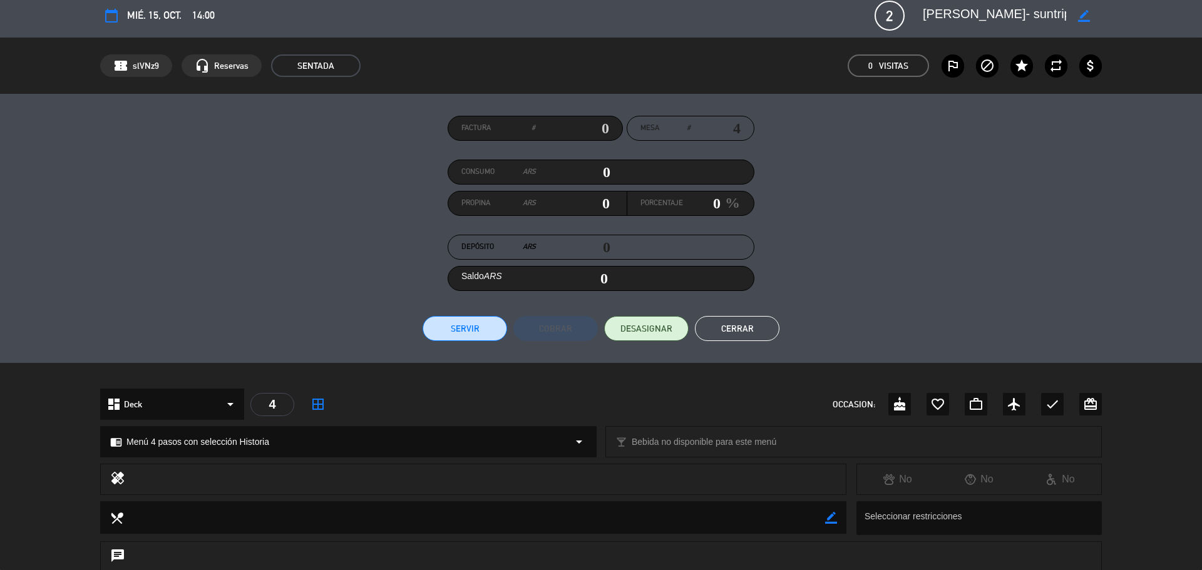
scroll to position [0, 0]
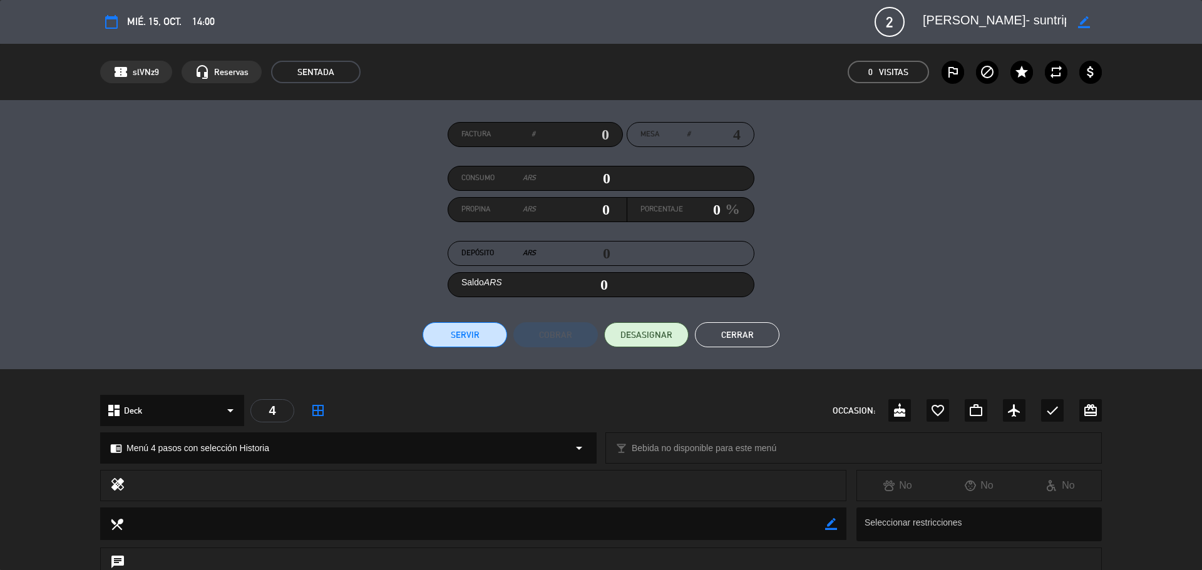
click at [739, 332] on button "Cerrar" at bounding box center [737, 334] width 85 height 25
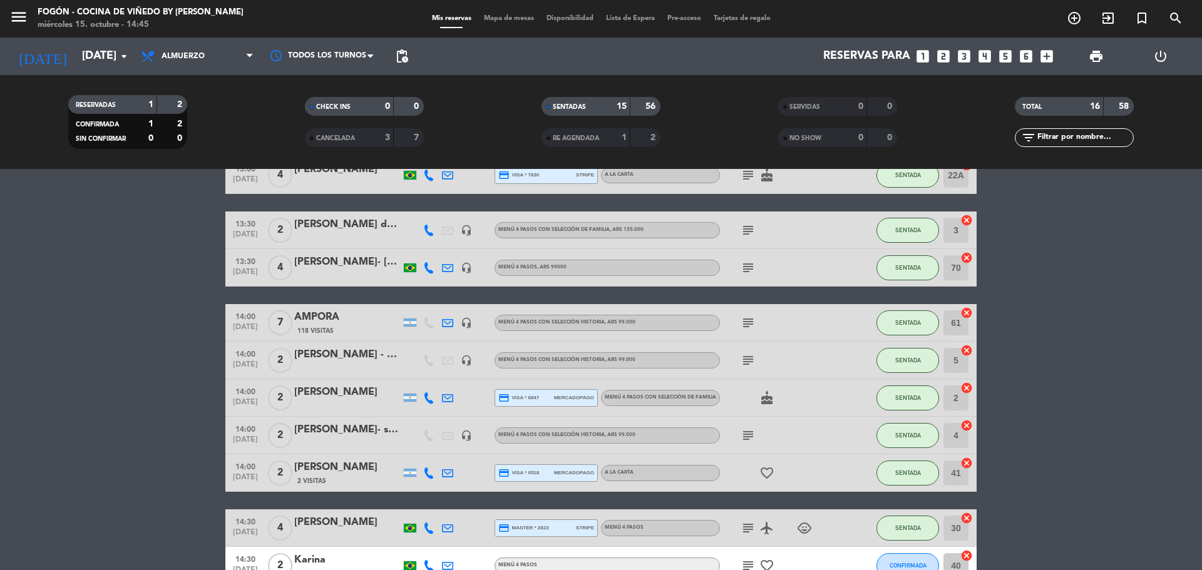
click at [747, 436] on icon "subject" at bounding box center [748, 435] width 15 height 15
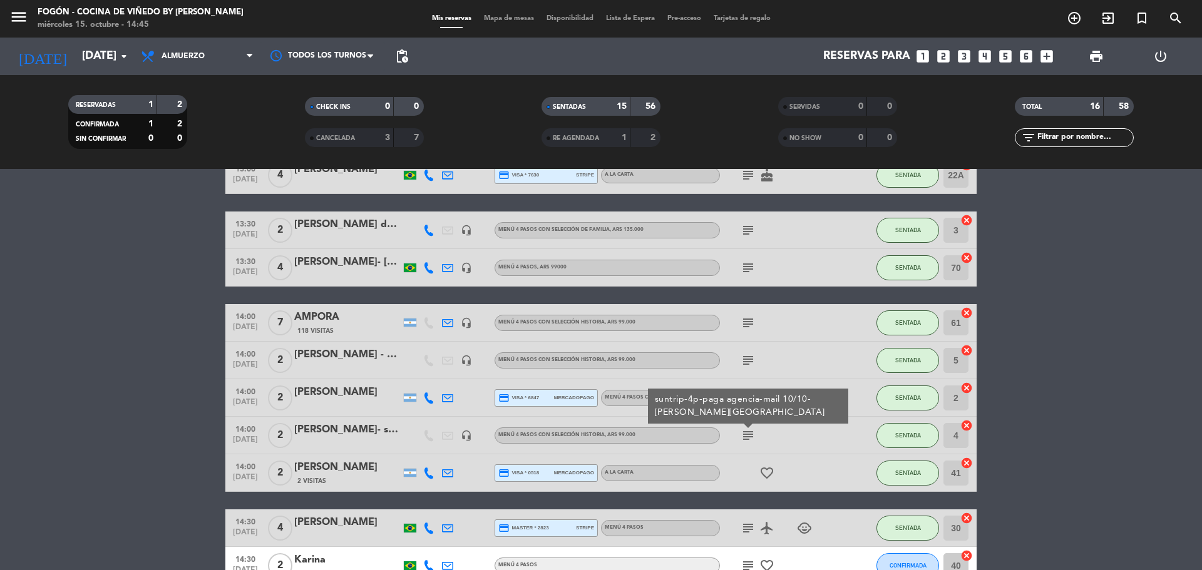
click at [744, 526] on icon "subject" at bounding box center [748, 528] width 15 height 15
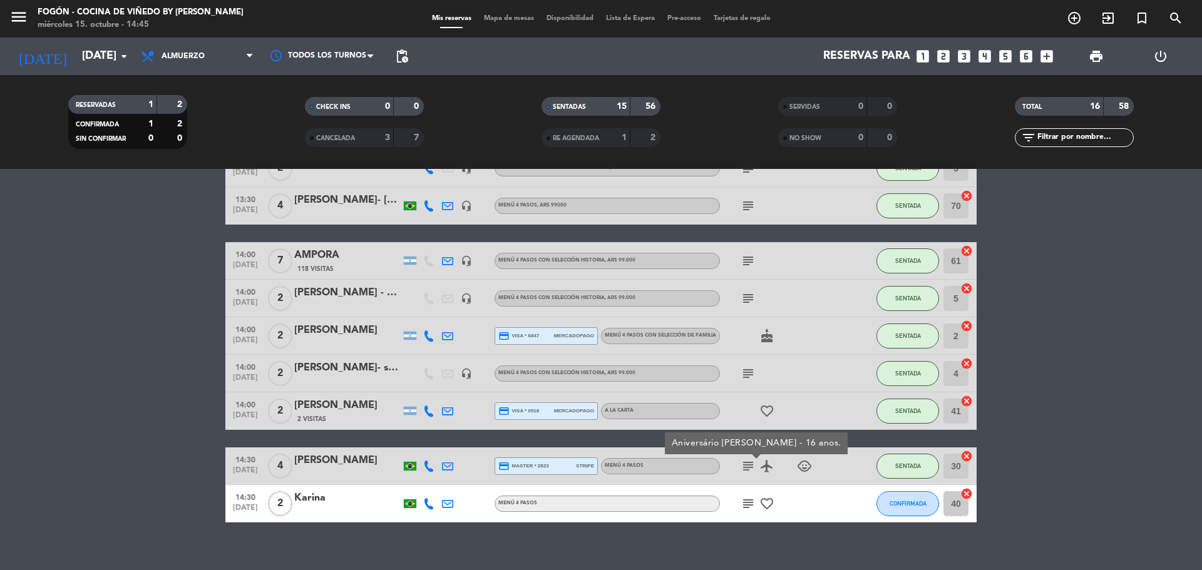
scroll to position [376, 0]
click at [748, 507] on icon "subject" at bounding box center [748, 503] width 15 height 15
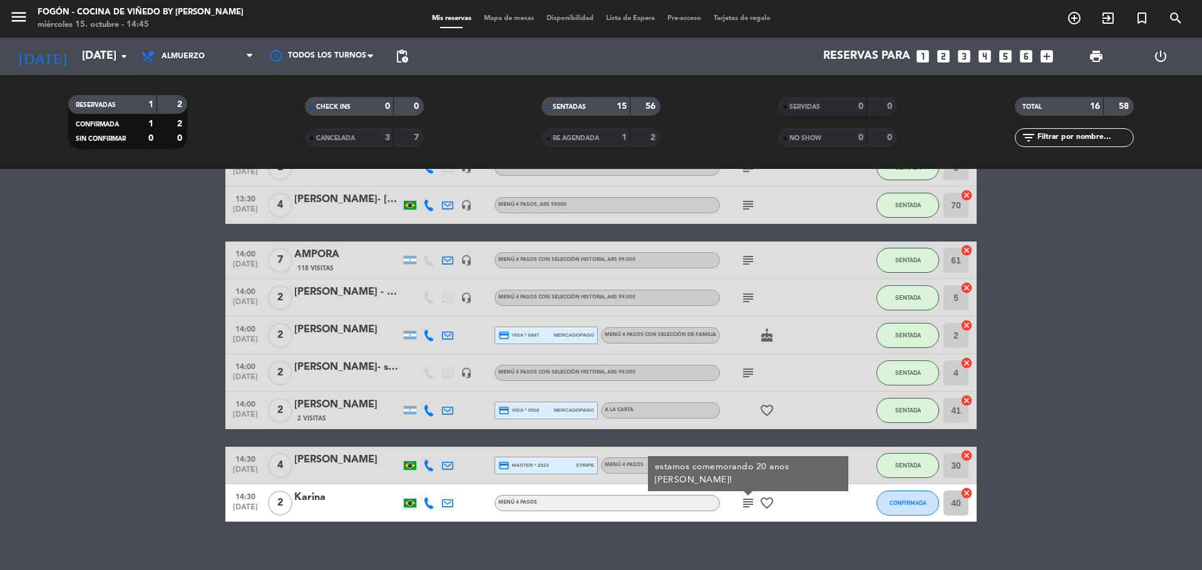
click at [349, 506] on div at bounding box center [347, 511] width 106 height 10
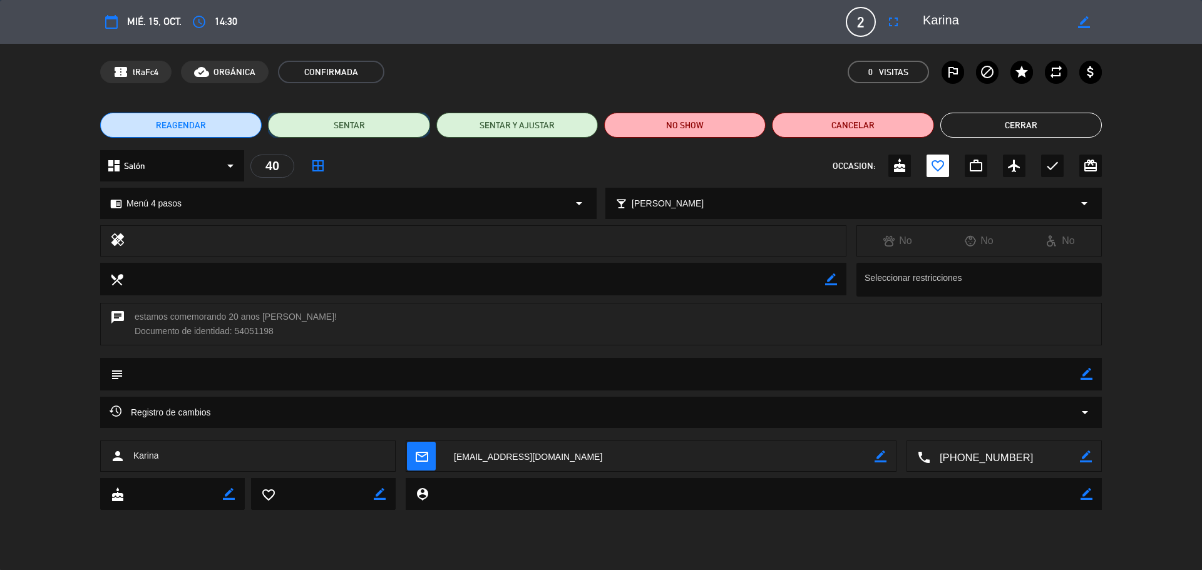
click at [356, 116] on button "SENTAR" at bounding box center [349, 125] width 162 height 25
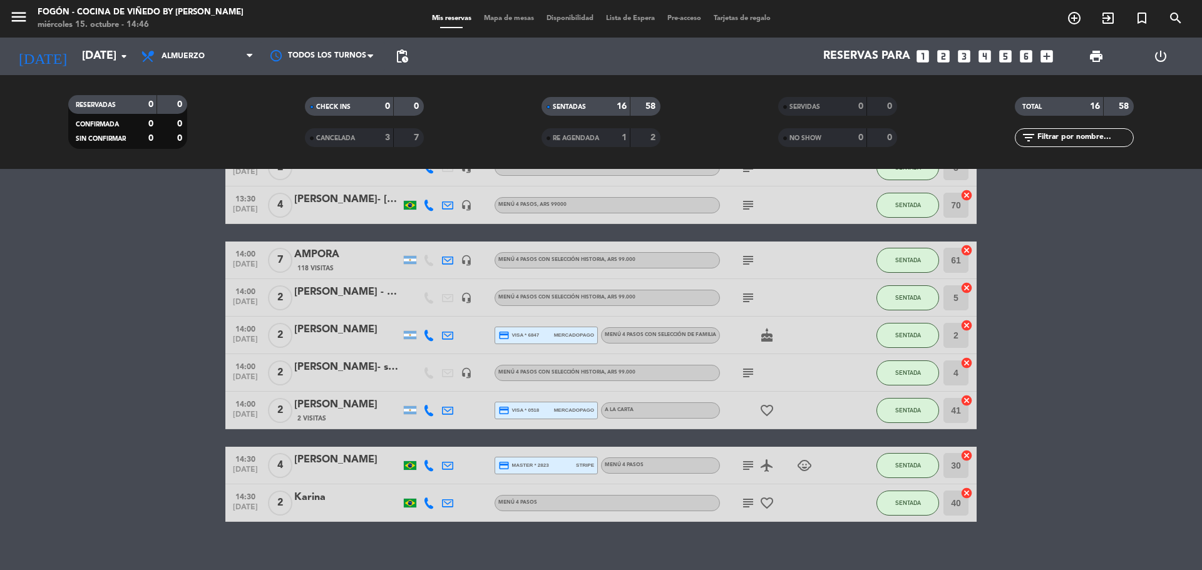
click at [749, 299] on icon "subject" at bounding box center [748, 297] width 15 height 15
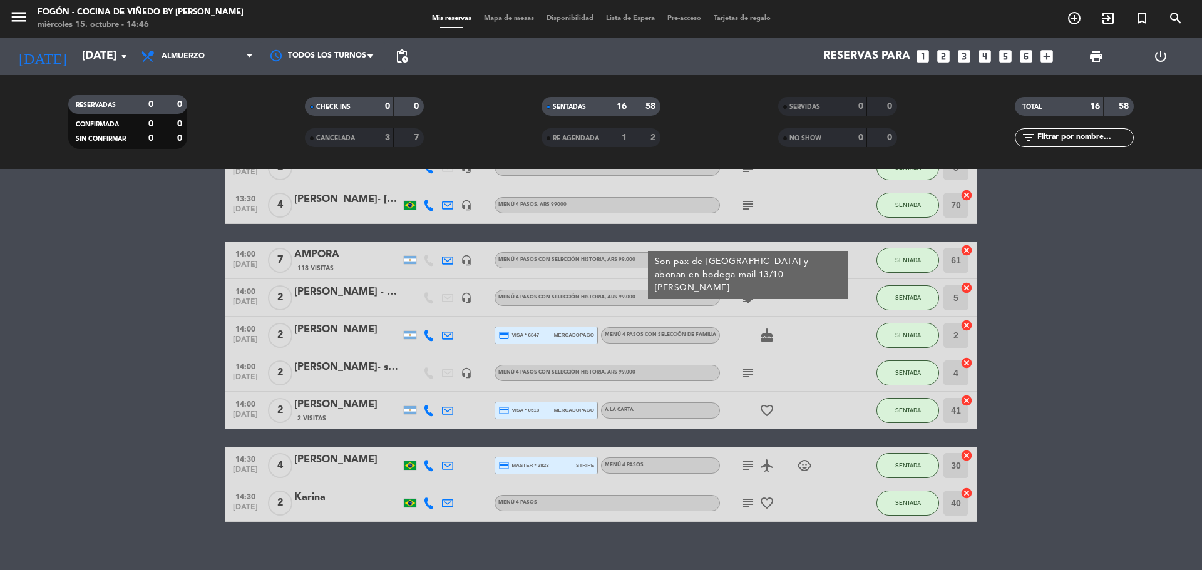
click at [746, 374] on icon "subject" at bounding box center [748, 373] width 15 height 15
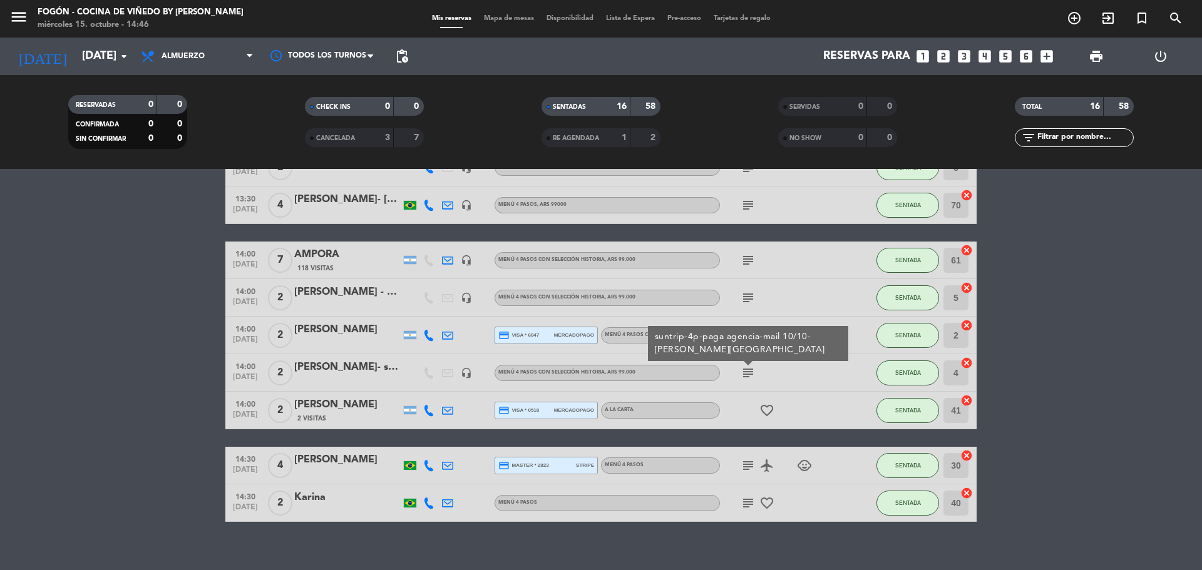
click at [749, 464] on icon "subject" at bounding box center [748, 465] width 15 height 15
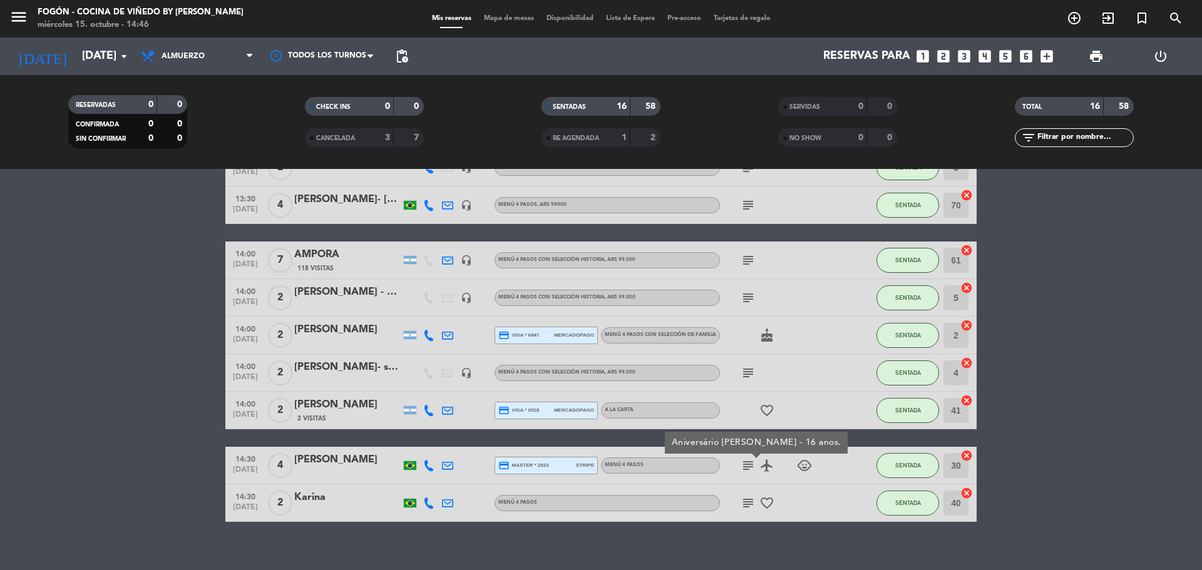
click at [745, 500] on icon "subject" at bounding box center [748, 503] width 15 height 15
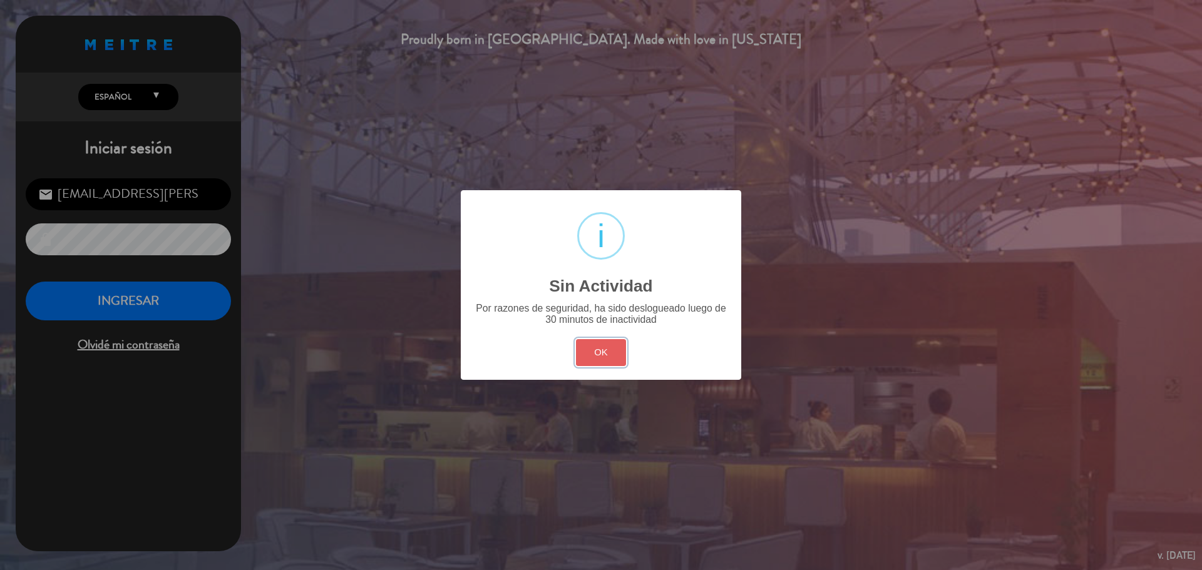
click at [597, 348] on button "OK" at bounding box center [601, 352] width 51 height 27
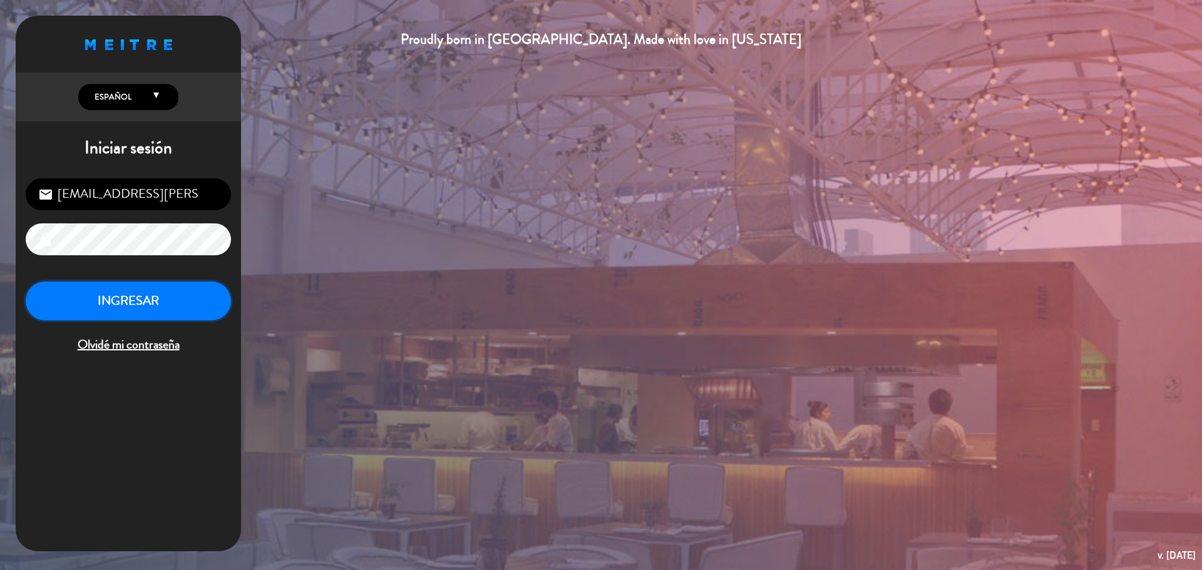
click at [200, 292] on button "INGRESAR" at bounding box center [128, 301] width 205 height 39
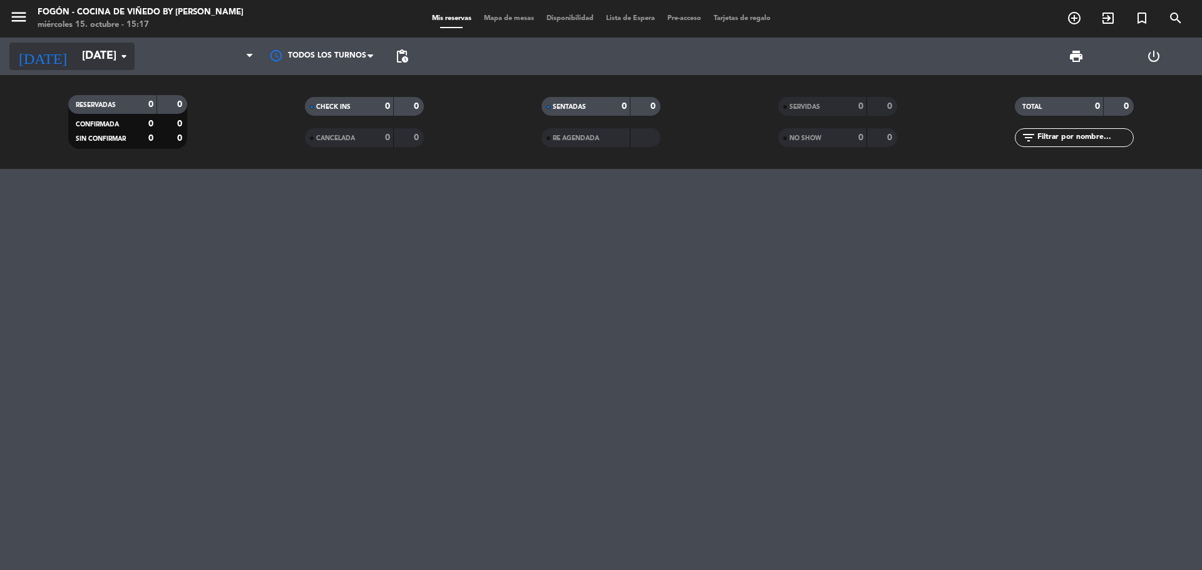
click at [76, 57] on input "[DATE]" at bounding box center [148, 56] width 145 height 25
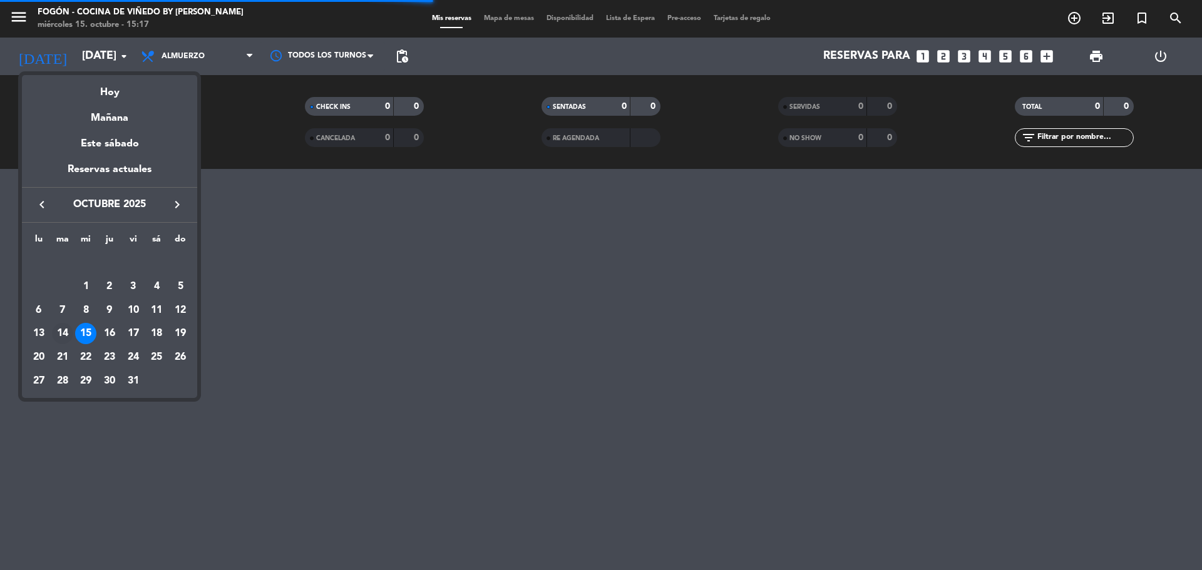
click at [60, 331] on div "14" at bounding box center [62, 333] width 21 height 21
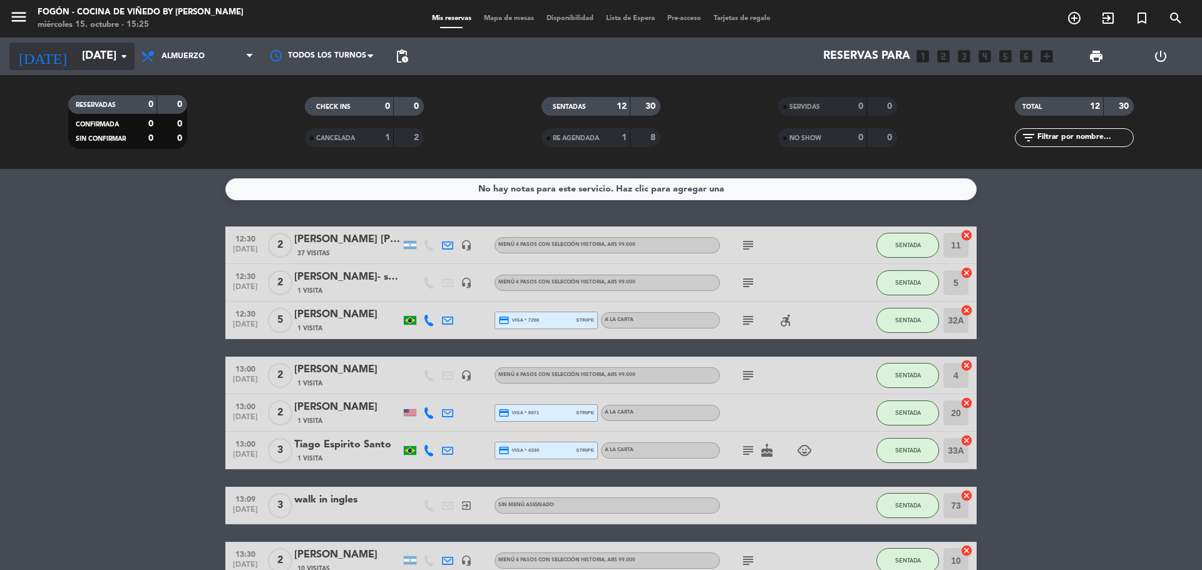
click at [78, 57] on input "[DATE]" at bounding box center [148, 56] width 145 height 25
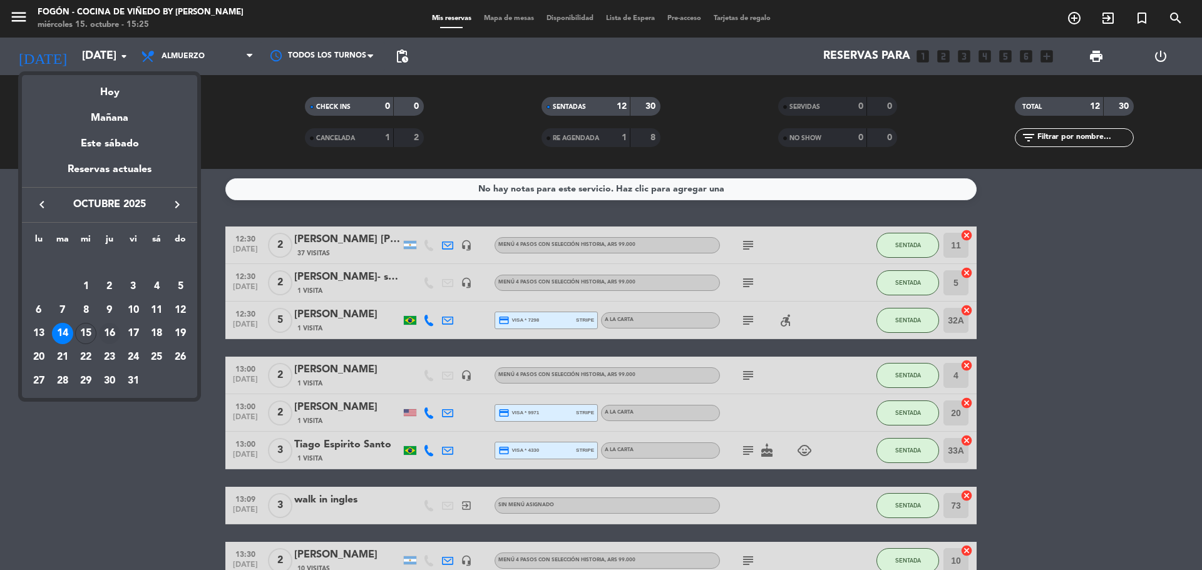
click at [115, 327] on div "16" at bounding box center [109, 333] width 21 height 21
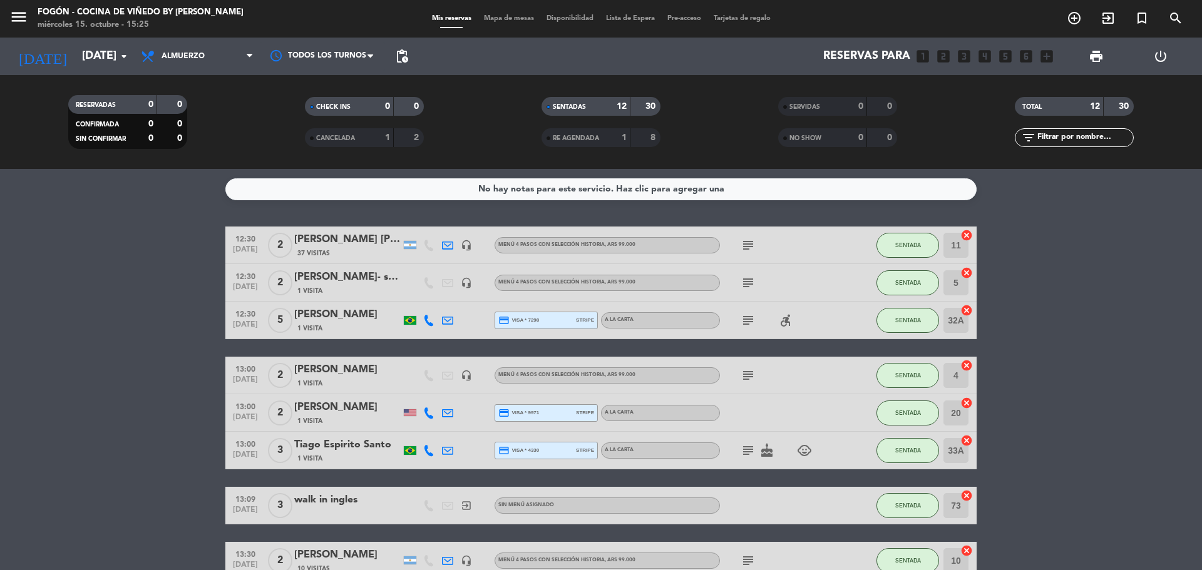
type input "[DEMOGRAPHIC_DATA][DATE]"
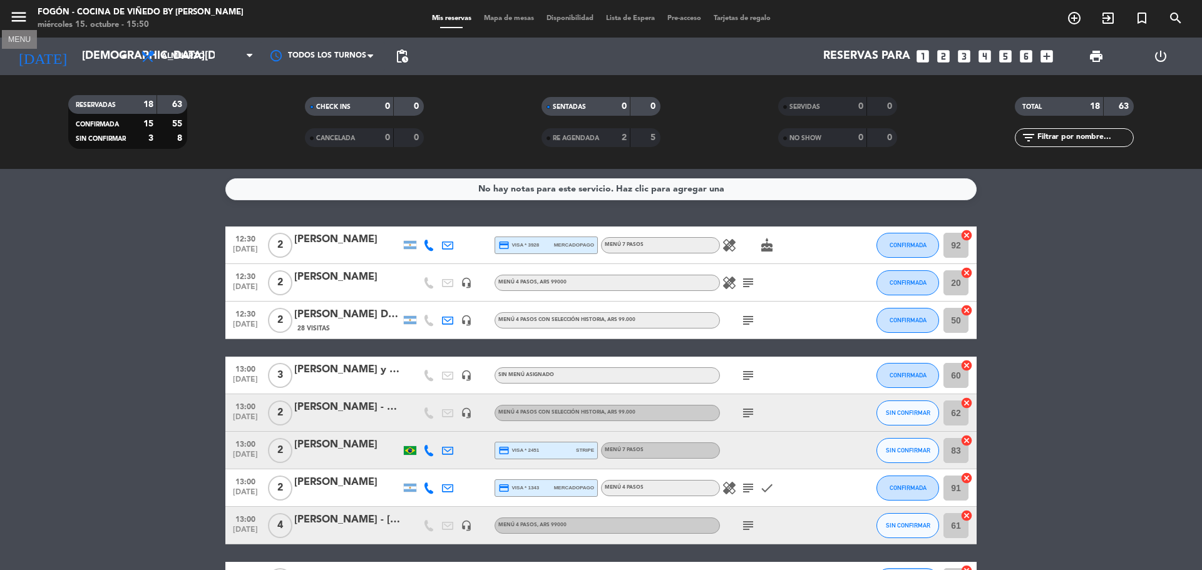
click at [17, 19] on icon "menu" at bounding box center [18, 17] width 19 height 19
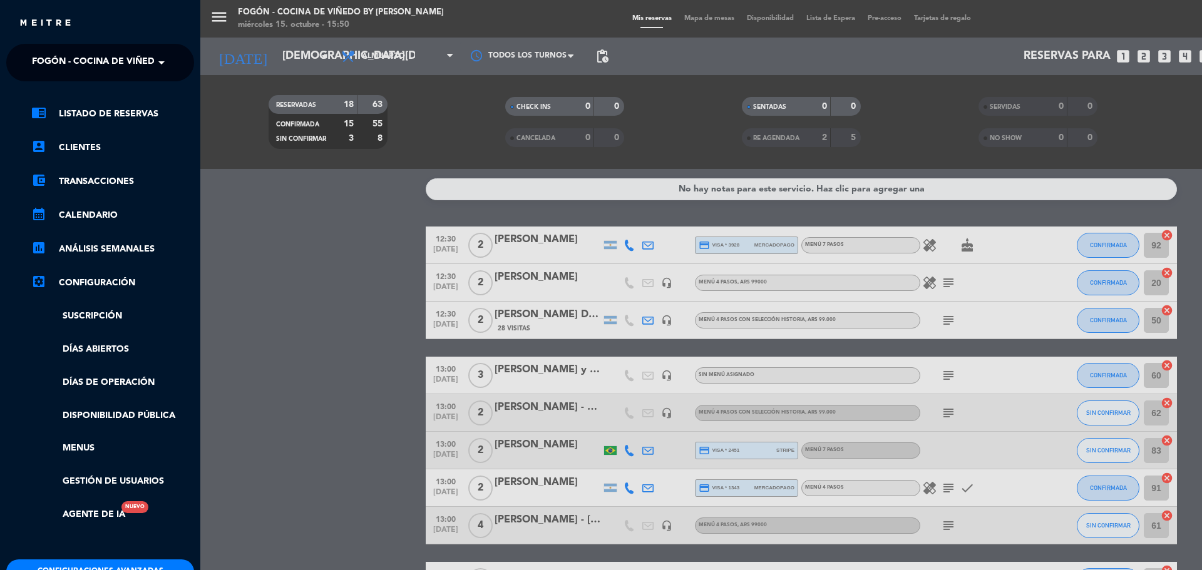
click at [85, 59] on span "Fogón - Cocina de viñedo by [PERSON_NAME]" at bounding box center [141, 62] width 219 height 26
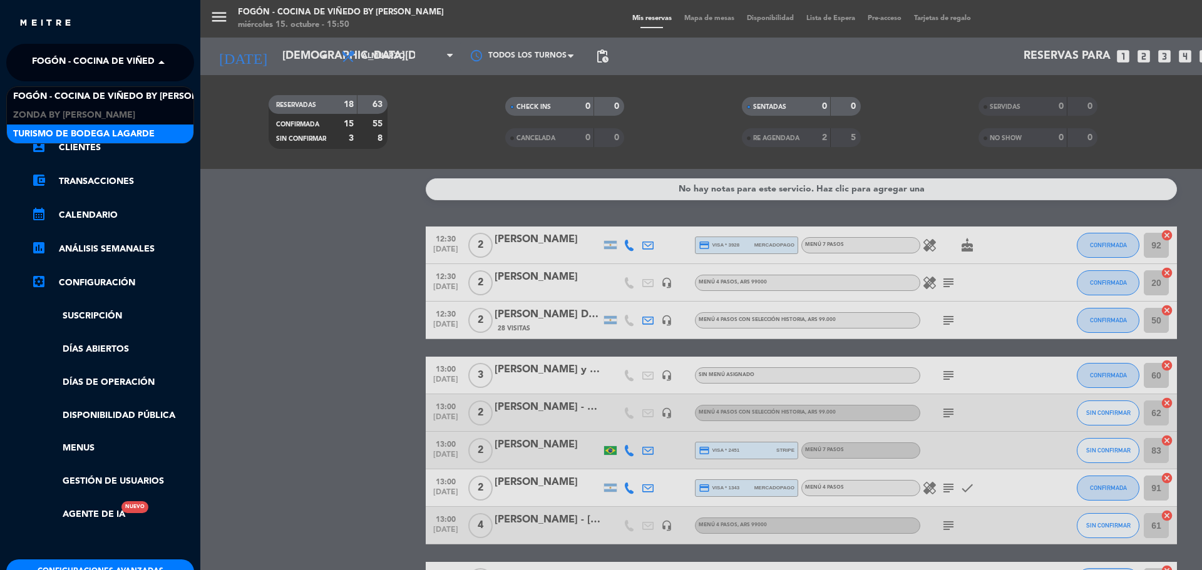
click at [49, 130] on span "Turismo de Bodega Lagarde" at bounding box center [83, 134] width 141 height 14
